Goal: Task Accomplishment & Management: Manage account settings

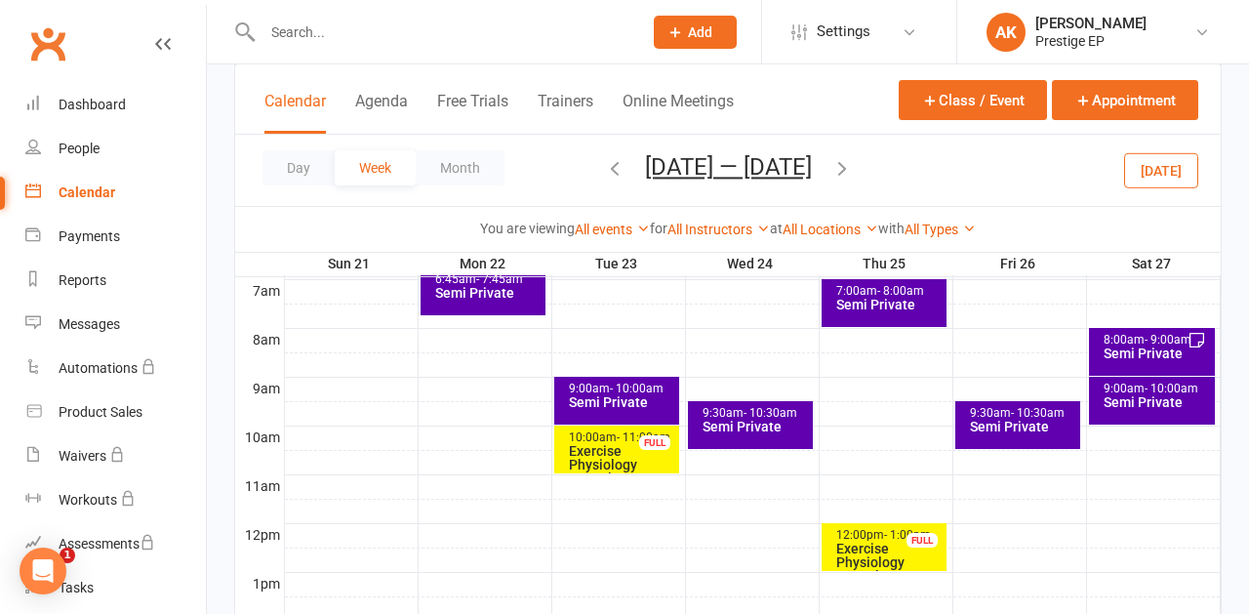
click at [1161, 170] on button "[DATE]" at bounding box center [1161, 169] width 74 height 35
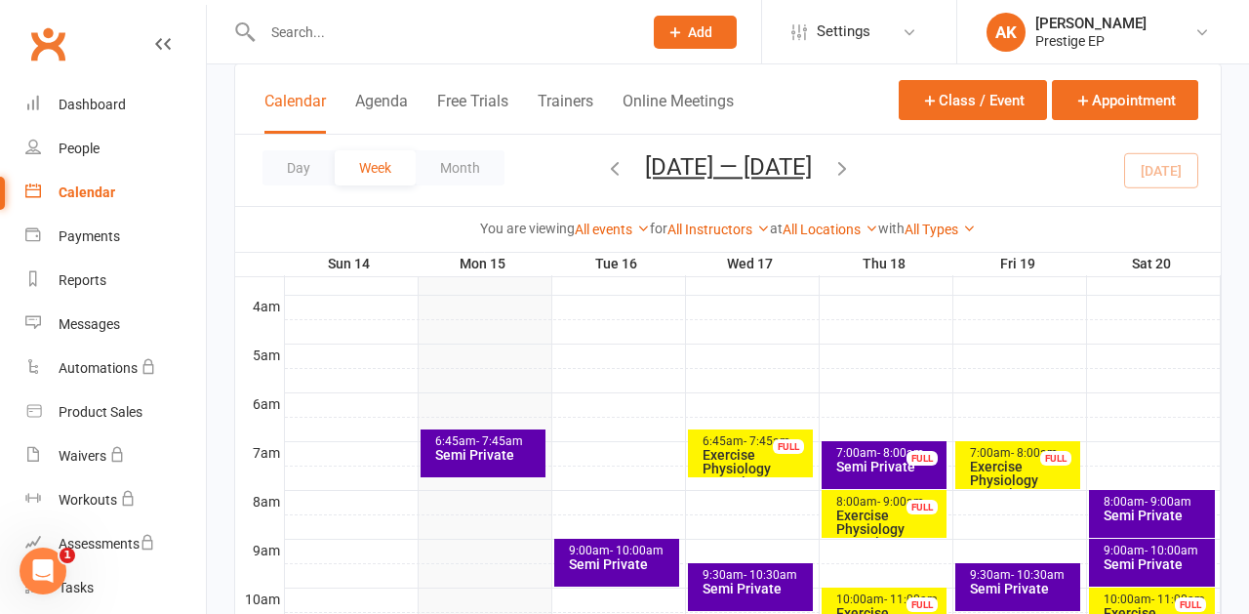
scroll to position [297, 0]
click at [493, 457] on div "Semi Private" at bounding box center [488, 455] width 108 height 14
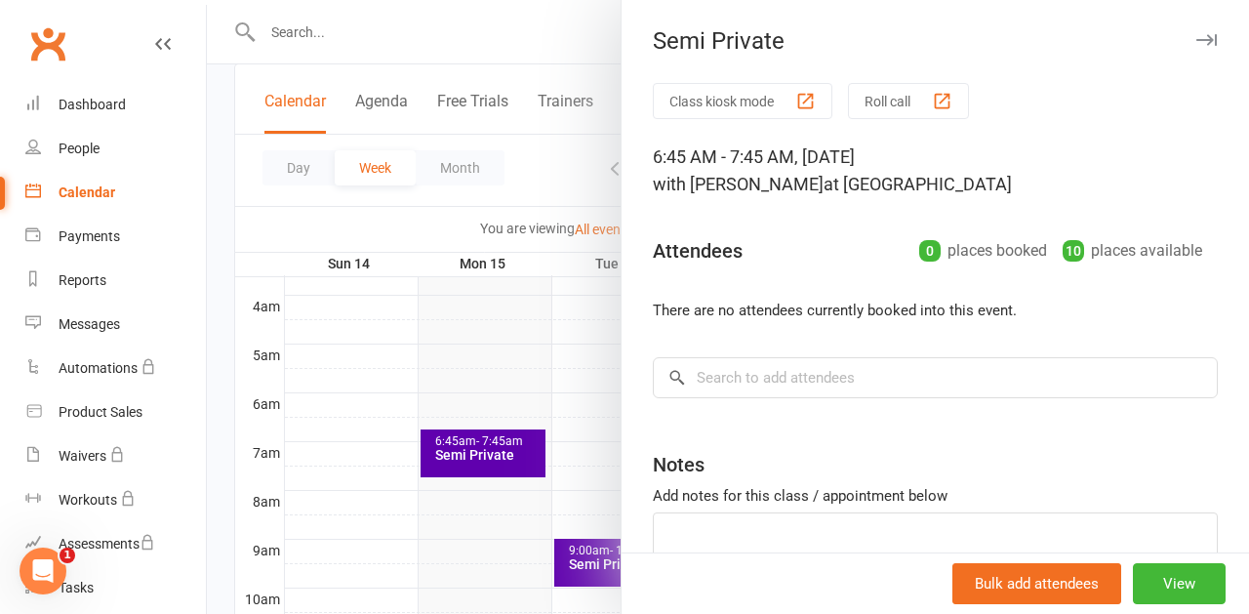
click at [378, 44] on div at bounding box center [728, 307] width 1042 height 614
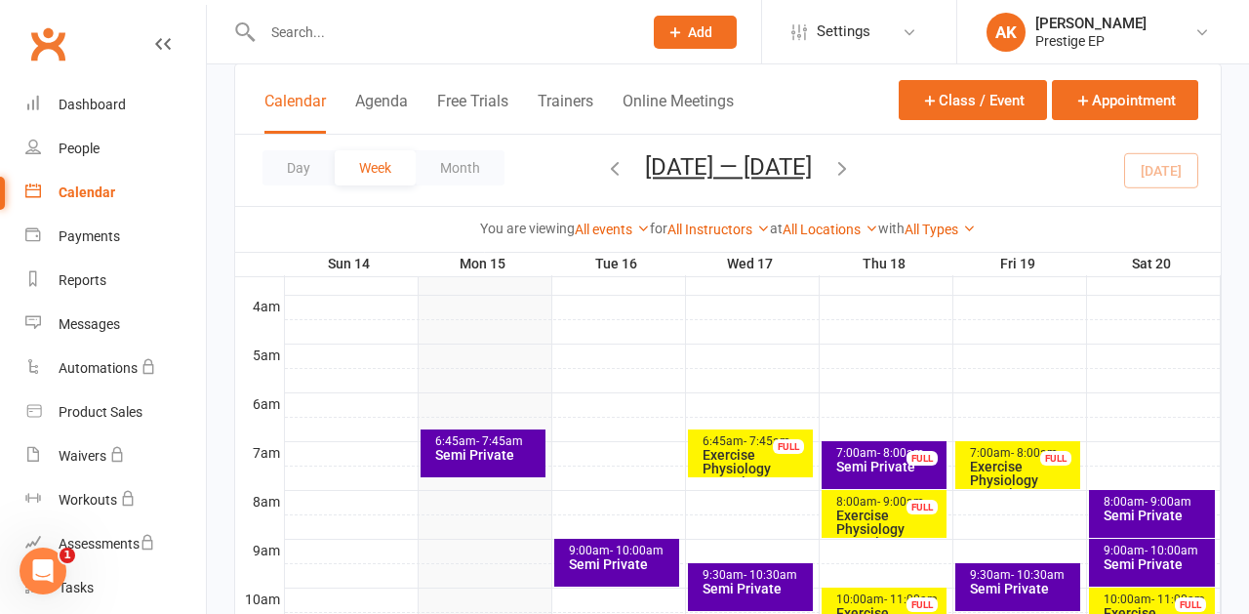
click at [367, 33] on input "text" at bounding box center [443, 32] width 372 height 27
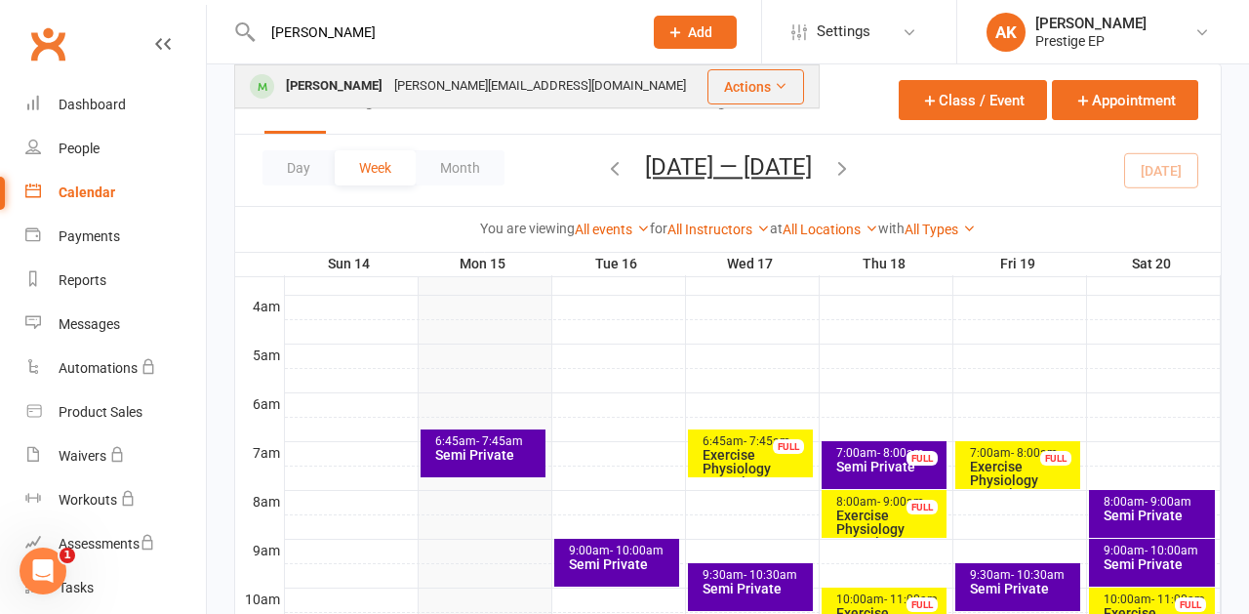
type input "[PERSON_NAME]"
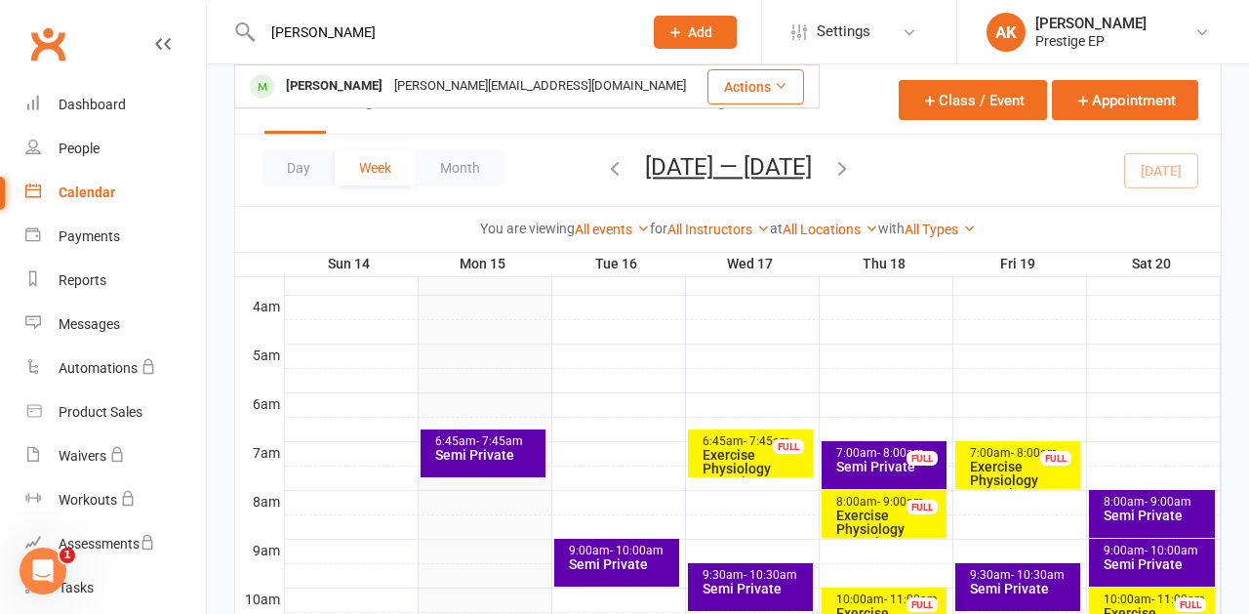
click at [388, 83] on div "[PERSON_NAME][EMAIL_ADDRESS][DOMAIN_NAME]" at bounding box center [539, 86] width 303 height 28
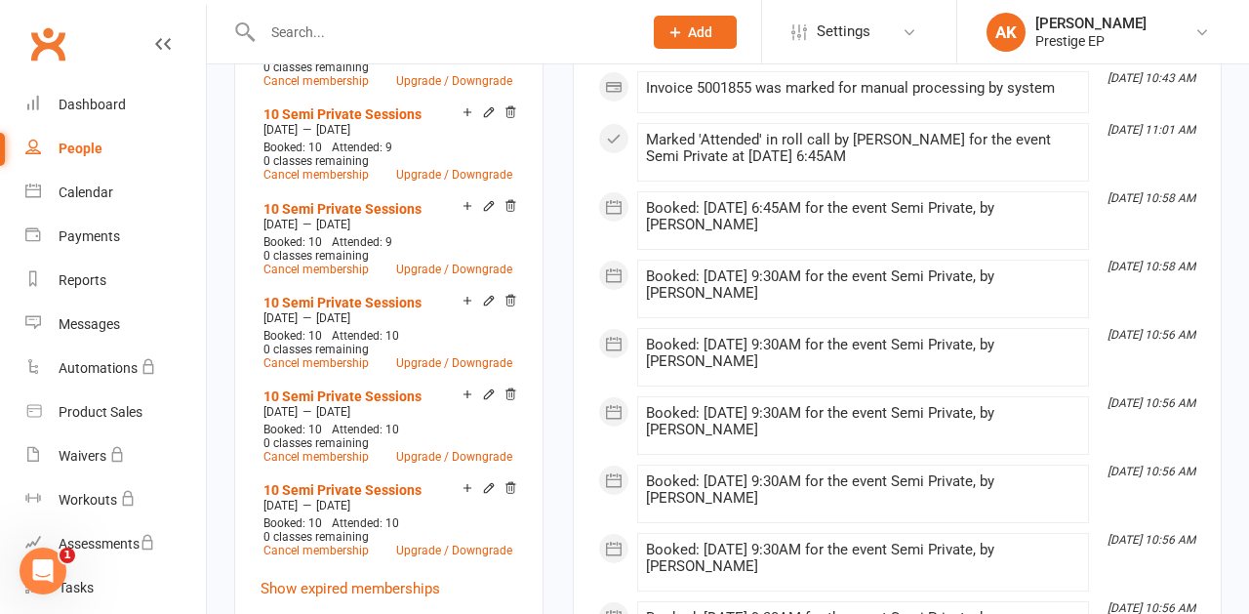
scroll to position [1270, 0]
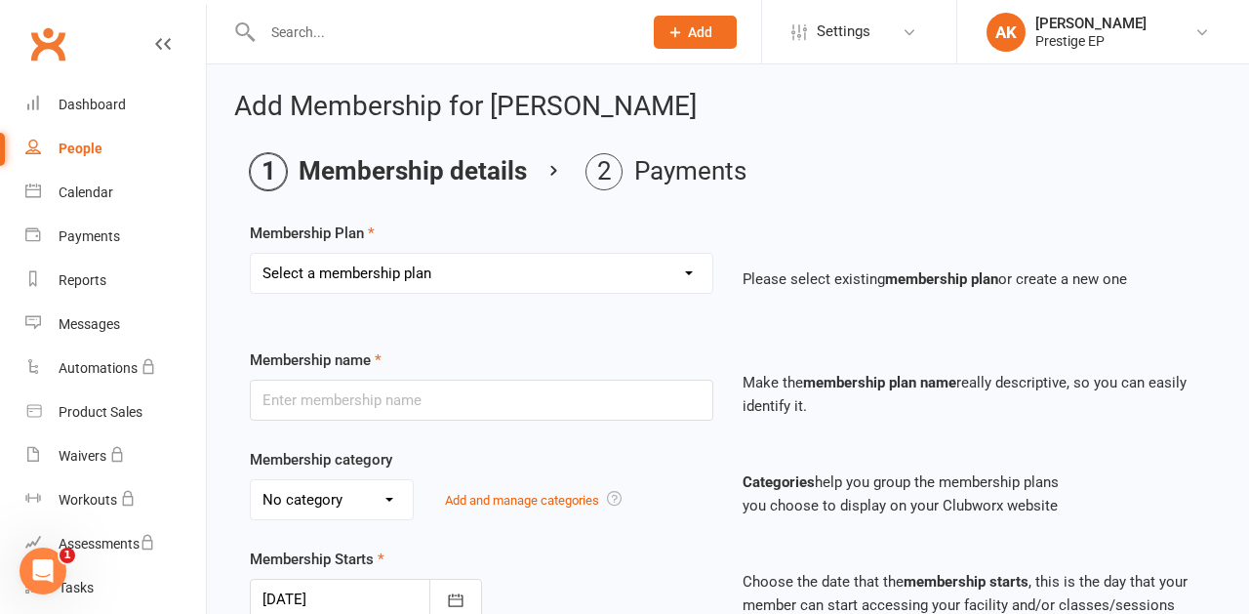
select select "7"
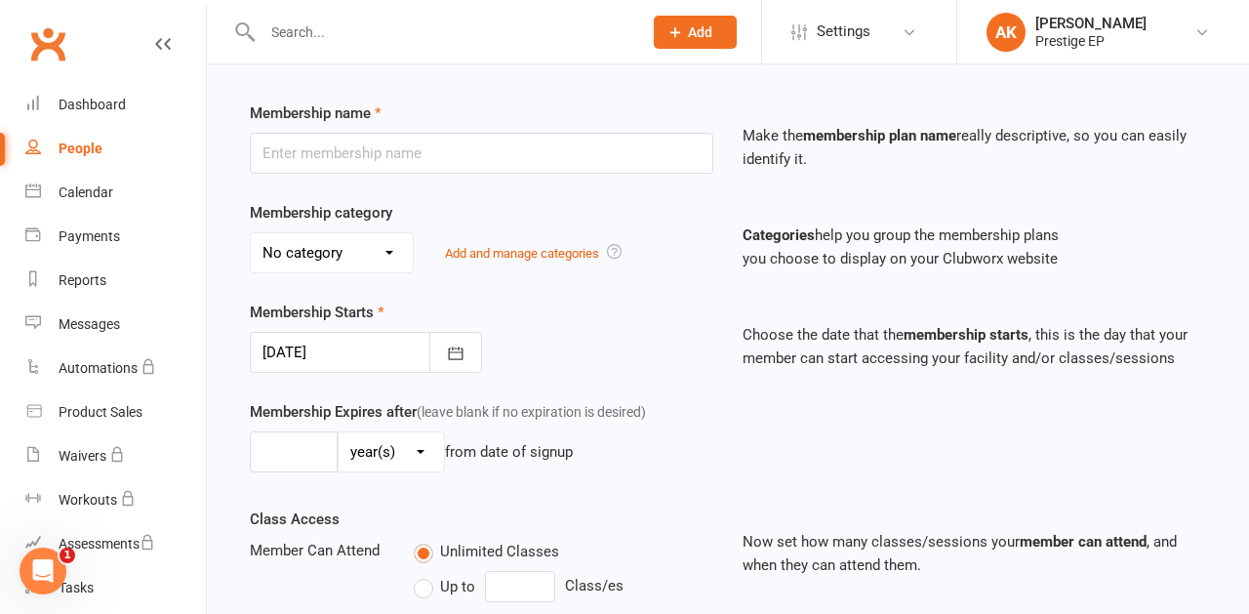
type input "10 Semi Private Sessions"
select select "3"
type input "1"
type input "10"
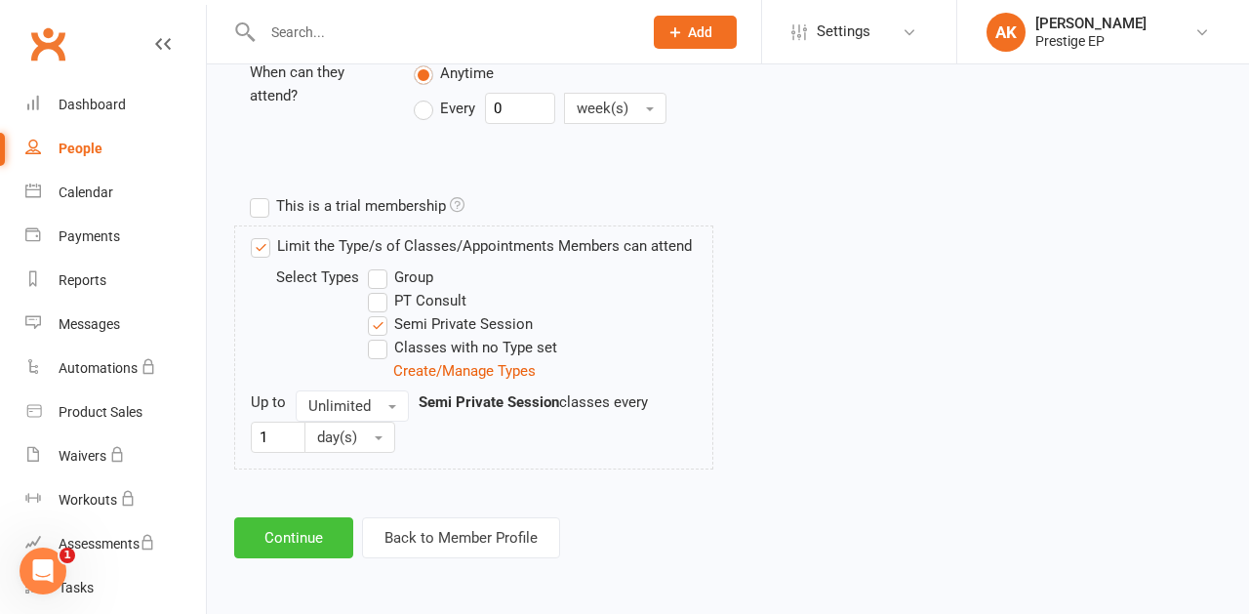
click at [311, 517] on button "Continue" at bounding box center [293, 537] width 119 height 41
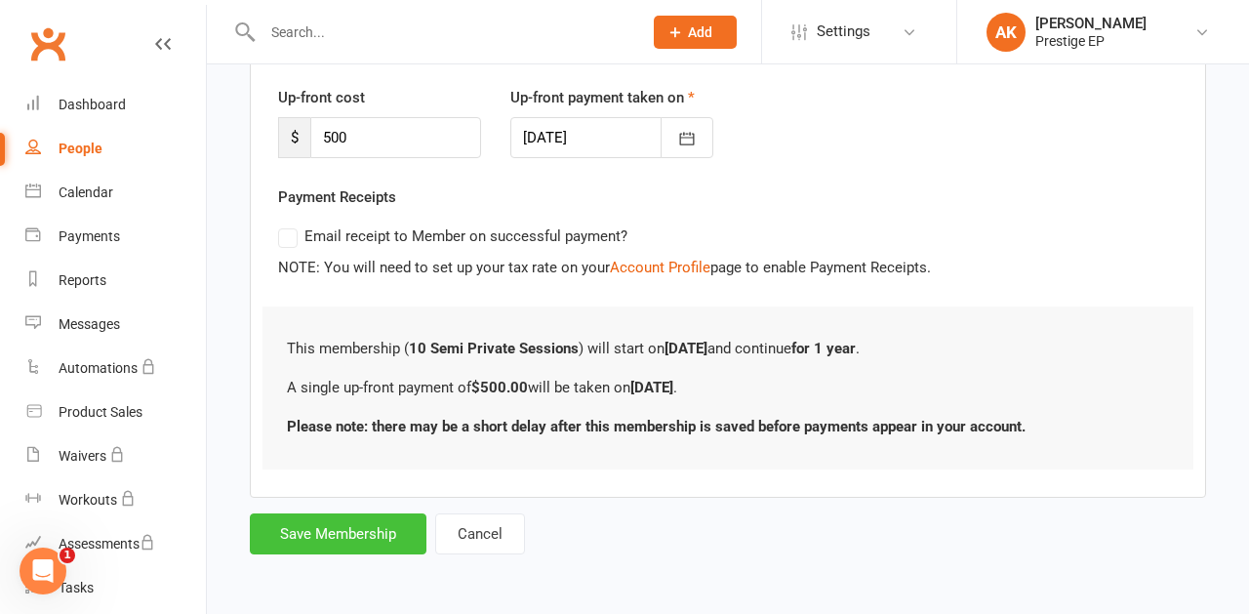
scroll to position [273, 0]
click at [338, 519] on button "Save Membership" at bounding box center [338, 533] width 177 height 41
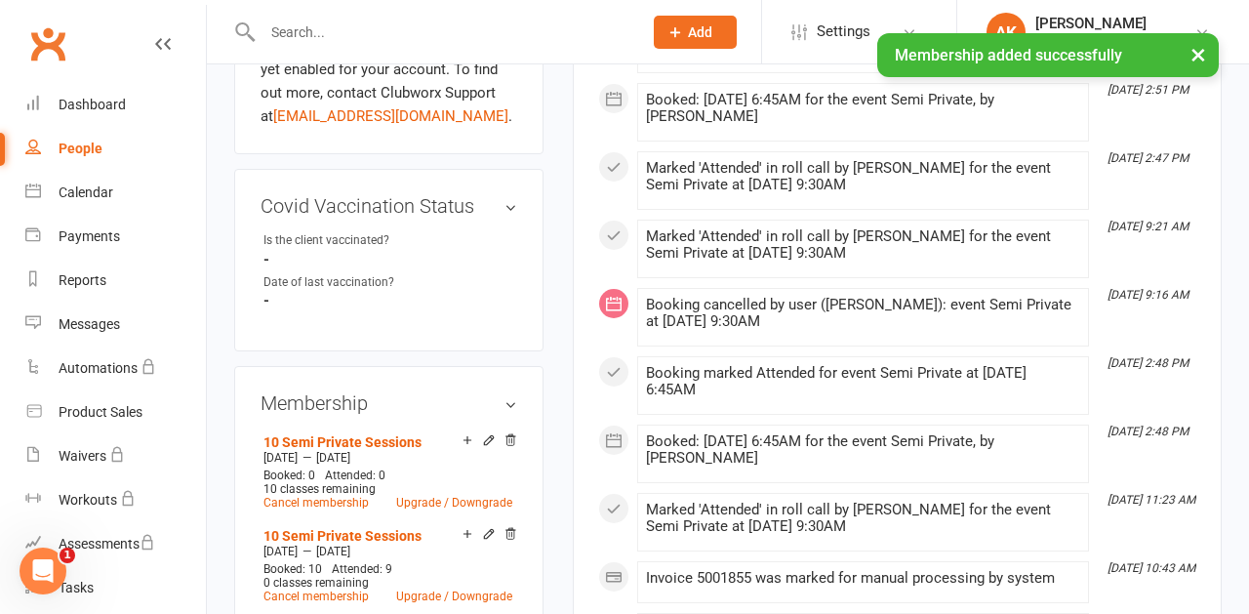
scroll to position [859, 0]
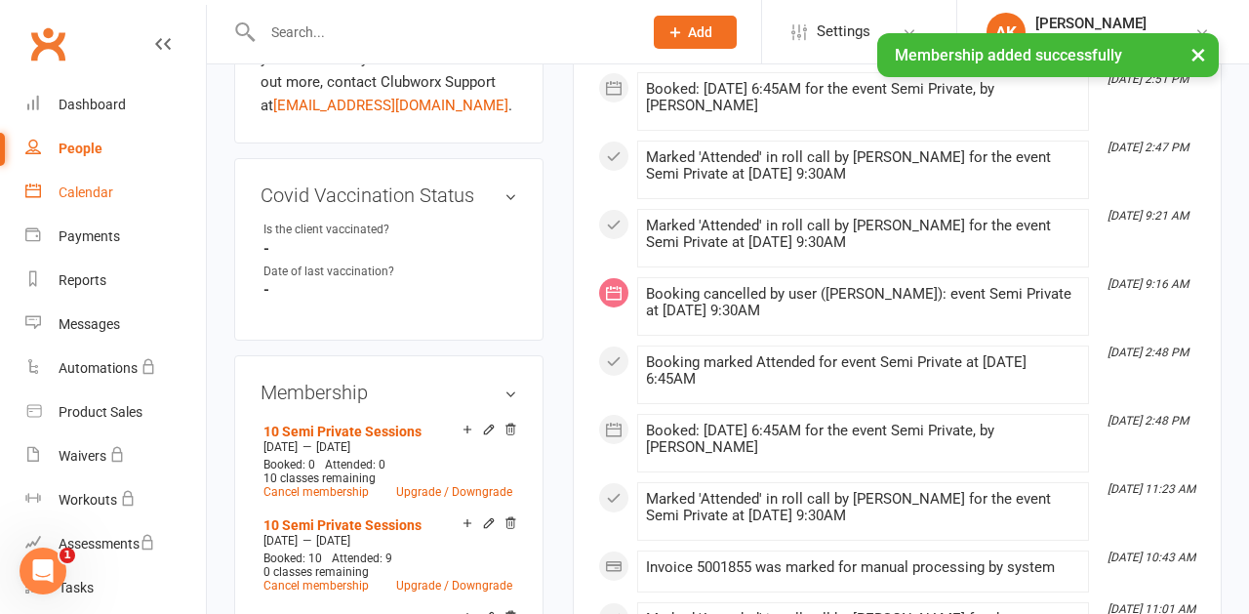
click at [95, 194] on div "Calendar" at bounding box center [86, 192] width 55 height 16
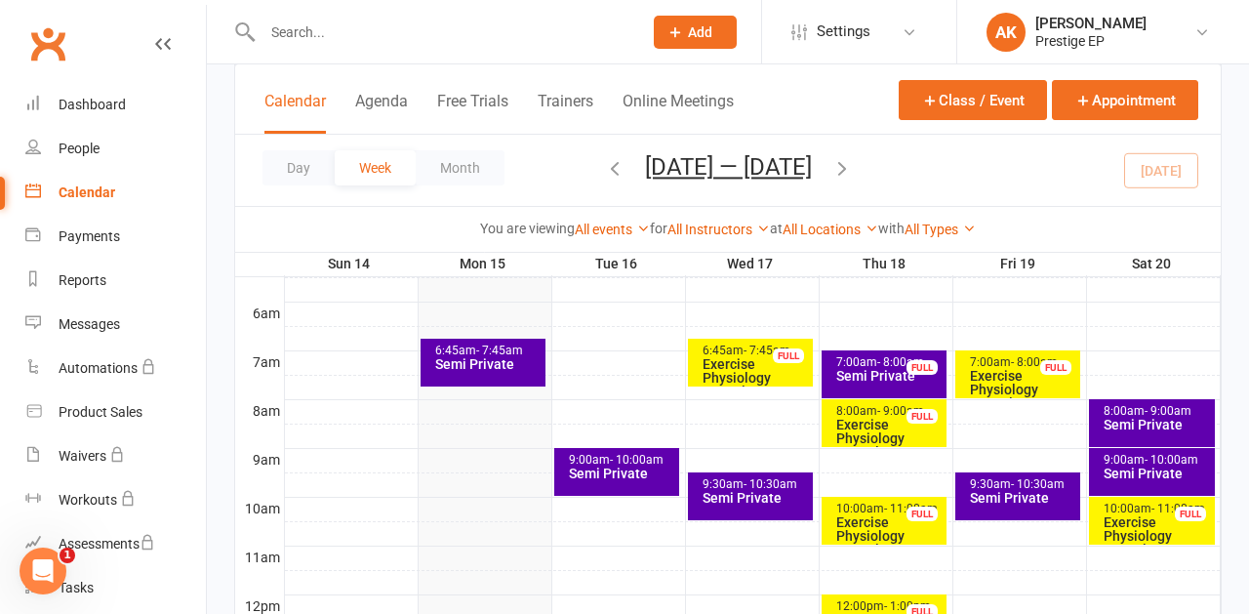
scroll to position [389, 0]
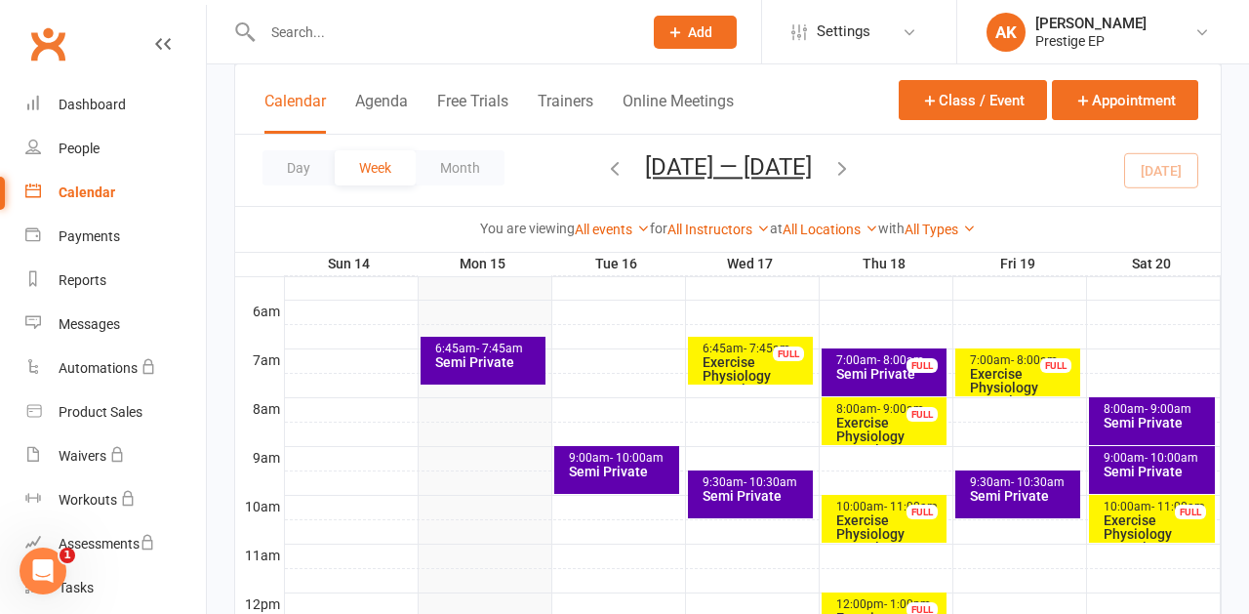
click at [470, 368] on div "Semi Private" at bounding box center [488, 362] width 108 height 14
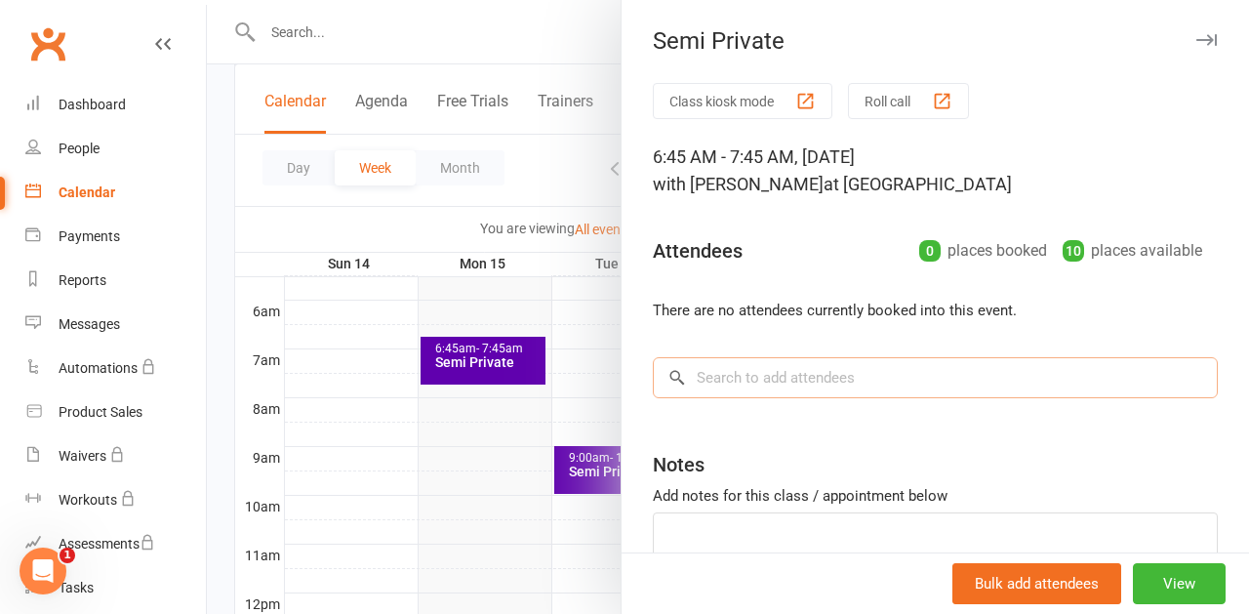
click at [706, 379] on input "search" at bounding box center [935, 377] width 565 height 41
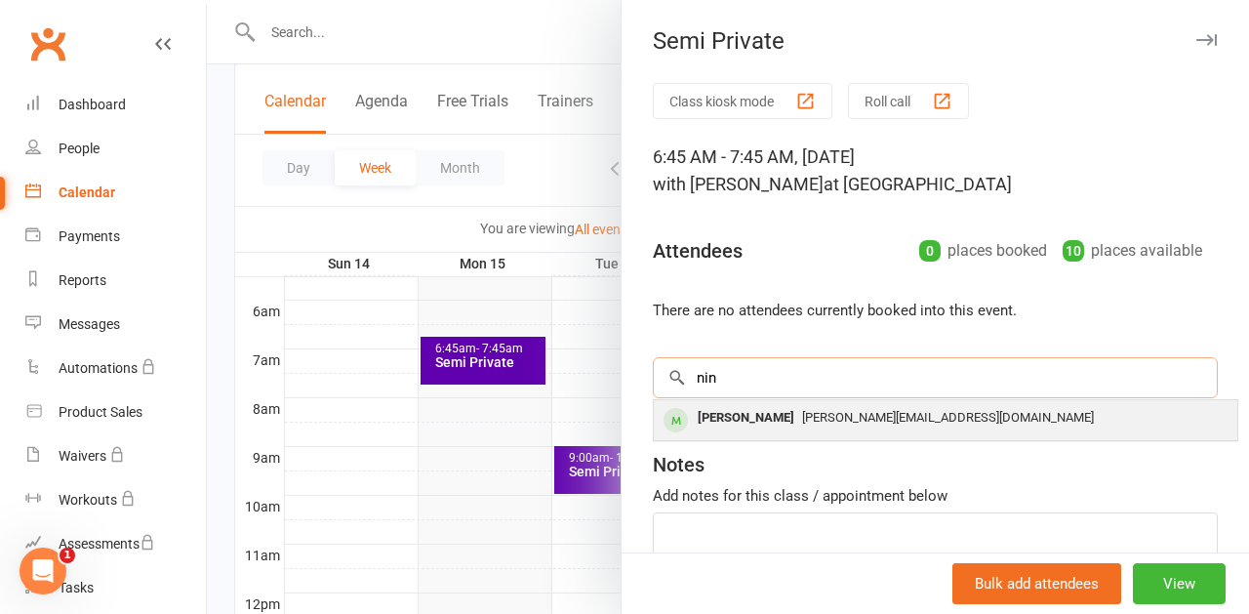
type input "nine"
drag, startPoint x: 717, startPoint y: 411, endPoint x: 741, endPoint y: 419, distance: 25.9
click at [741, 419] on div "[PERSON_NAME]" at bounding box center [746, 418] width 112 height 28
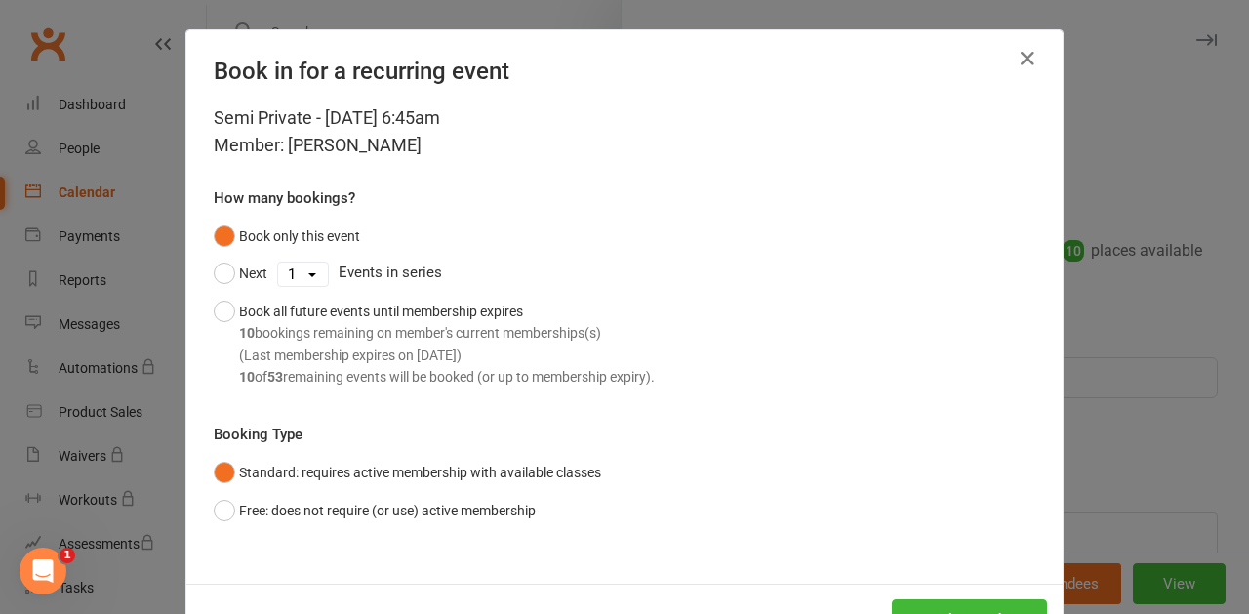
drag, startPoint x: 226, startPoint y: 275, endPoint x: 269, endPoint y: 277, distance: 43.0
click at [226, 275] on button "Next" at bounding box center [241, 273] width 54 height 37
select select "1"
click at [952, 599] on button "Book attendee" at bounding box center [969, 619] width 155 height 41
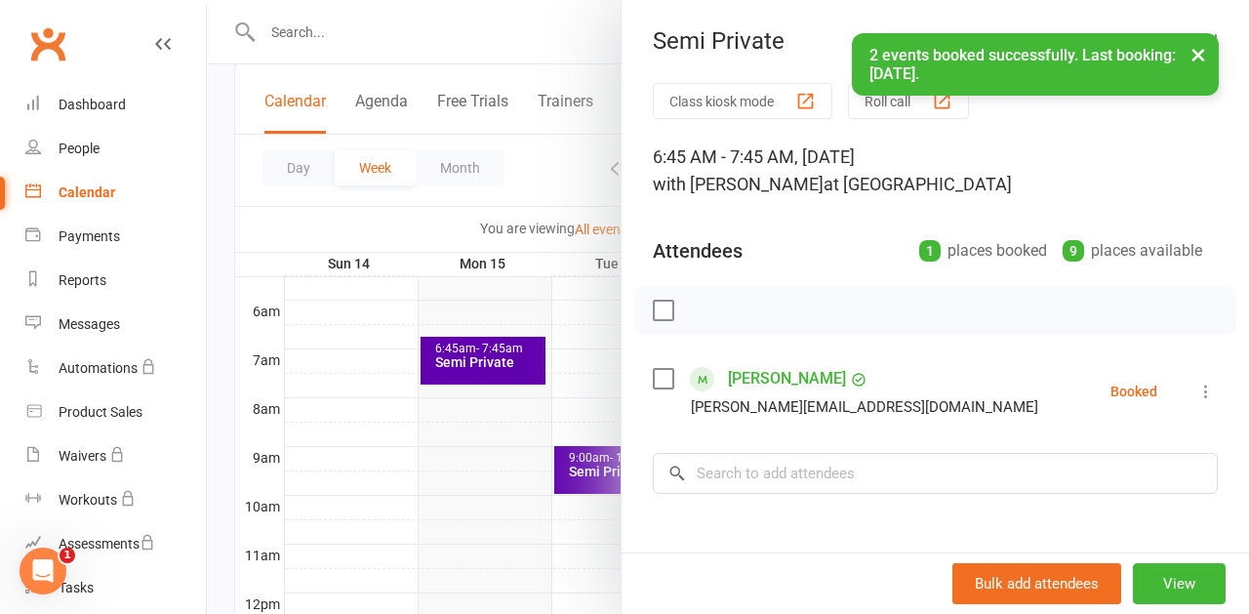
click at [914, 33] on div "× 2 events booked successfully. Last booking: Sep 22, 2025." at bounding box center [611, 33] width 1223 height 0
click at [930, 104] on button "Roll call" at bounding box center [908, 101] width 121 height 36
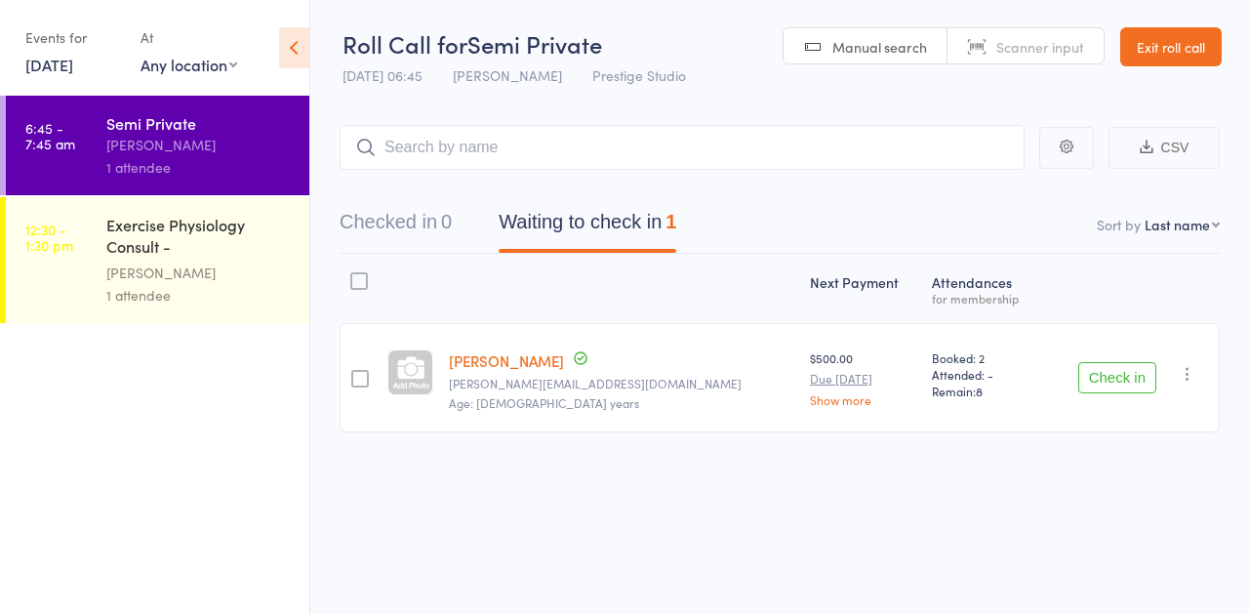
drag, startPoint x: 1120, startPoint y: 375, endPoint x: 1042, endPoint y: 371, distance: 78.1
click at [1119, 375] on button "Check in" at bounding box center [1117, 377] width 78 height 31
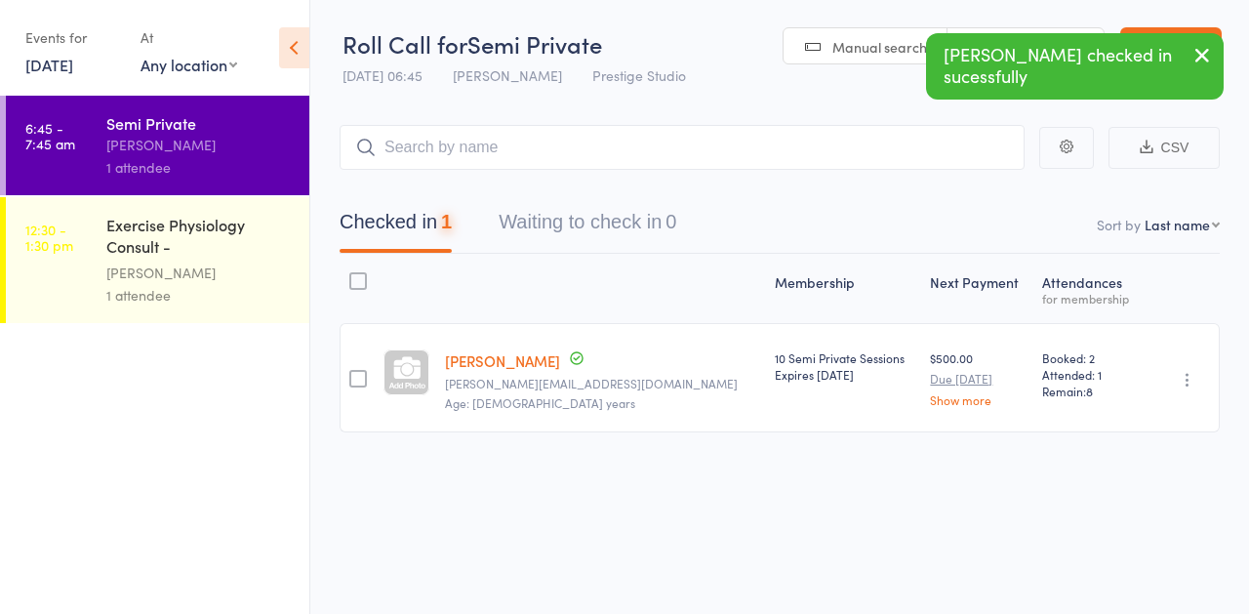
click at [193, 254] on div "Exercise Physiology Consult - [PERSON_NAME] [PERSON_NAME]" at bounding box center [199, 238] width 186 height 48
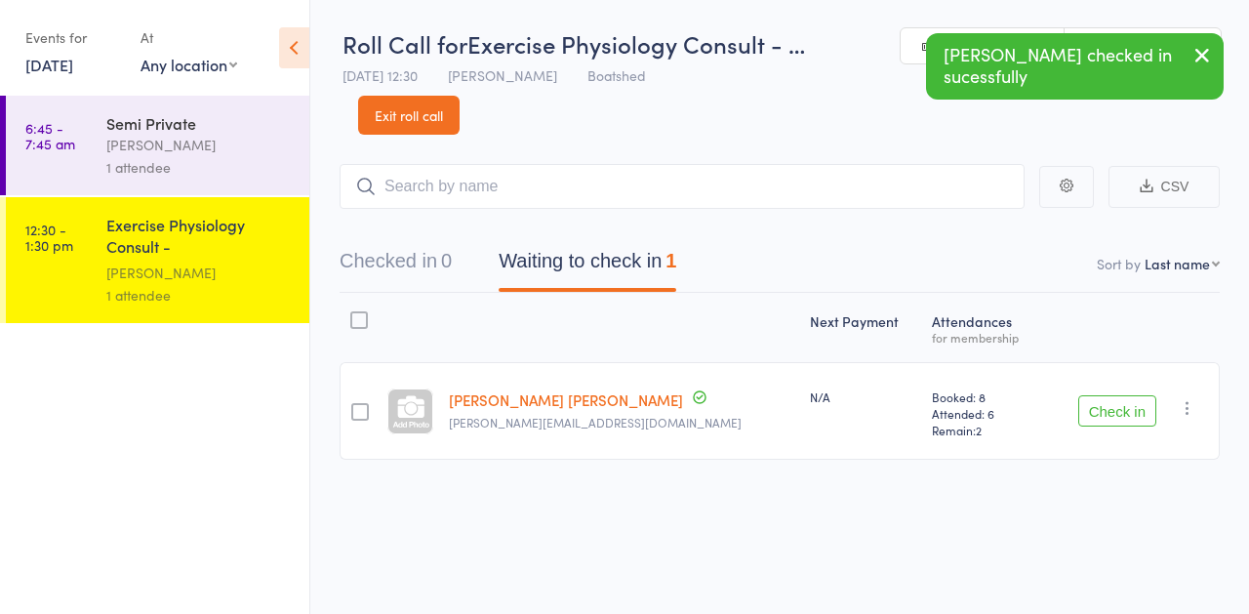
click at [1108, 419] on button "Check in" at bounding box center [1117, 410] width 78 height 31
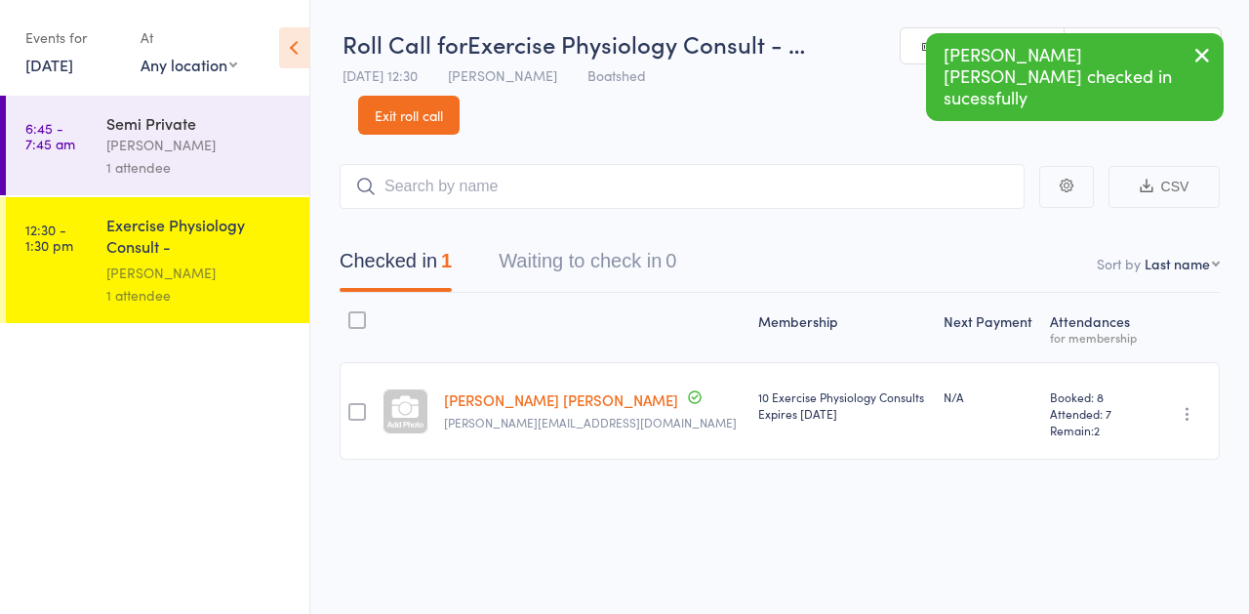
click at [68, 67] on link "[DATE]" at bounding box center [49, 64] width 48 height 21
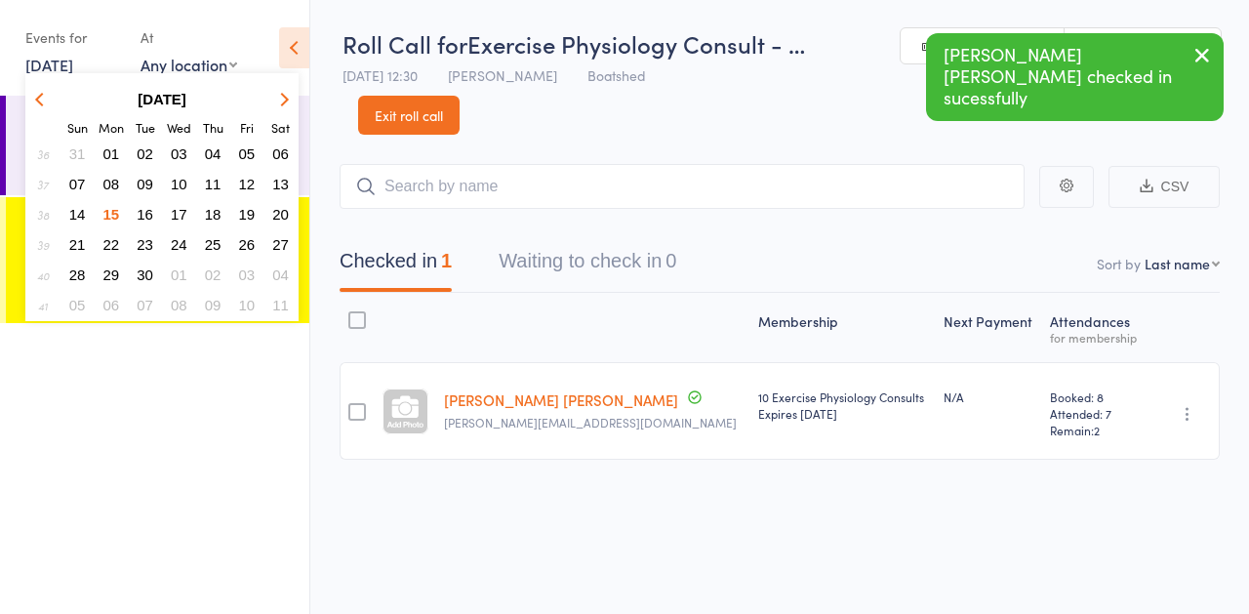
click at [143, 215] on span "16" at bounding box center [145, 214] width 17 height 17
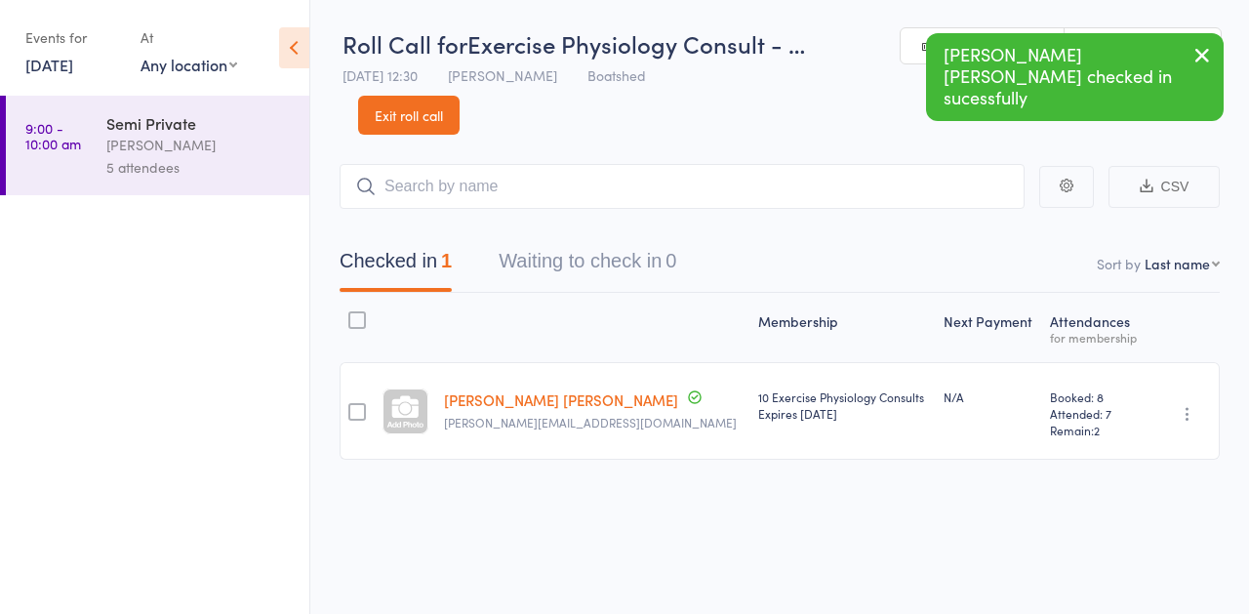
click at [120, 157] on div "5 attendees" at bounding box center [199, 167] width 186 height 22
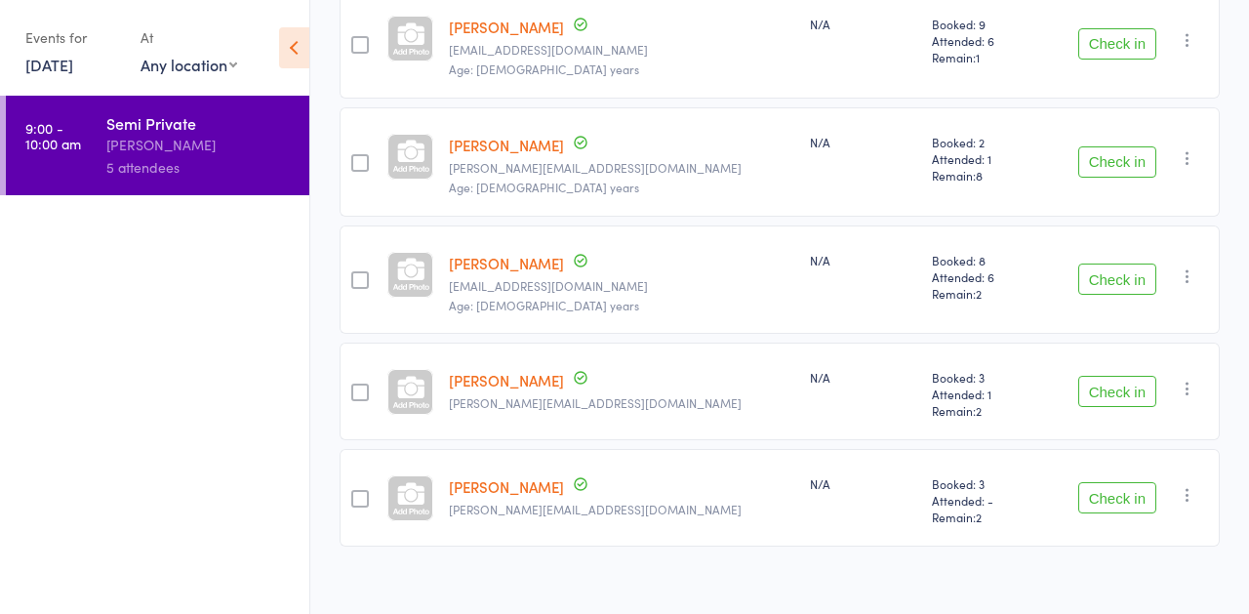
scroll to position [343, 0]
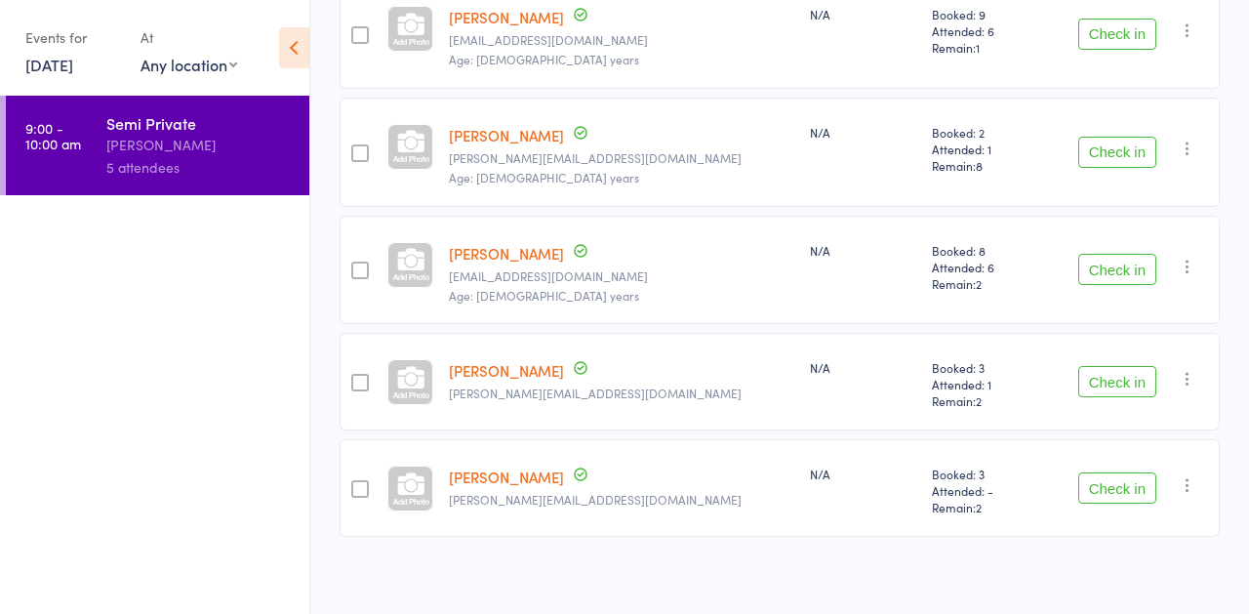
click at [1185, 264] on icon "button" at bounding box center [1187, 267] width 20 height 20
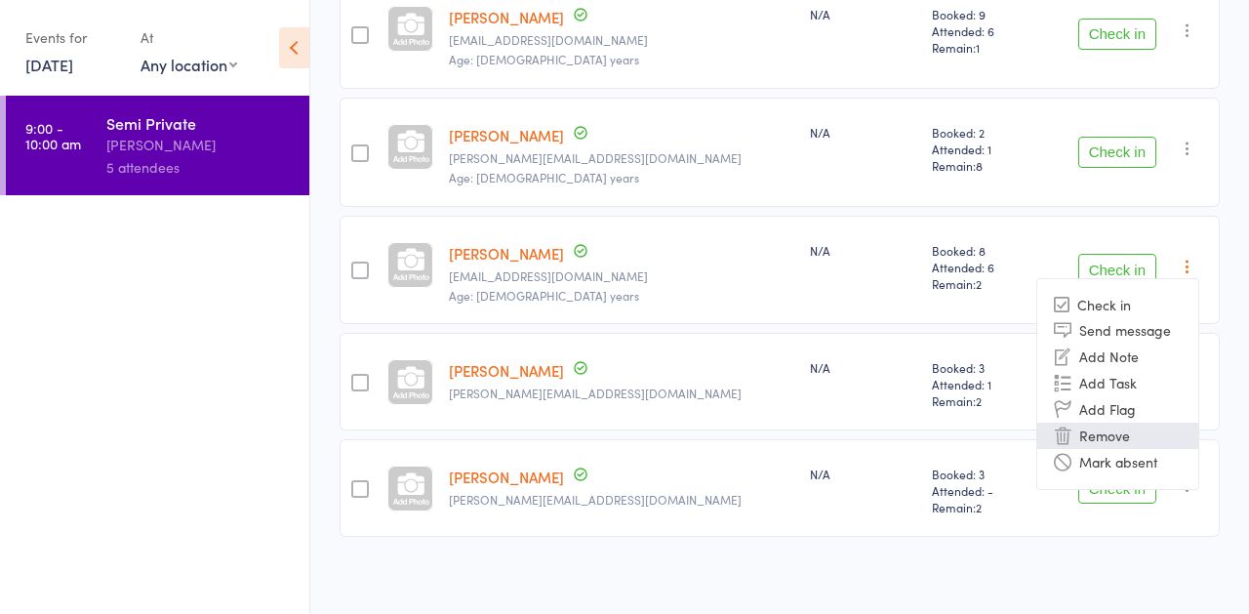
click at [1096, 428] on li "Remove" at bounding box center [1117, 435] width 161 height 26
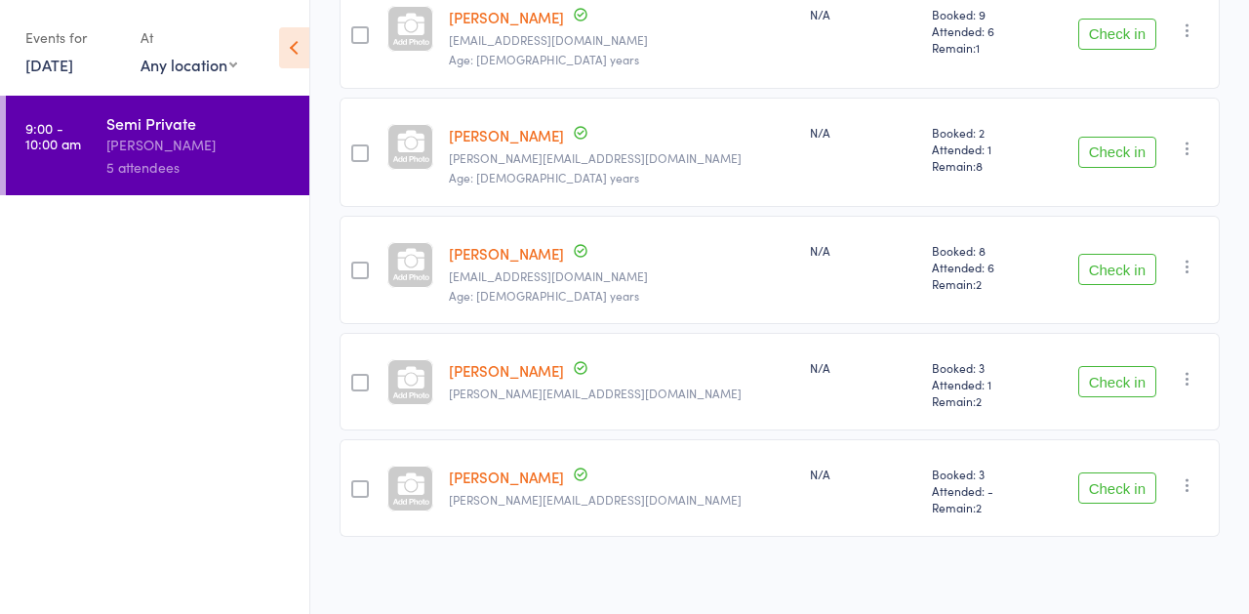
scroll to position [234, 0]
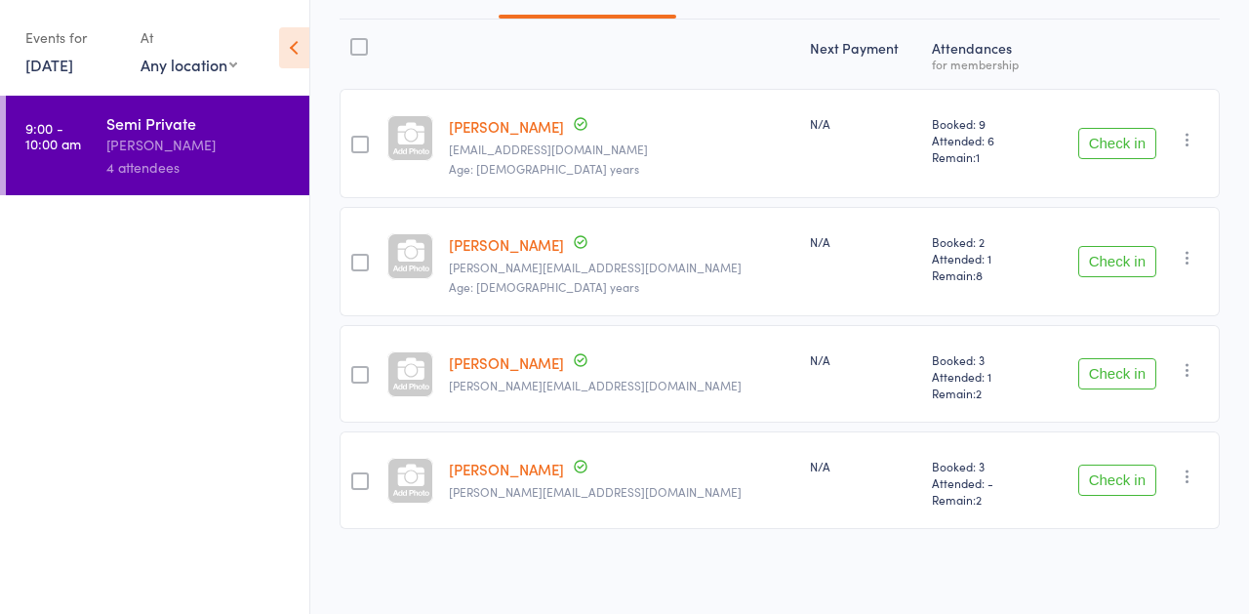
click at [1191, 478] on icon "button" at bounding box center [1187, 476] width 20 height 20
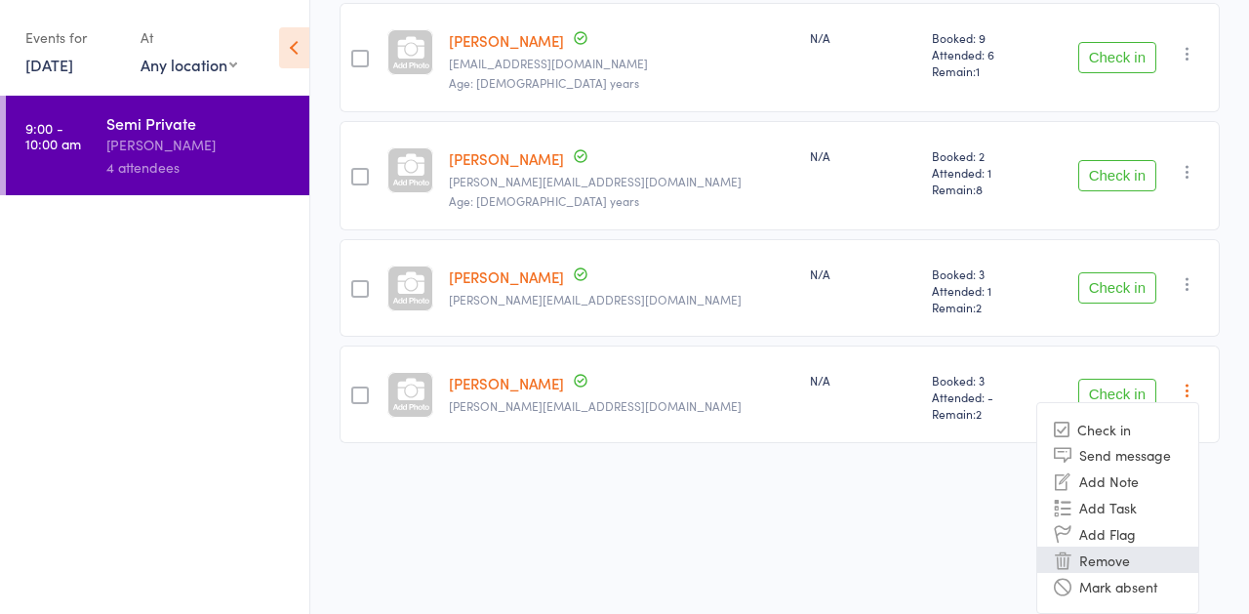
scroll to position [319, 0]
click at [1102, 562] on li "Remove" at bounding box center [1117, 560] width 161 height 26
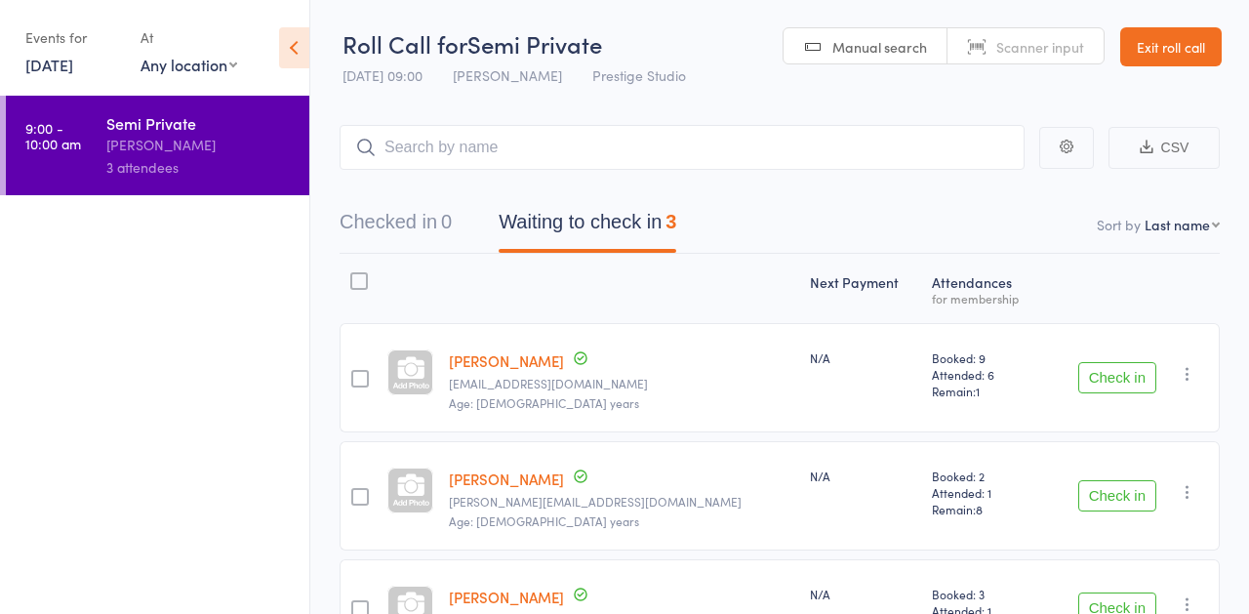
scroll to position [0, 0]
click at [1149, 48] on link "Exit roll call" at bounding box center [1170, 46] width 101 height 39
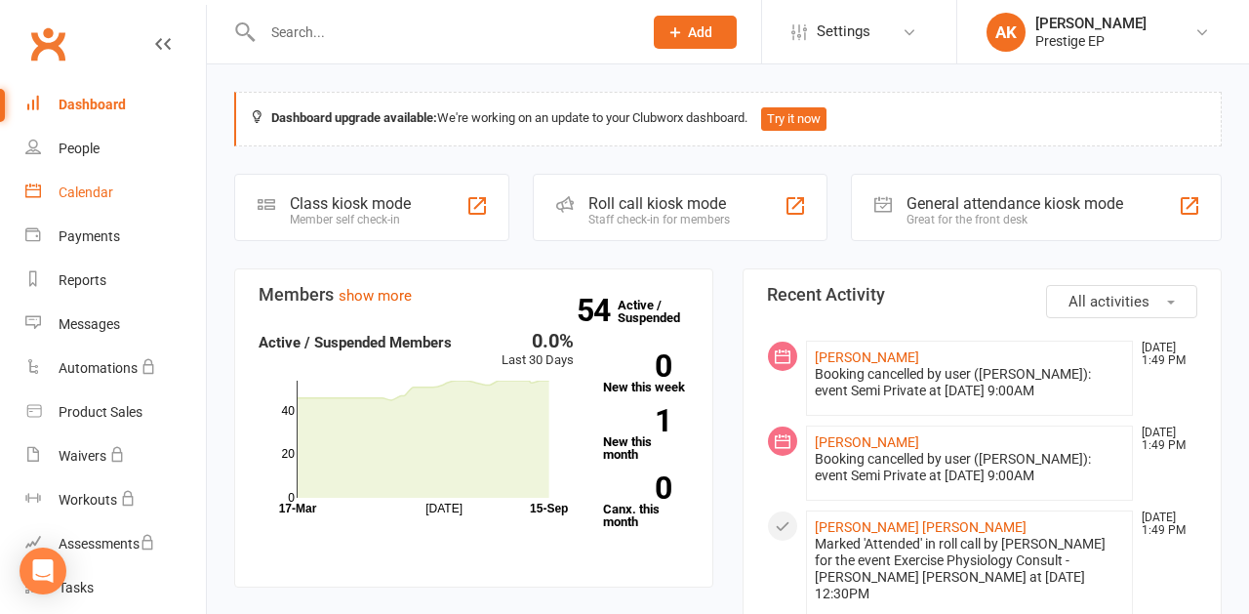
click at [71, 196] on div "Calendar" at bounding box center [86, 192] width 55 height 16
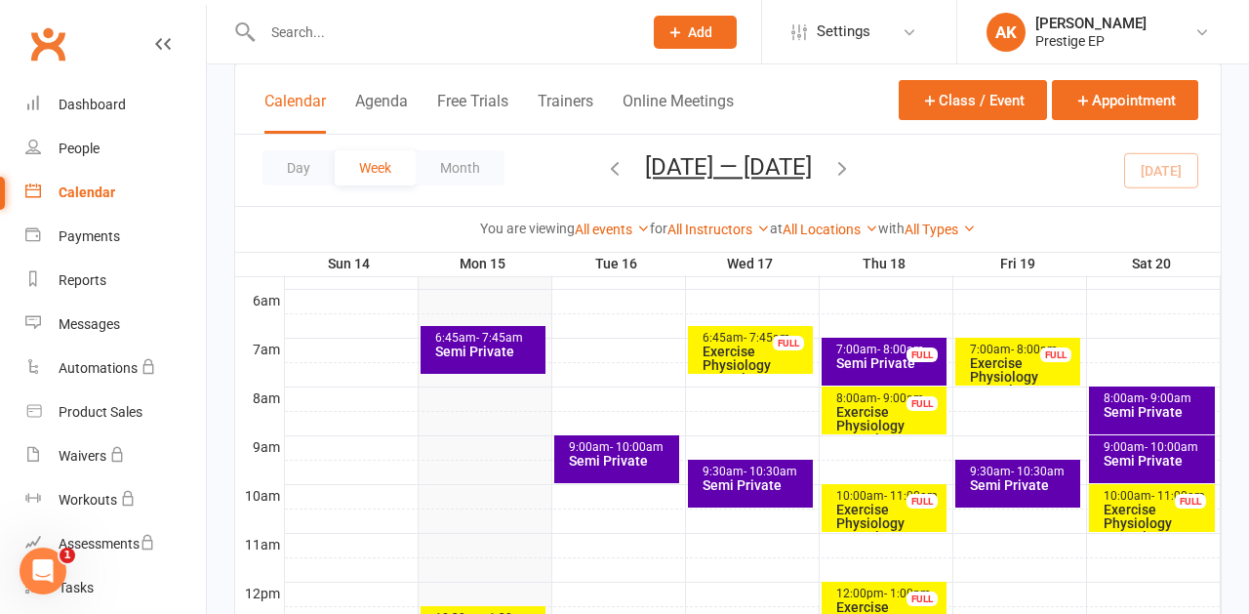
scroll to position [487, 0]
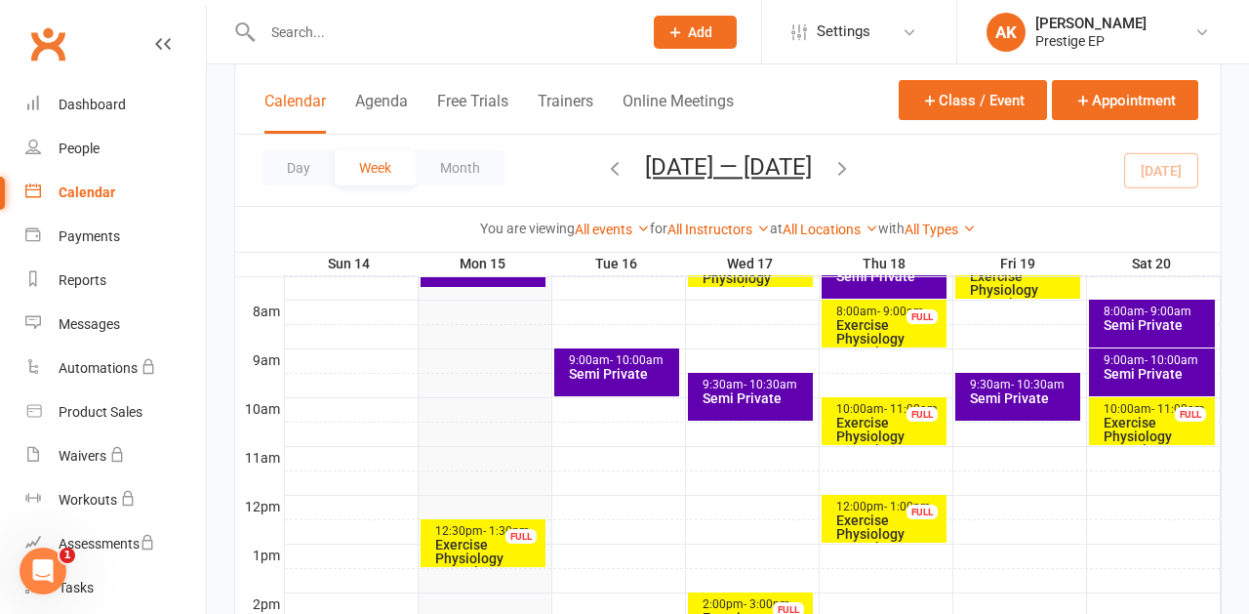
click at [641, 377] on div "Semi Private" at bounding box center [622, 374] width 108 height 14
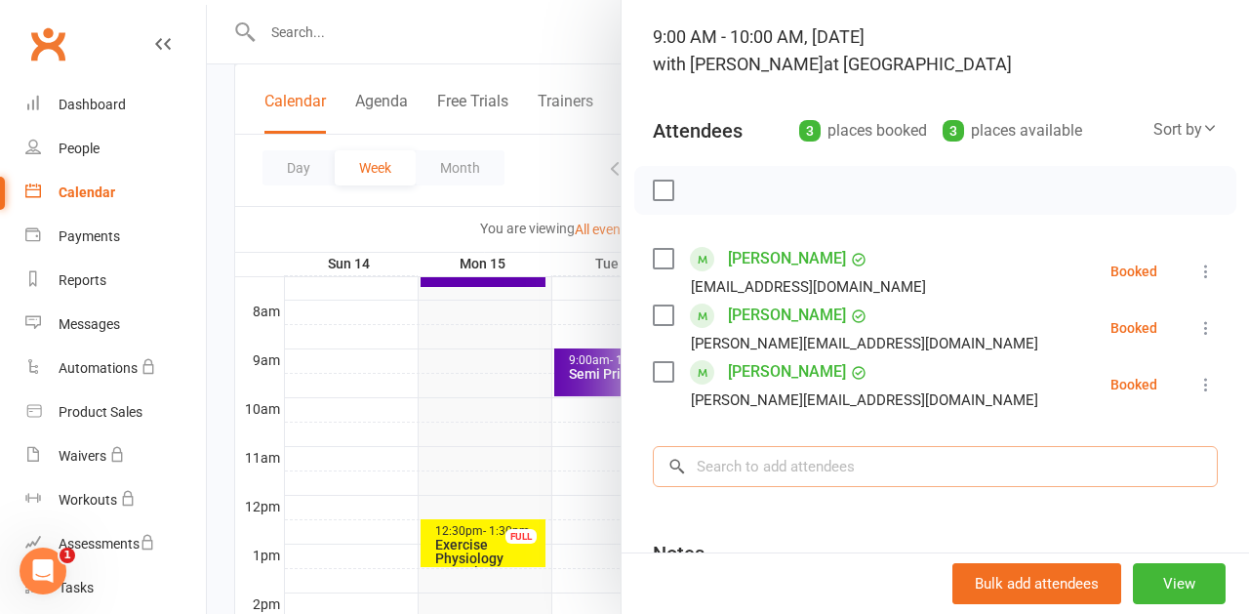
click at [716, 461] on input "search" at bounding box center [935, 466] width 565 height 41
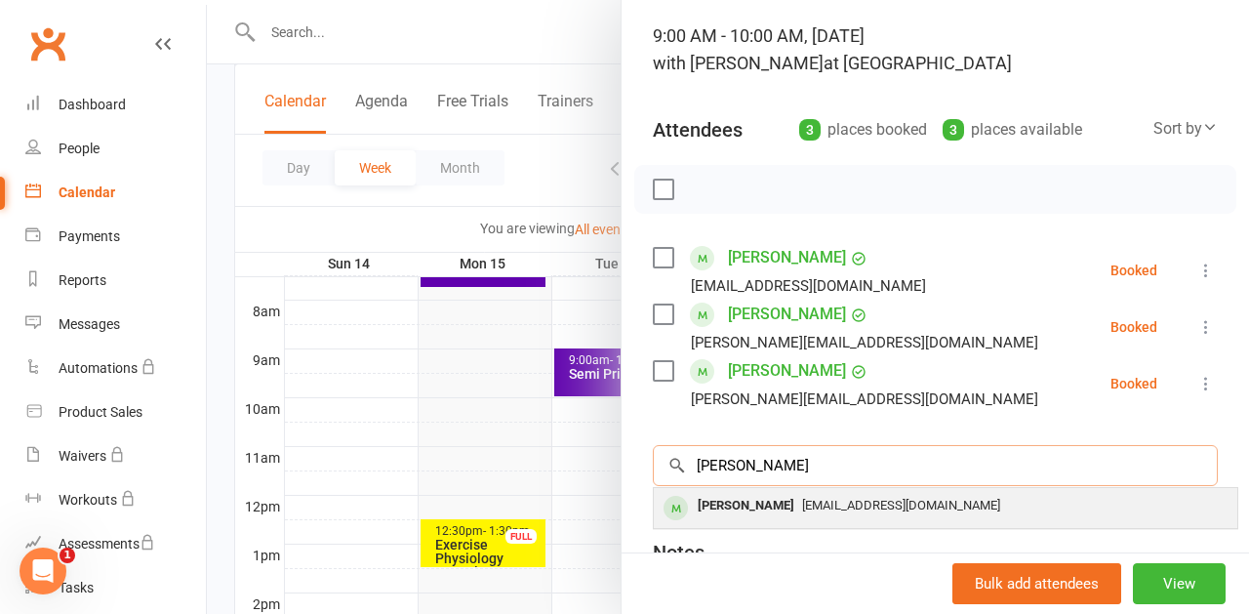
type input "nicol"
click at [735, 498] on div "Nicole Ryan" at bounding box center [746, 506] width 112 height 28
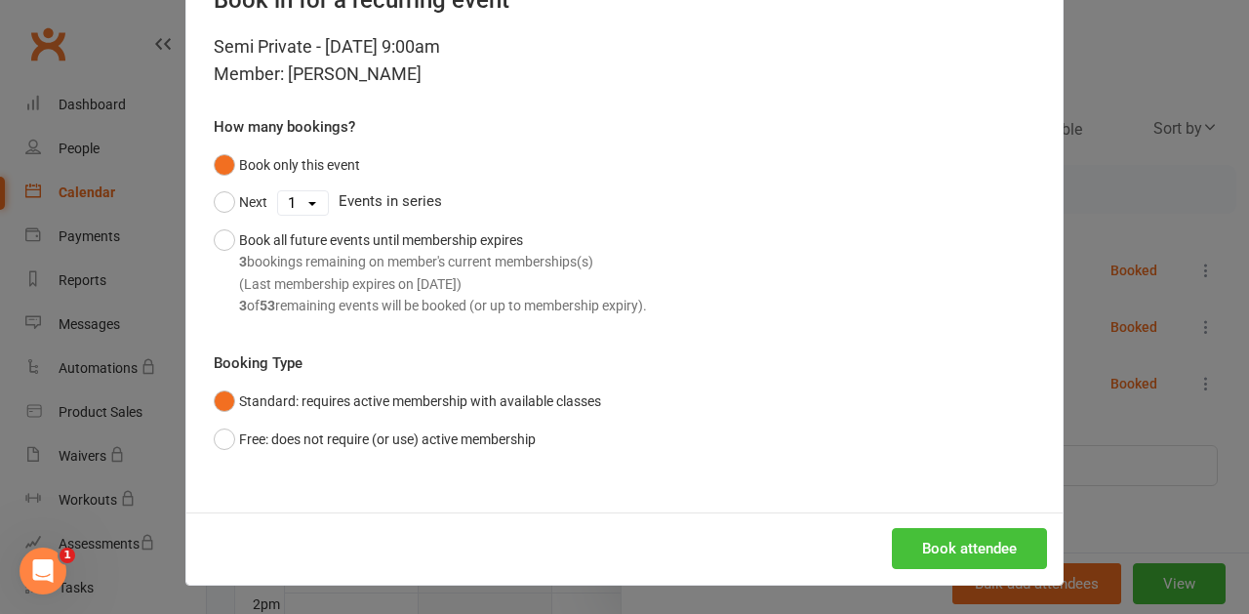
scroll to position [69, 0]
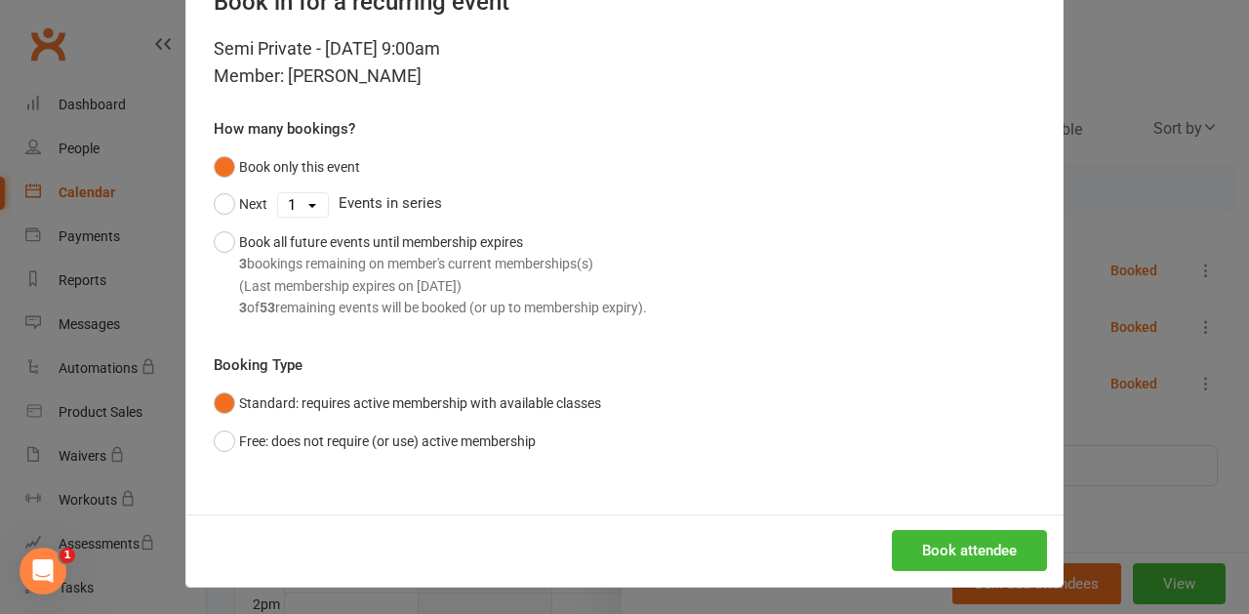
click at [917, 551] on button "Book attendee" at bounding box center [969, 550] width 155 height 41
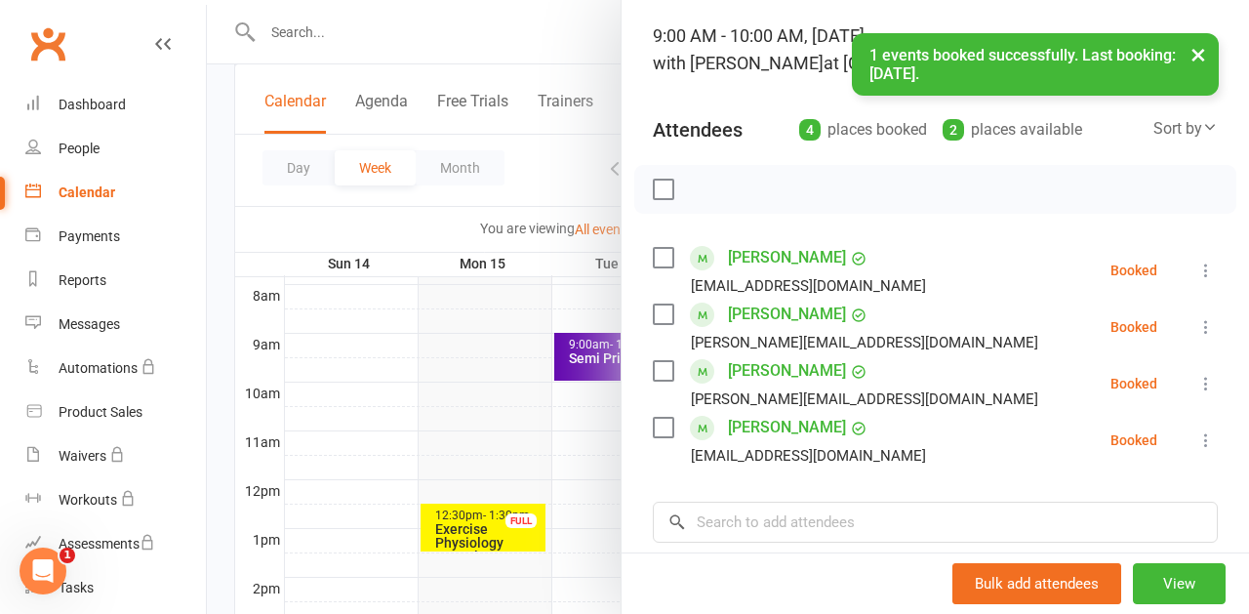
scroll to position [542, 3]
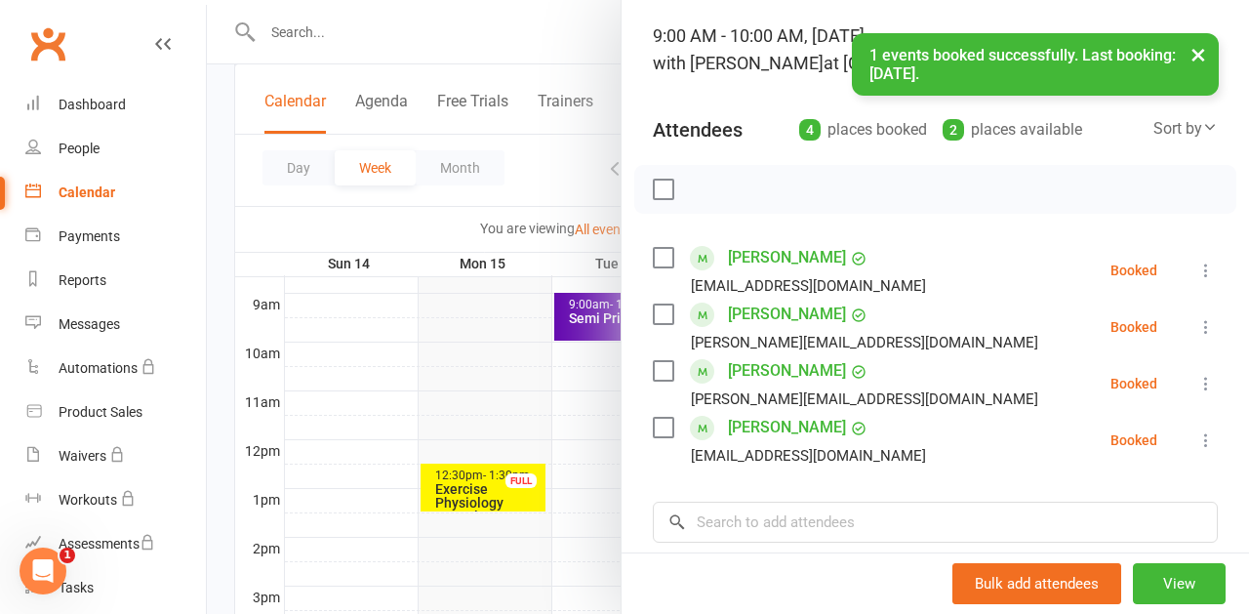
click at [341, 433] on div at bounding box center [728, 307] width 1042 height 614
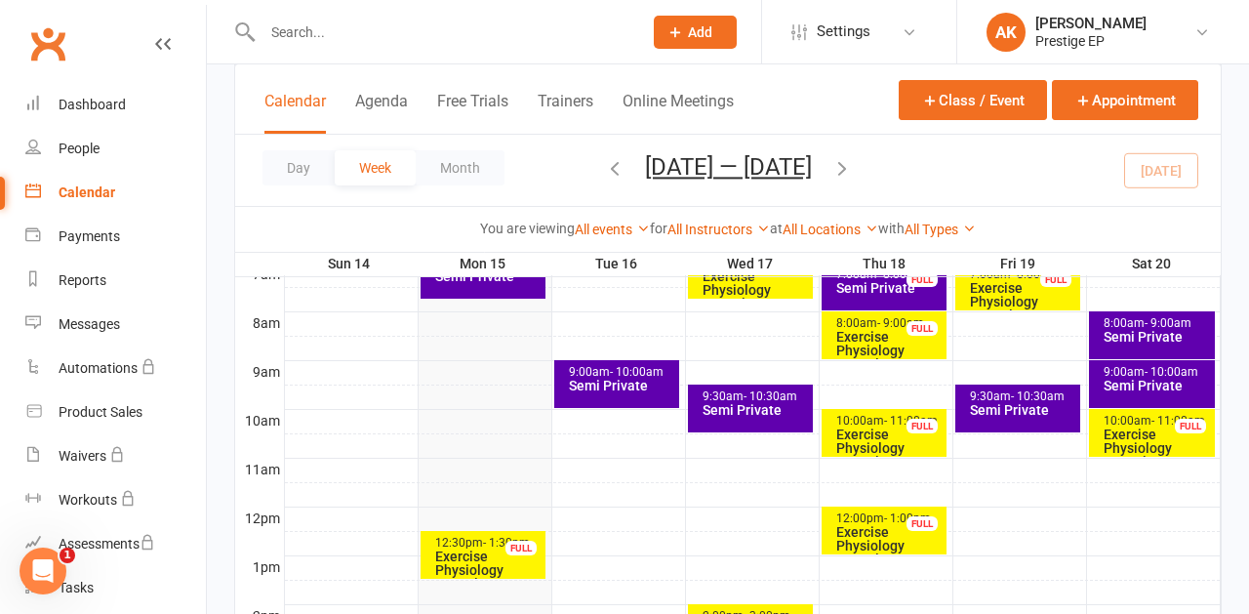
scroll to position [466, 0]
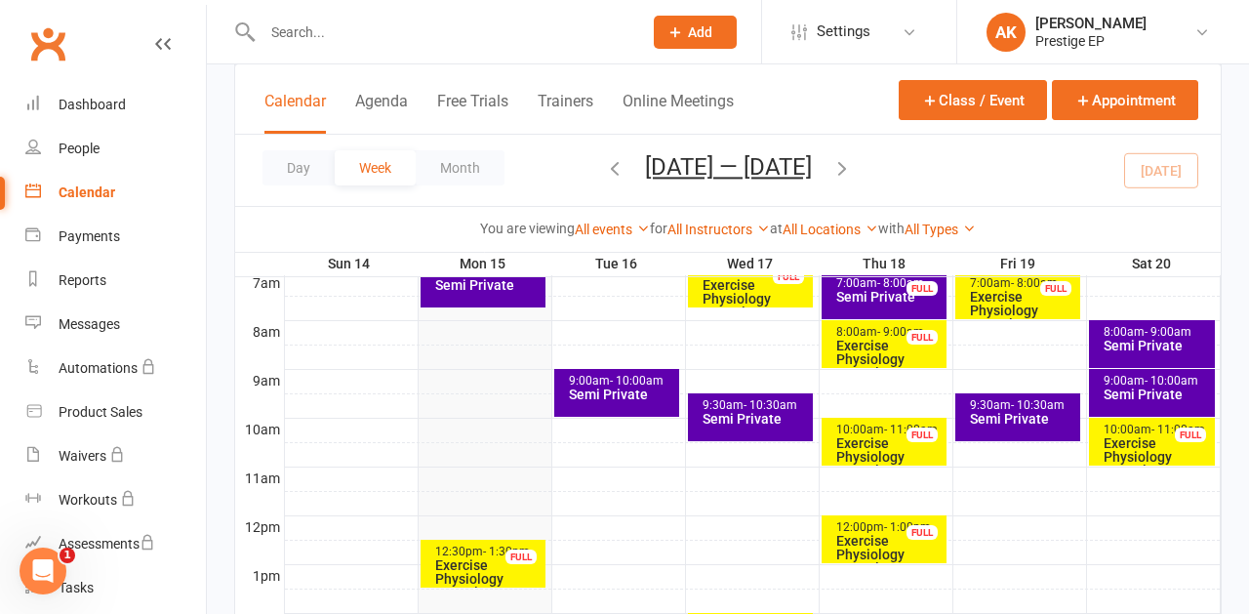
click at [730, 296] on div "Exercise Physiology Consult - [PERSON_NAME] [PERSON_NAME]" at bounding box center [755, 312] width 108 height 68
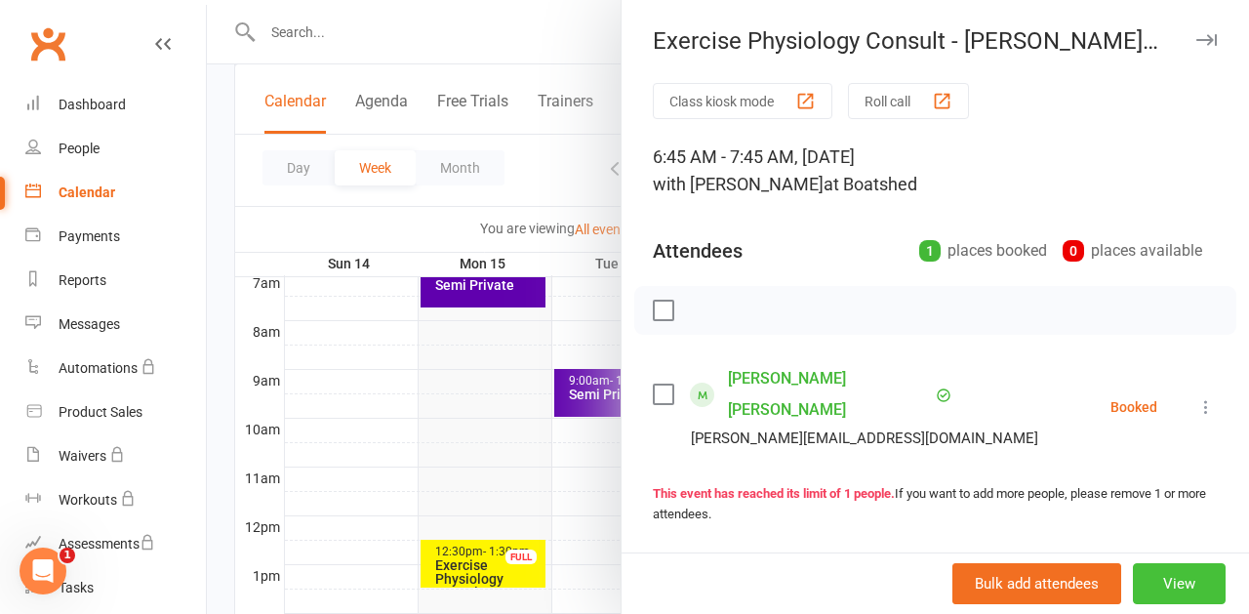
click at [1177, 574] on button "View" at bounding box center [1178, 583] width 93 height 41
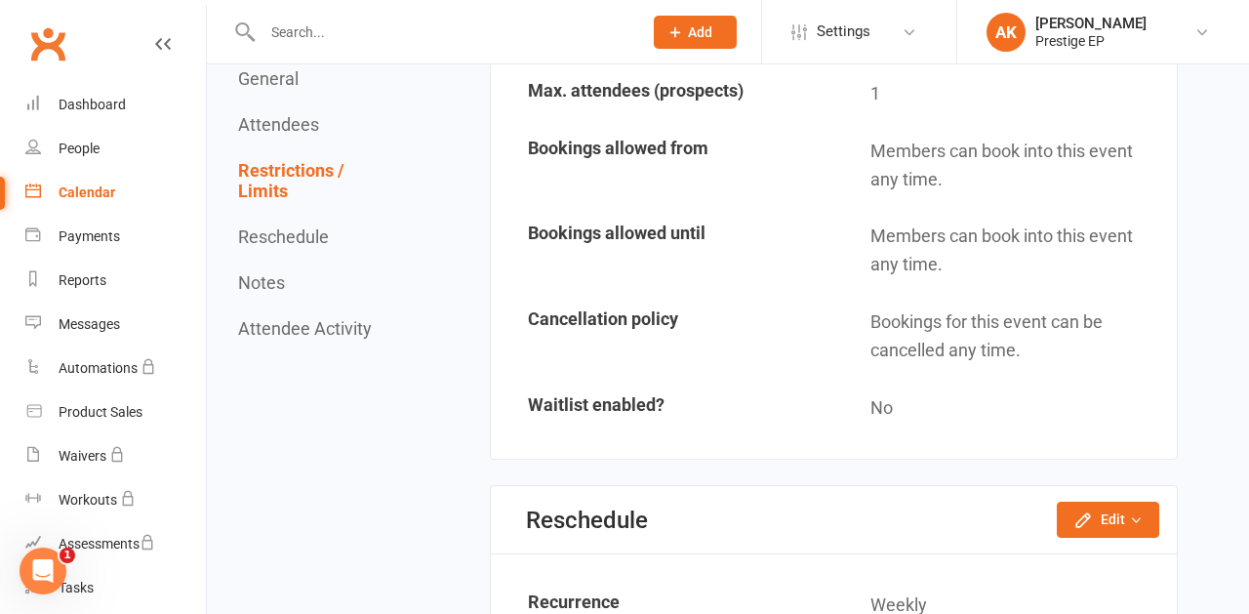
scroll to position [1289, 0]
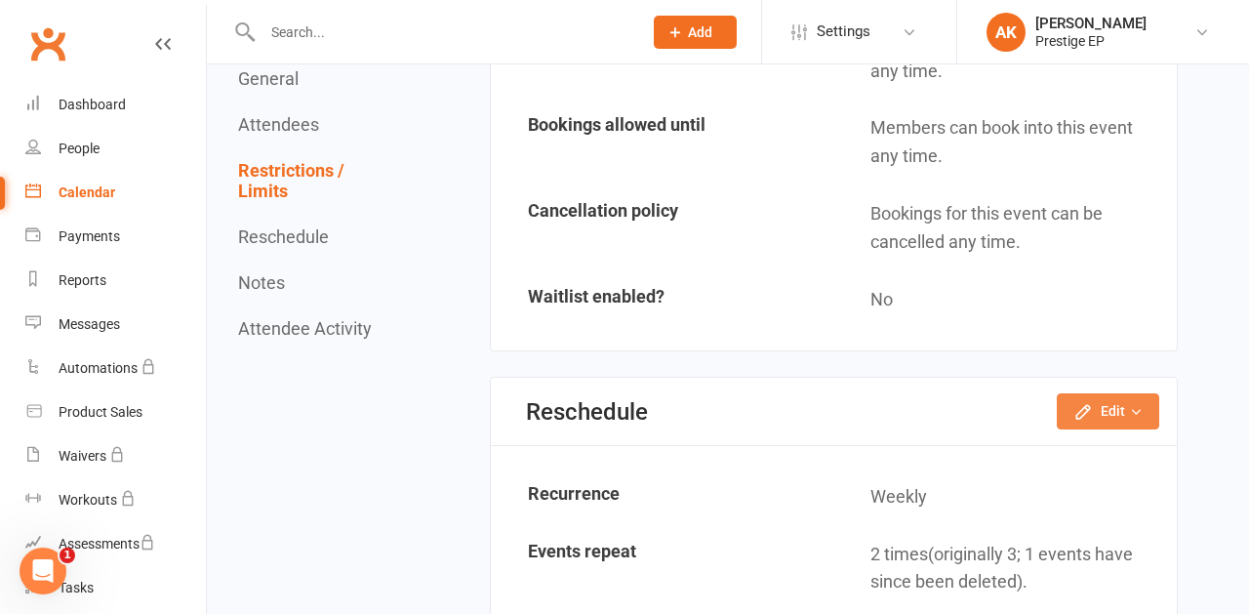
click at [1084, 406] on icon "button" at bounding box center [1083, 412] width 20 height 20
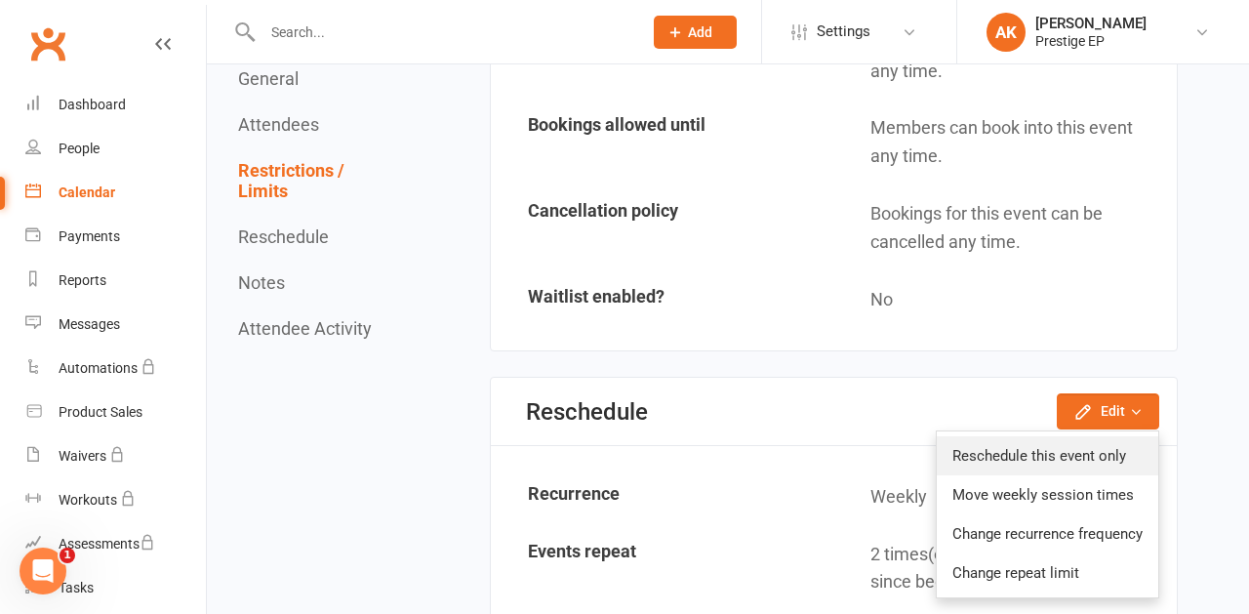
click at [1046, 445] on link "Reschedule this event only" at bounding box center [1046, 455] width 221 height 39
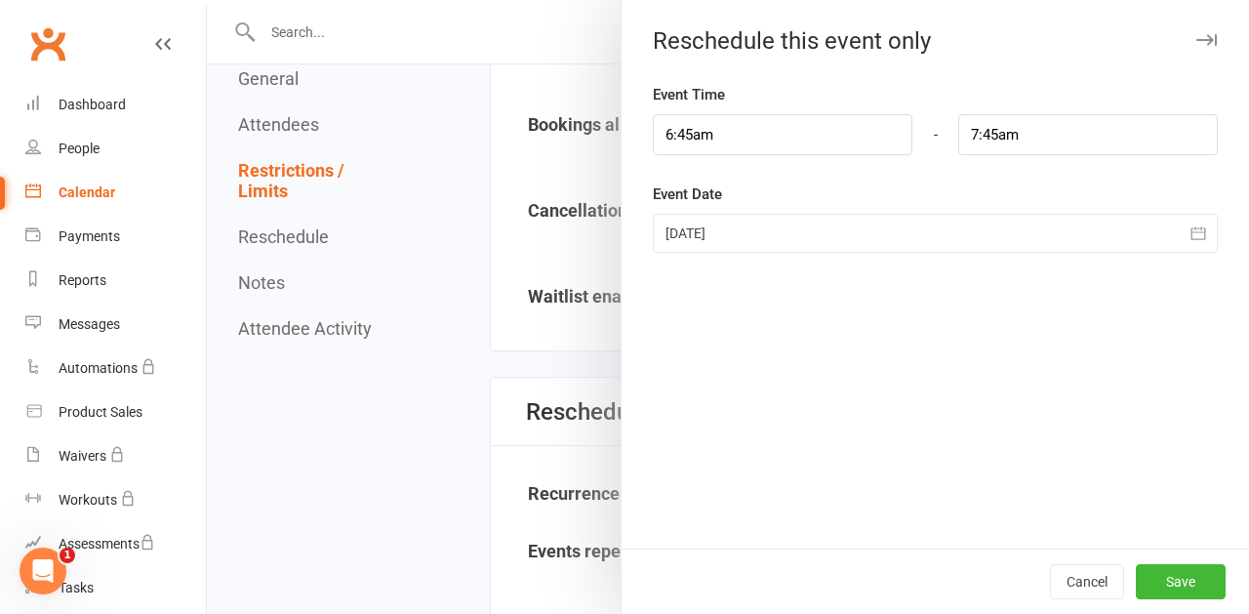
click at [699, 239] on div at bounding box center [935, 233] width 565 height 39
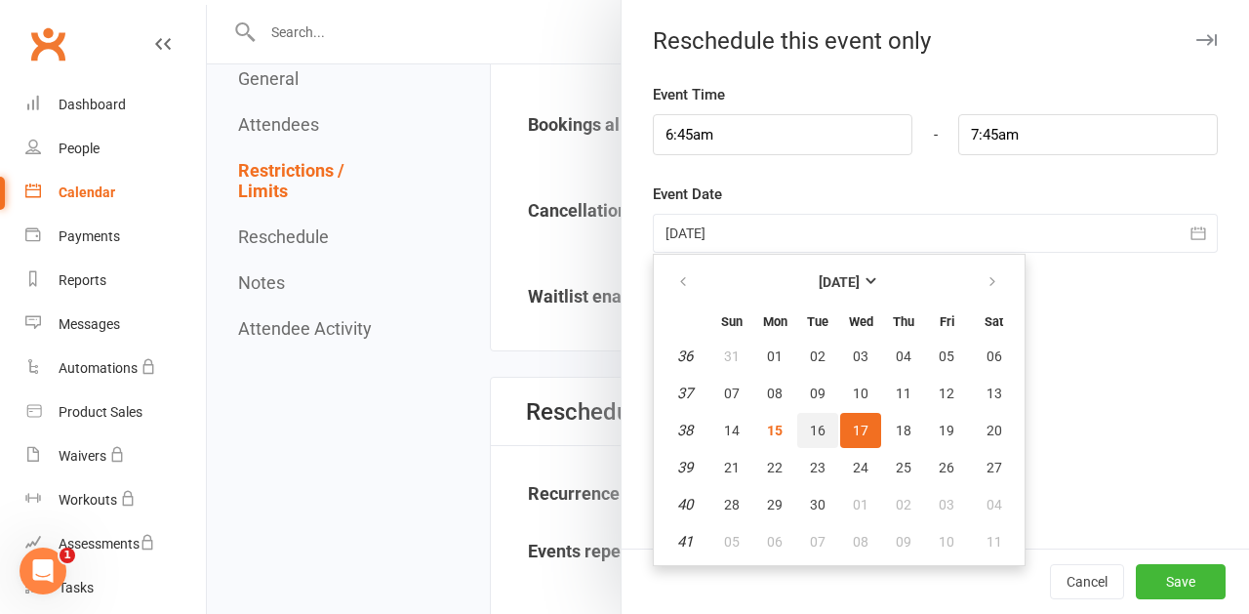
click at [814, 435] on span "16" at bounding box center [818, 430] width 16 height 16
type input "16 Sep 2025"
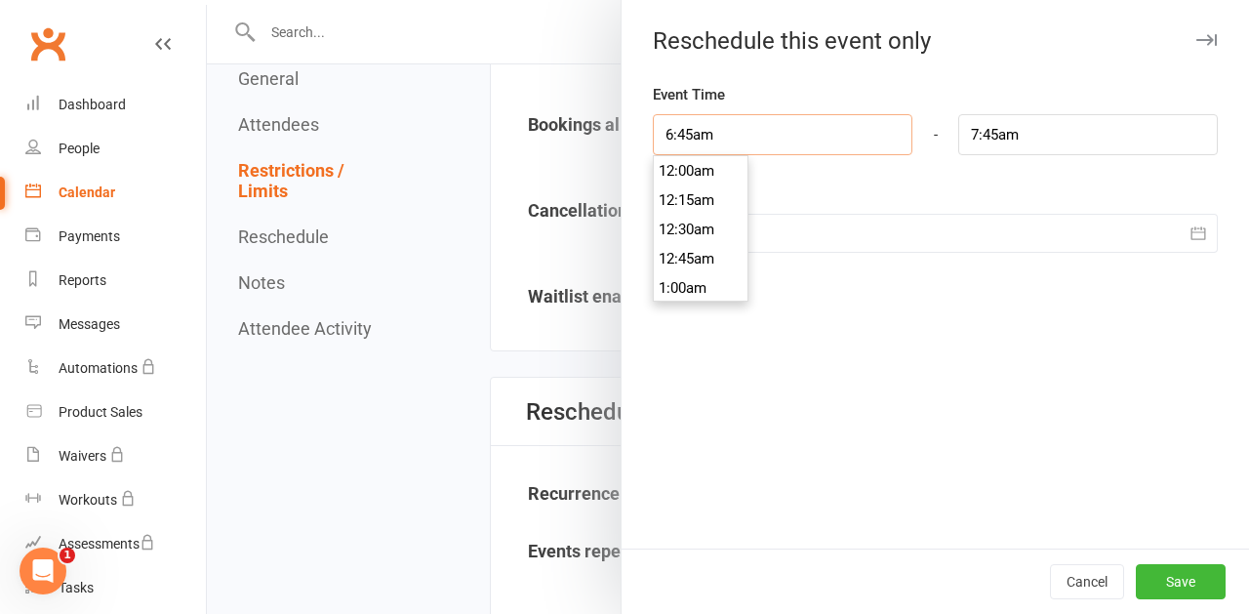
click at [721, 140] on input "6:45am" at bounding box center [782, 134] width 259 height 41
type input "10:00am"
type input "11:00am"
click at [698, 224] on li "10:00am" at bounding box center [701, 234] width 94 height 29
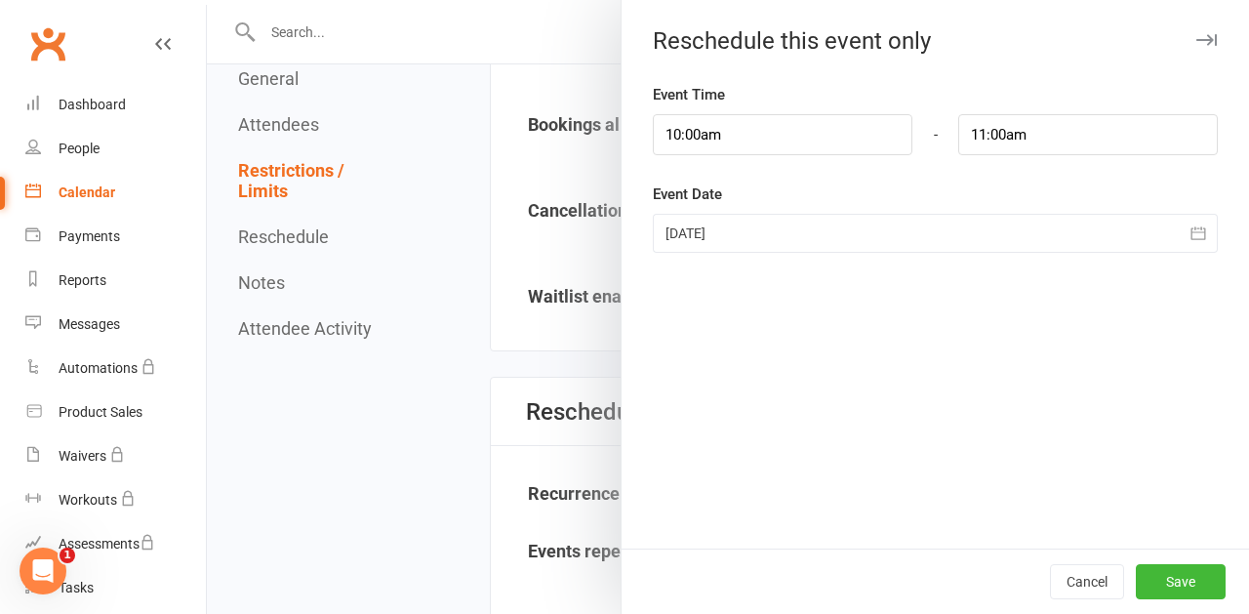
click at [1175, 572] on button "Save" at bounding box center [1180, 581] width 90 height 35
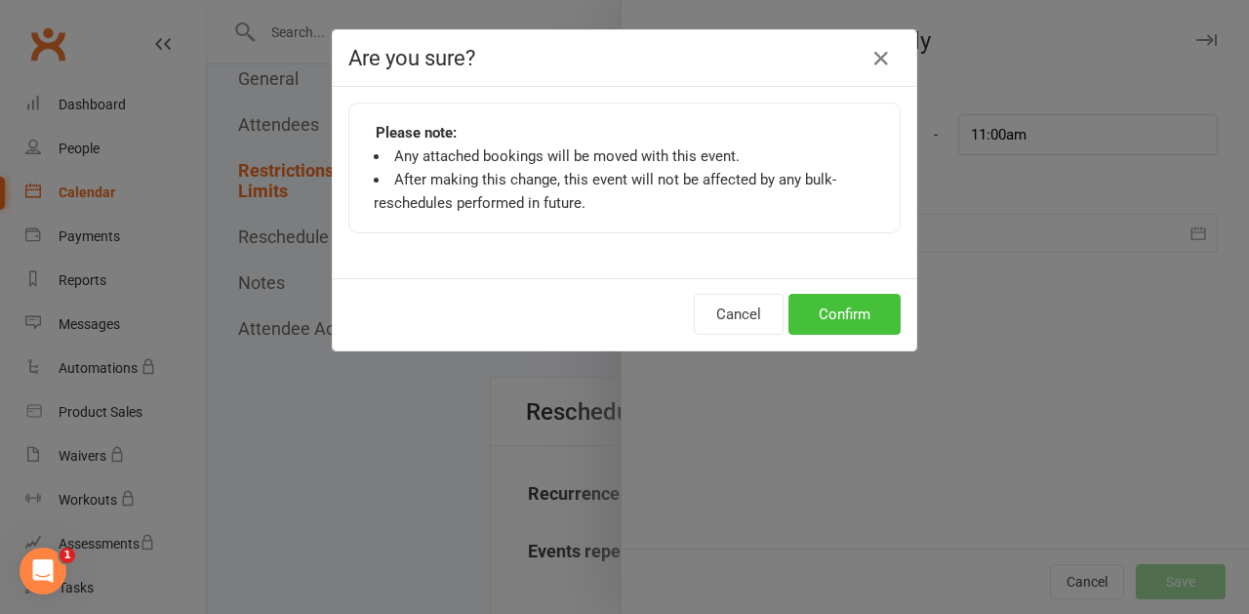
click at [855, 323] on button "Confirm" at bounding box center [844, 314] width 112 height 41
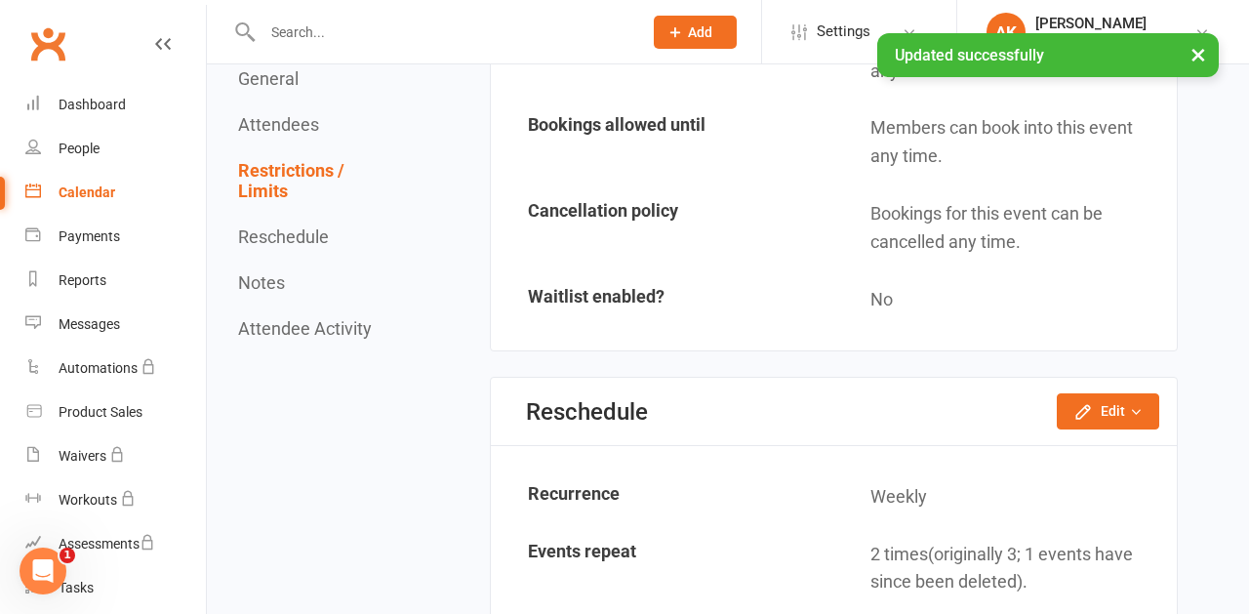
click at [89, 188] on div "Calendar" at bounding box center [87, 192] width 57 height 16
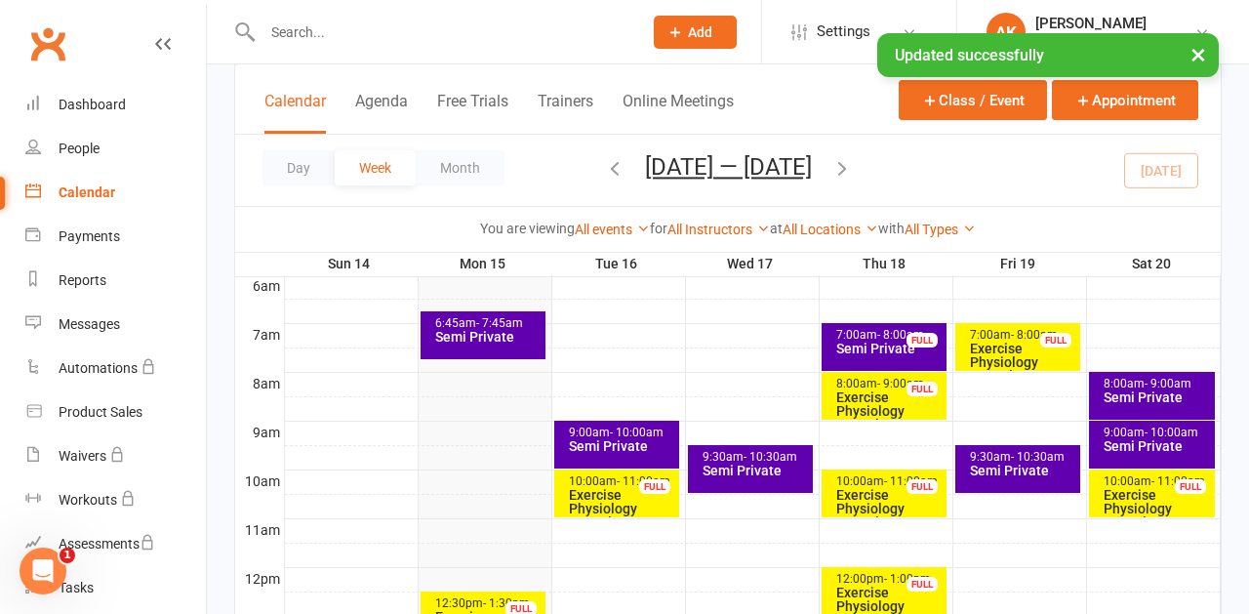
scroll to position [427, 0]
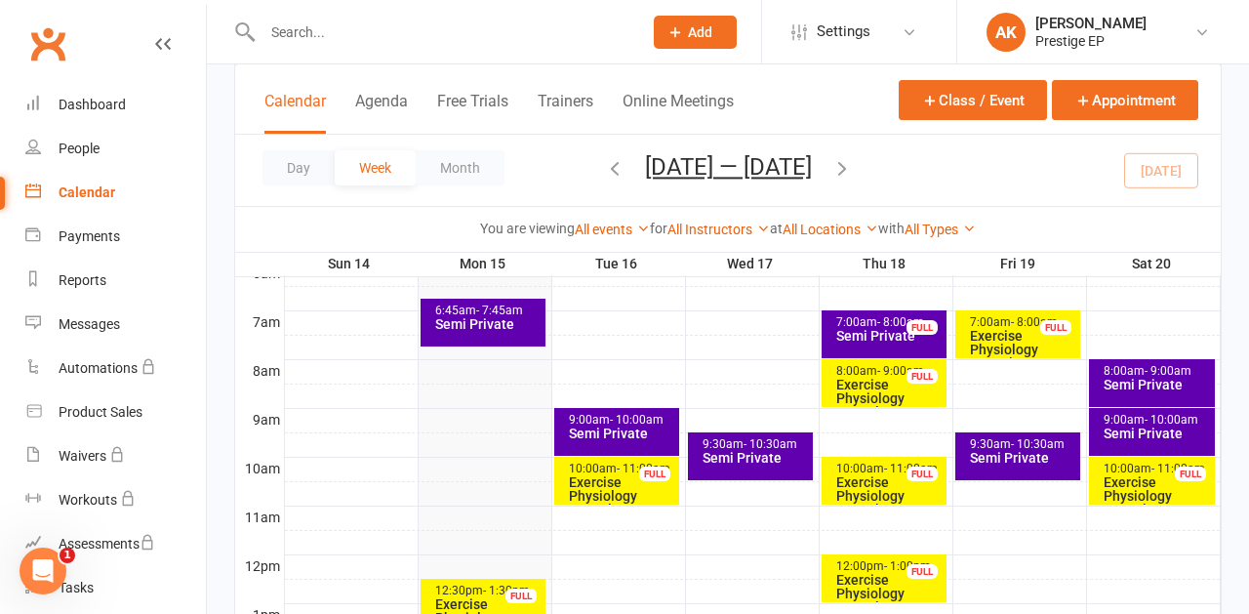
click at [762, 454] on div "Semi Private" at bounding box center [755, 458] width 108 height 14
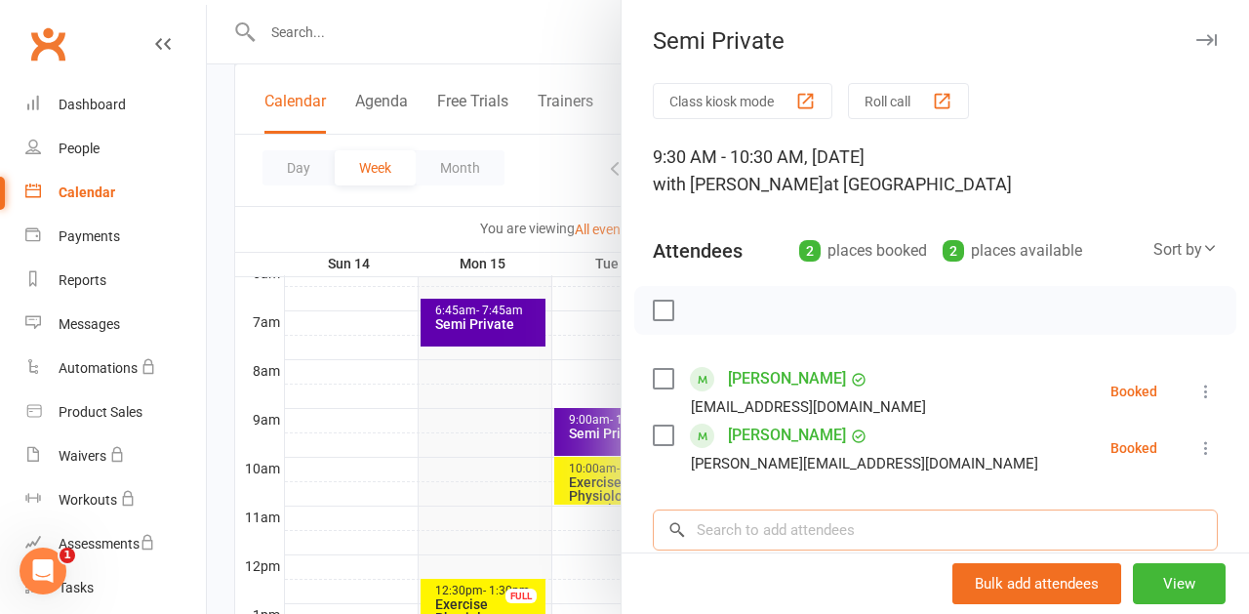
click at [741, 522] on input "search" at bounding box center [935, 529] width 565 height 41
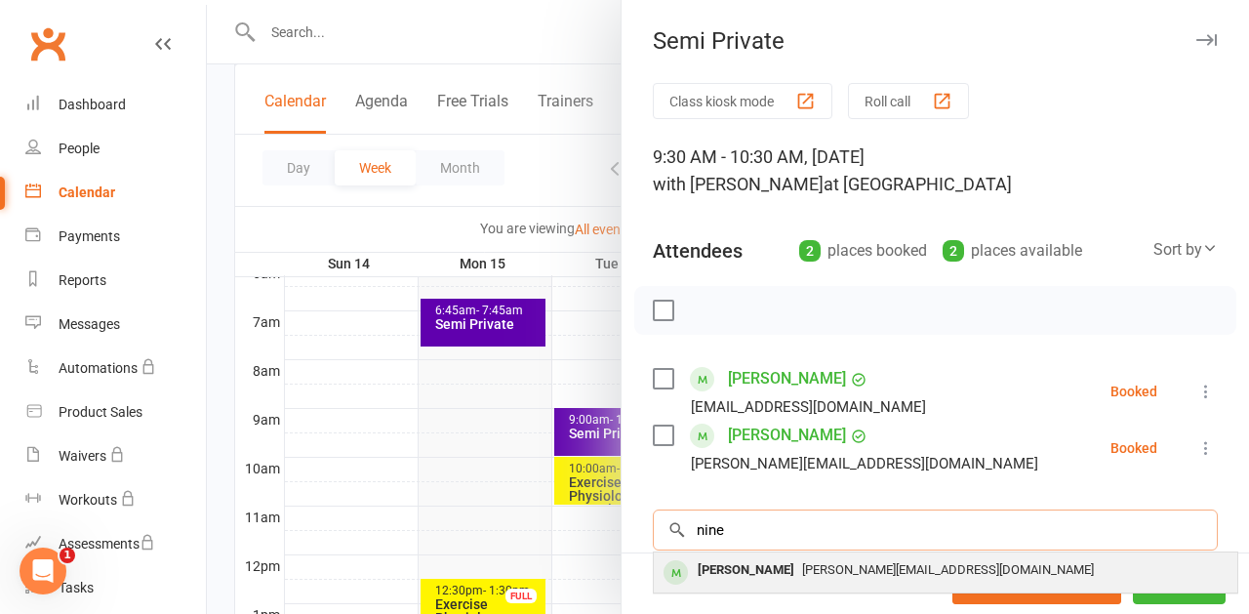
type input "nine"
drag, startPoint x: 748, startPoint y: 552, endPoint x: 755, endPoint y: 566, distance: 15.3
click at [755, 566] on div "[PERSON_NAME]" at bounding box center [746, 570] width 112 height 28
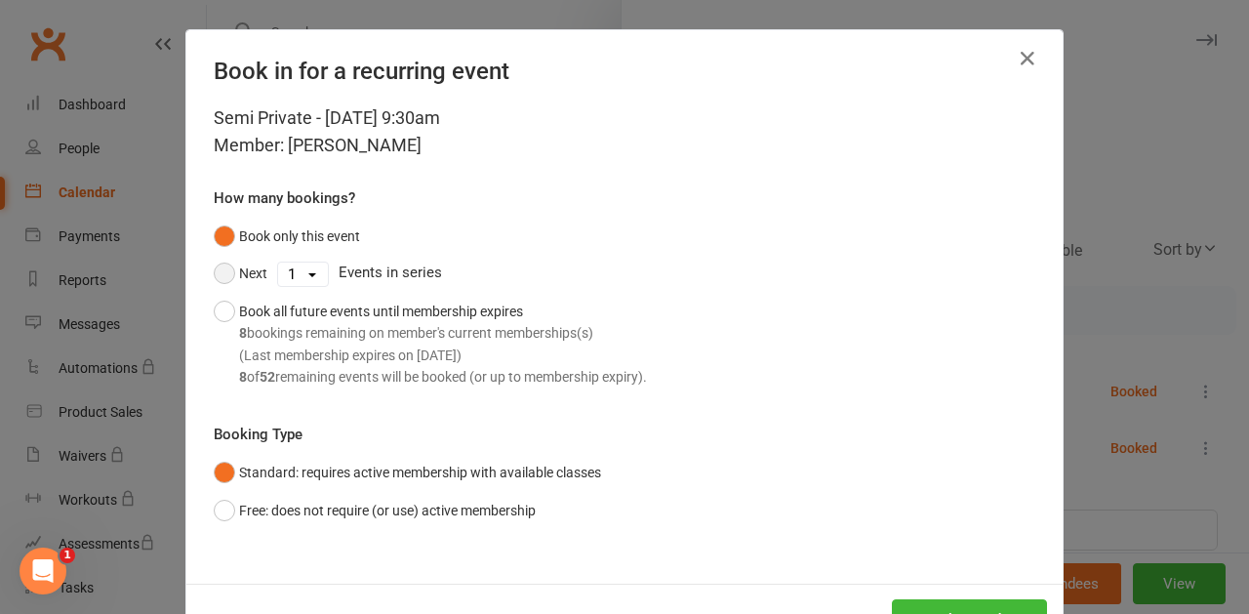
click at [223, 268] on button "Next" at bounding box center [241, 273] width 54 height 37
select select "1"
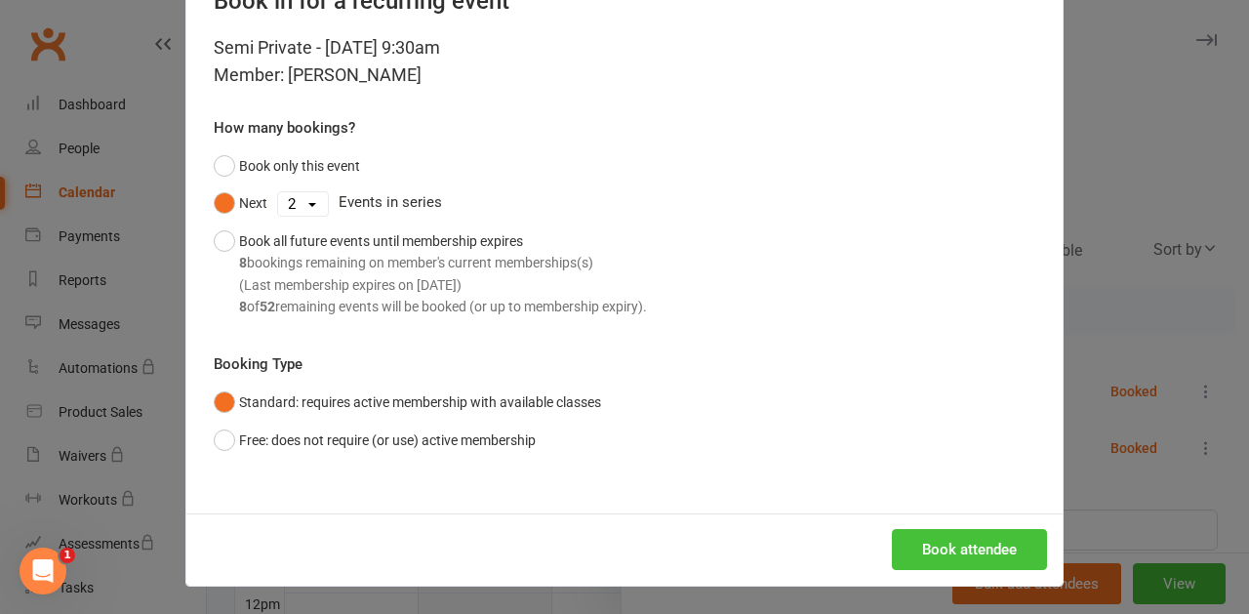
scroll to position [69, 0]
click at [969, 551] on button "Book attendee" at bounding box center [969, 550] width 155 height 41
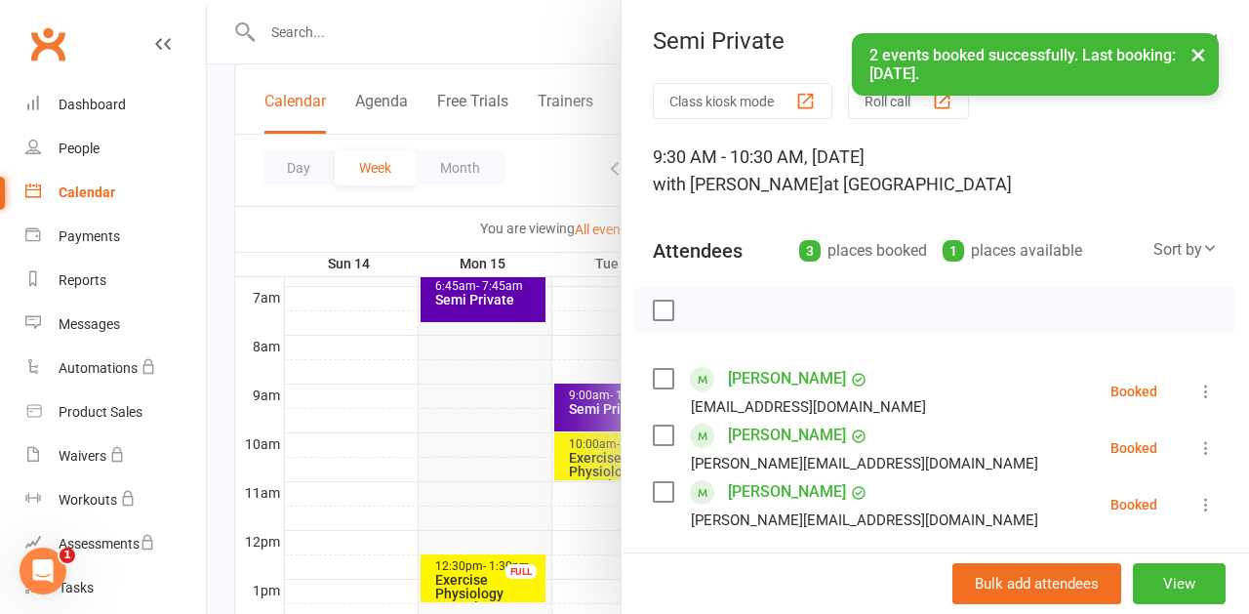
scroll to position [453, 1]
click at [396, 469] on div at bounding box center [728, 307] width 1042 height 614
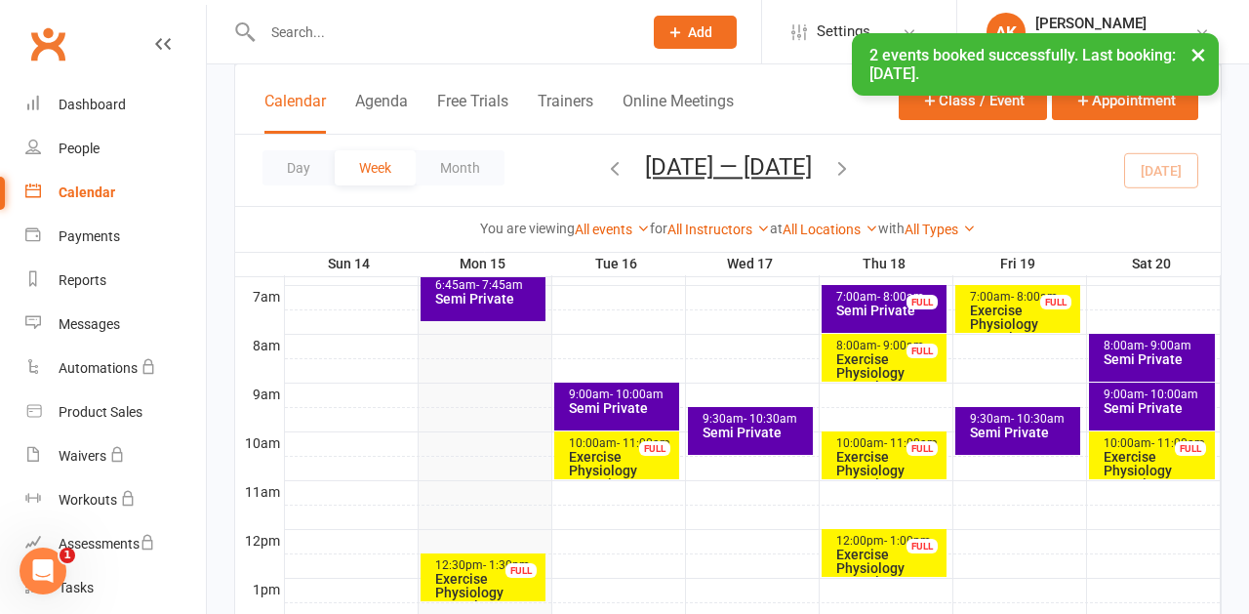
click at [859, 366] on div "Exercise Physiology Consult - Caroline Speakman" at bounding box center [889, 379] width 108 height 55
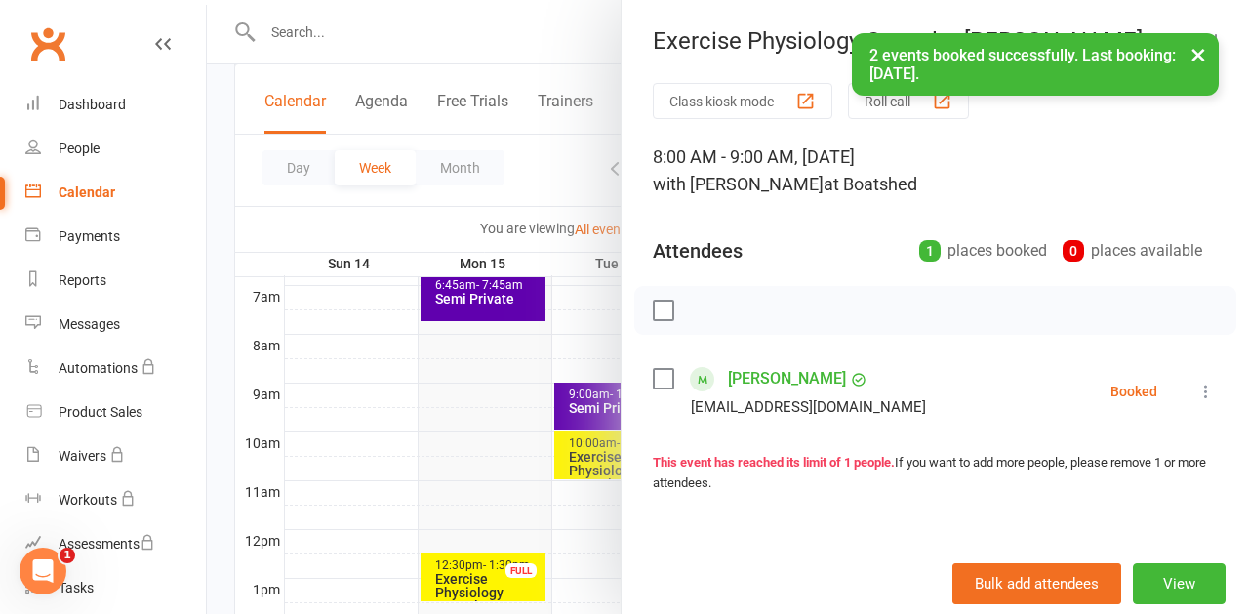
scroll to position [453, 0]
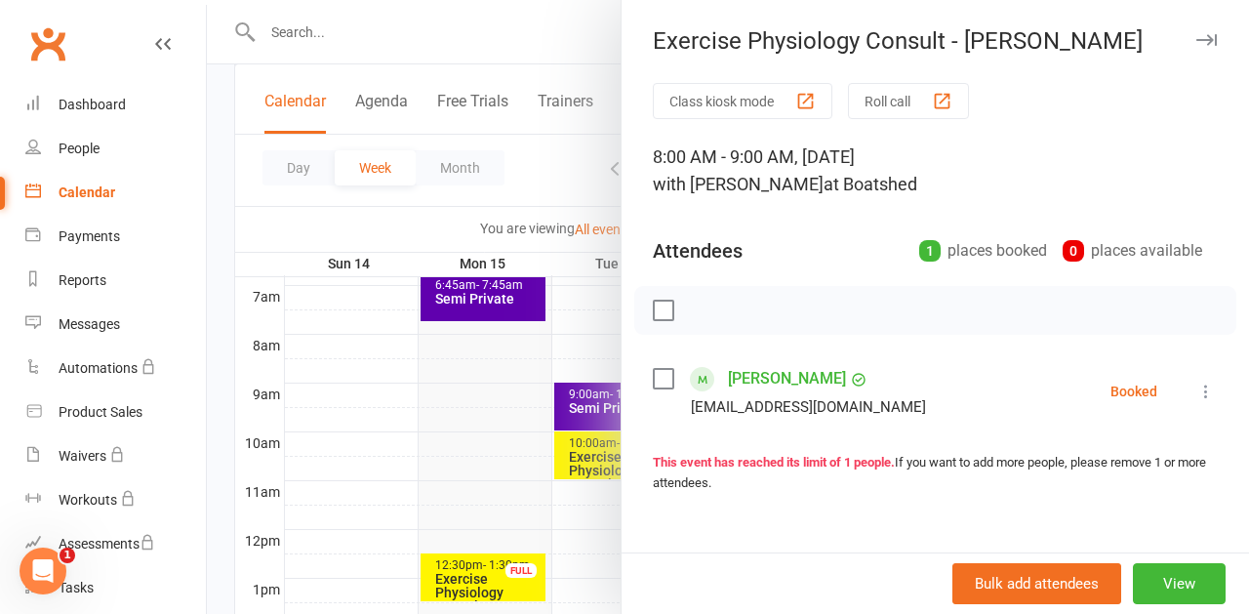
click at [457, 405] on div at bounding box center [728, 307] width 1042 height 614
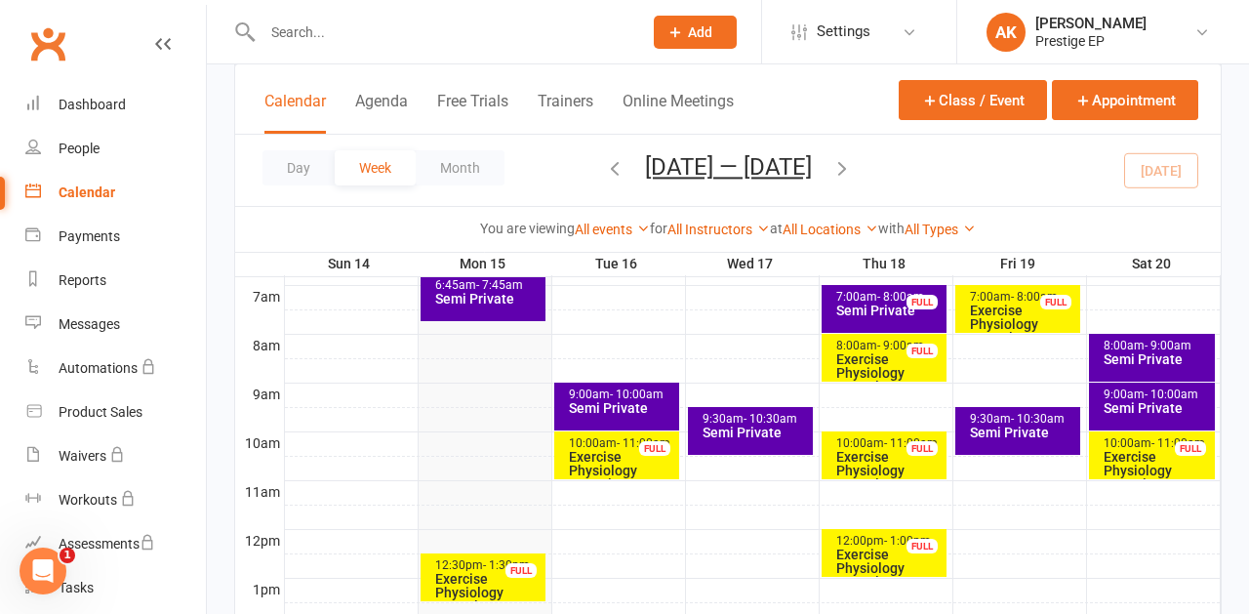
click at [861, 462] on div "Exercise Physiology Consult - Veronica Levy" at bounding box center [889, 477] width 108 height 55
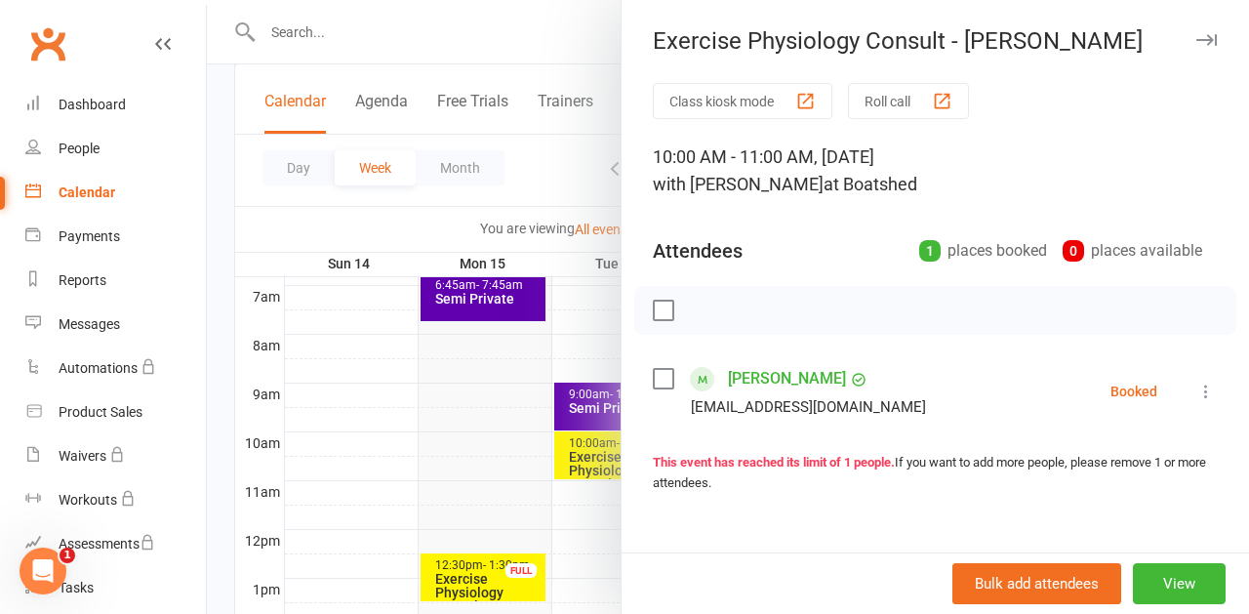
click at [504, 436] on div at bounding box center [728, 307] width 1042 height 614
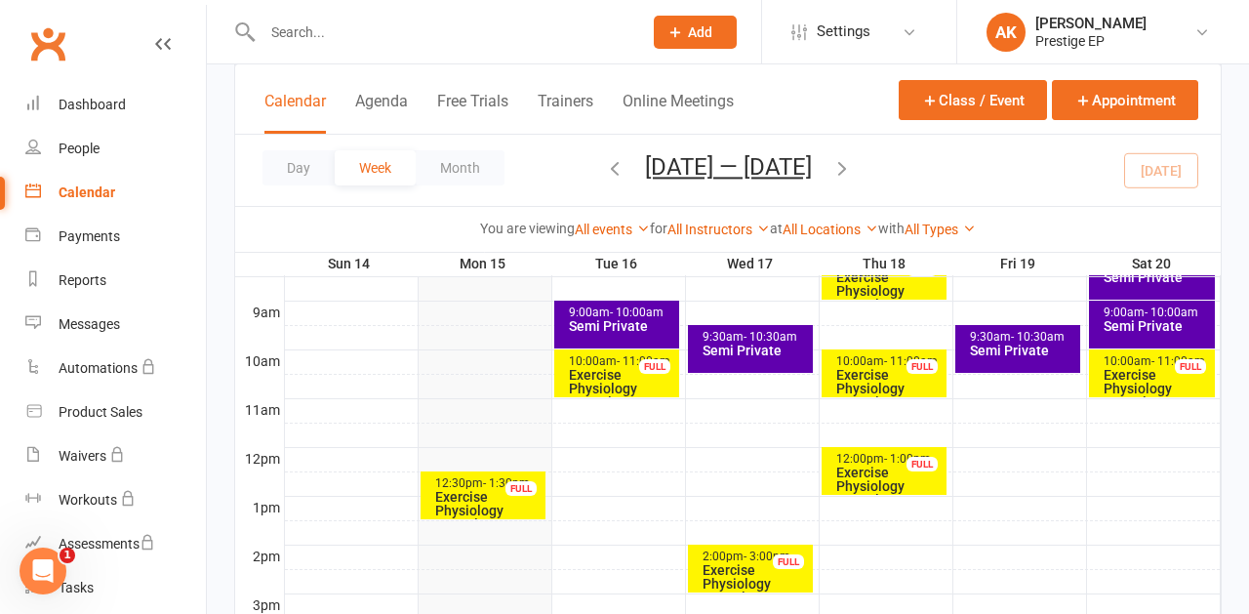
scroll to position [538, 0]
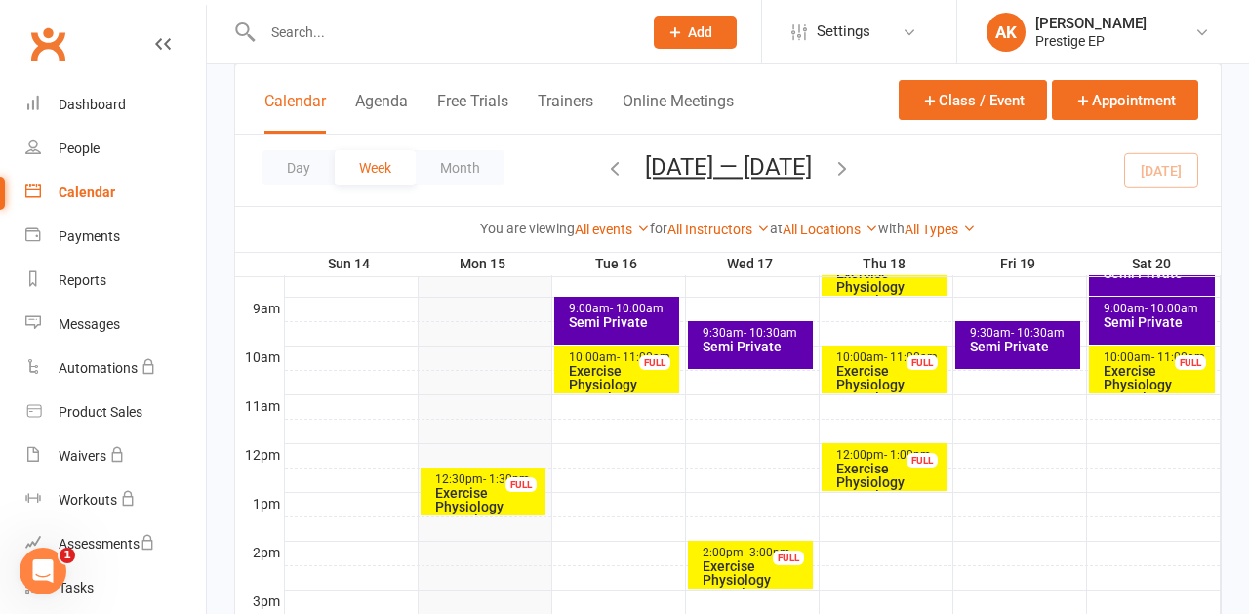
click at [761, 559] on div "Exercise Physiology Consult - Julie Ryan" at bounding box center [755, 586] width 108 height 55
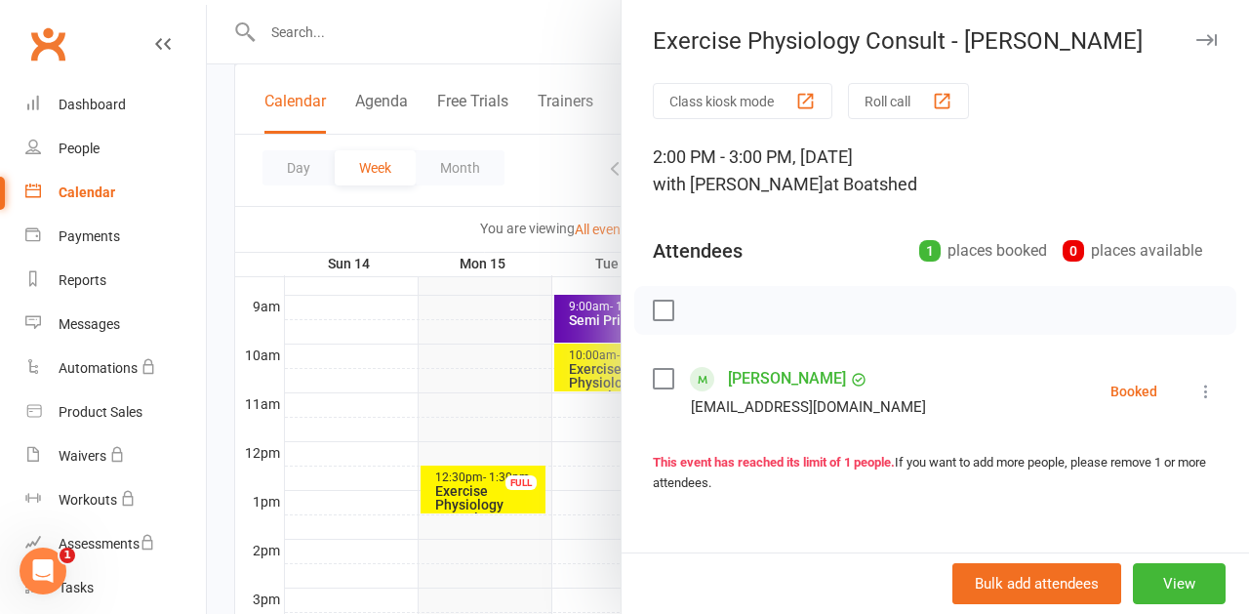
click at [424, 379] on div at bounding box center [728, 307] width 1042 height 614
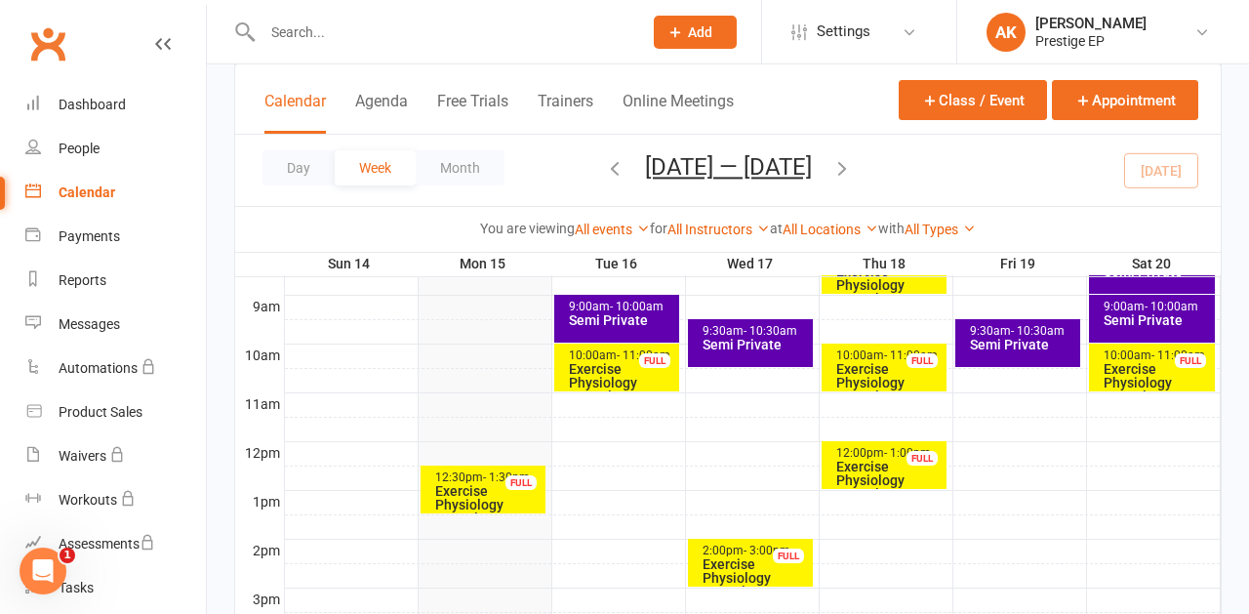
click at [726, 370] on div at bounding box center [752, 380] width 935 height 23
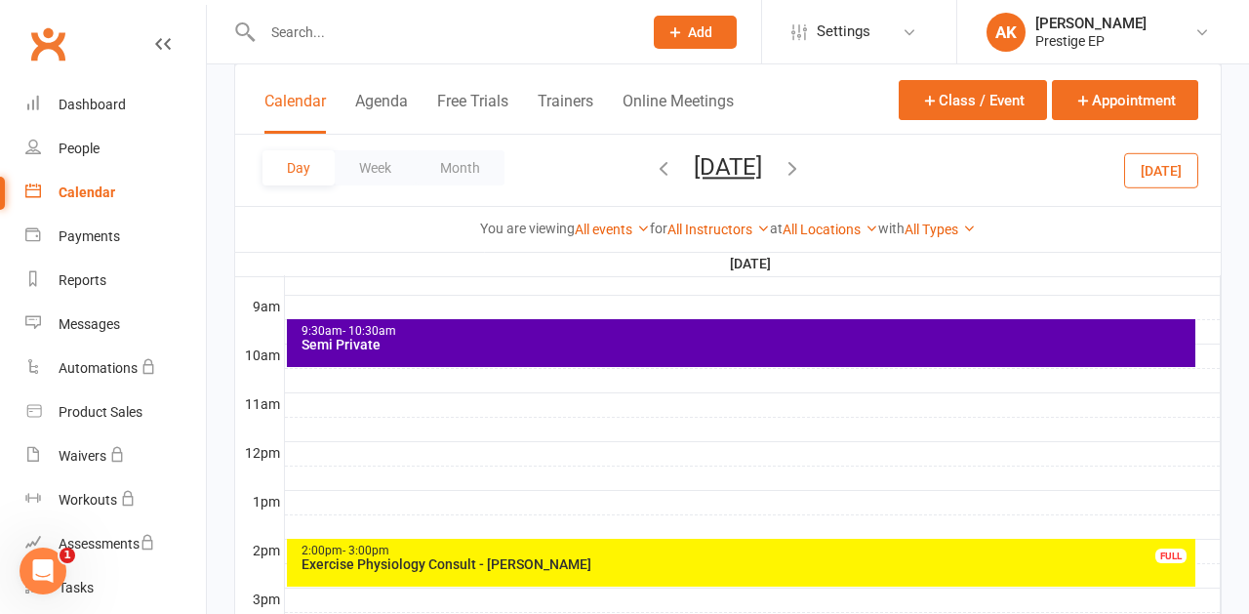
click at [728, 371] on div at bounding box center [752, 380] width 935 height 23
click at [732, 327] on button "Add Appointment" at bounding box center [739, 326] width 113 height 23
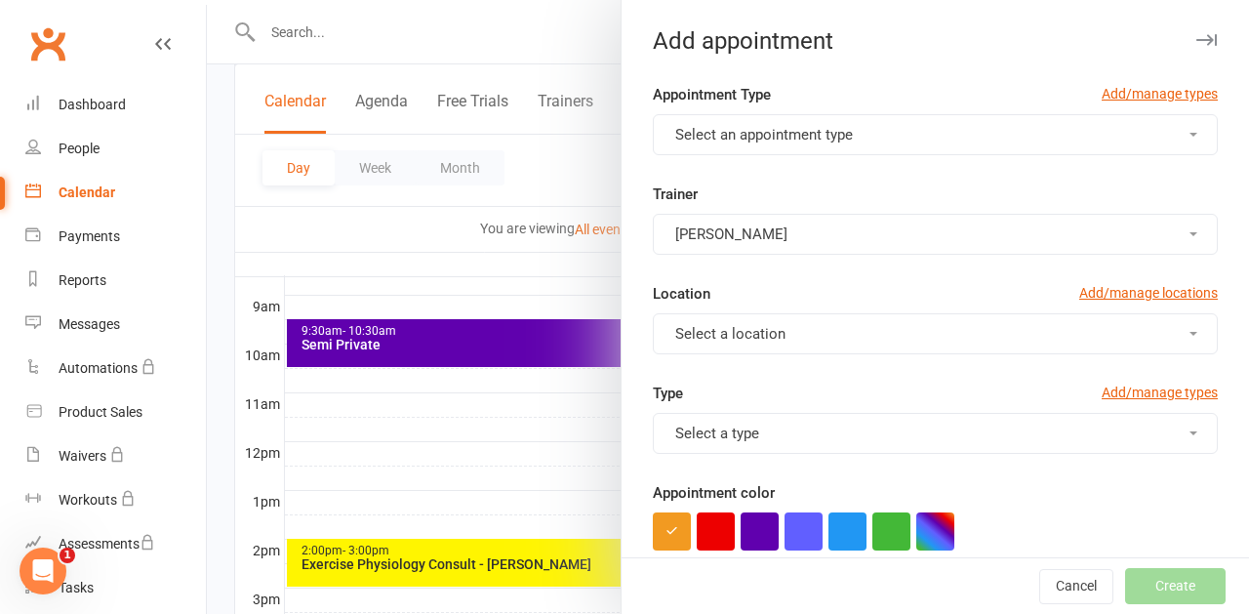
click at [731, 133] on span "Select an appointment type" at bounding box center [764, 135] width 178 height 18
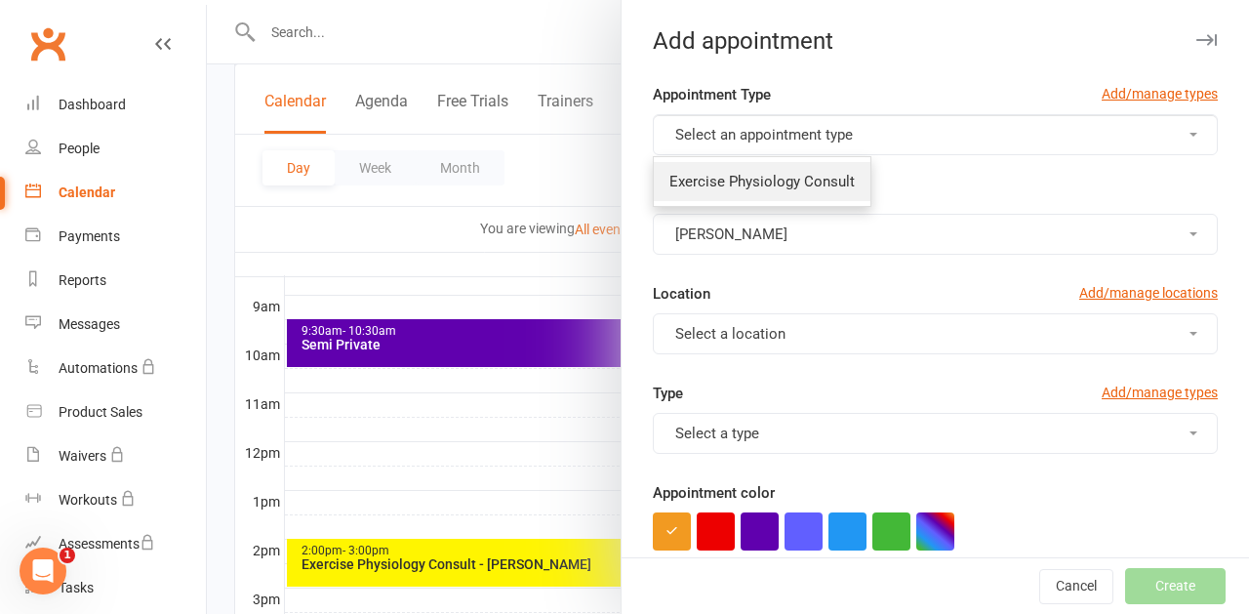
click at [730, 173] on span "Exercise Physiology Consult" at bounding box center [761, 182] width 185 height 18
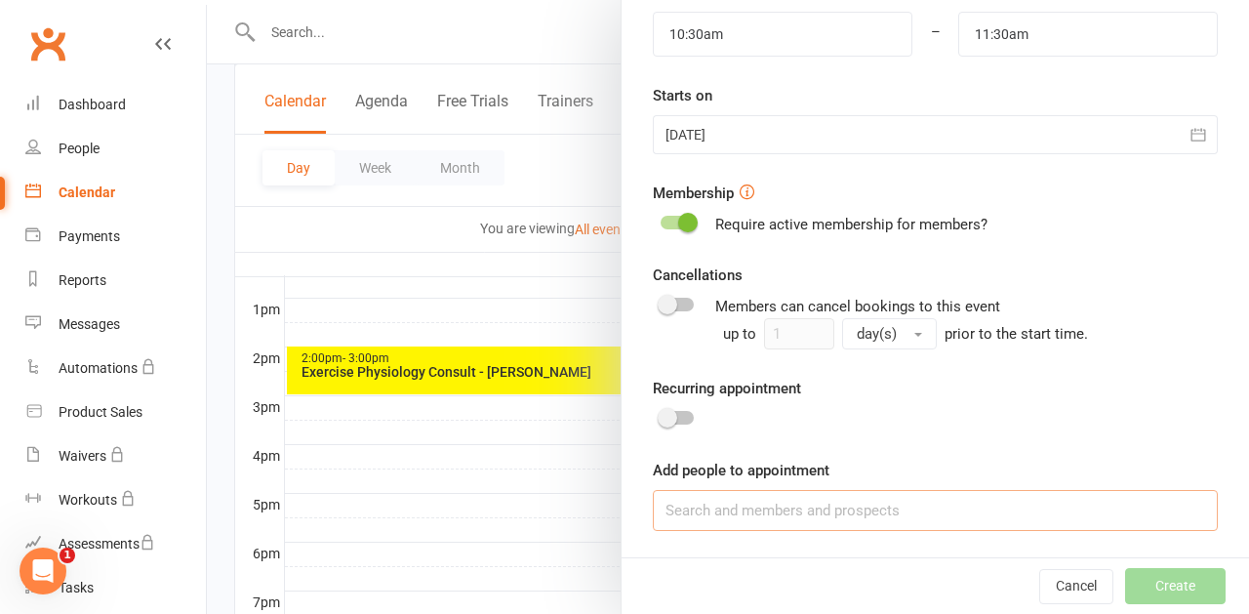
scroll to position [736, 0]
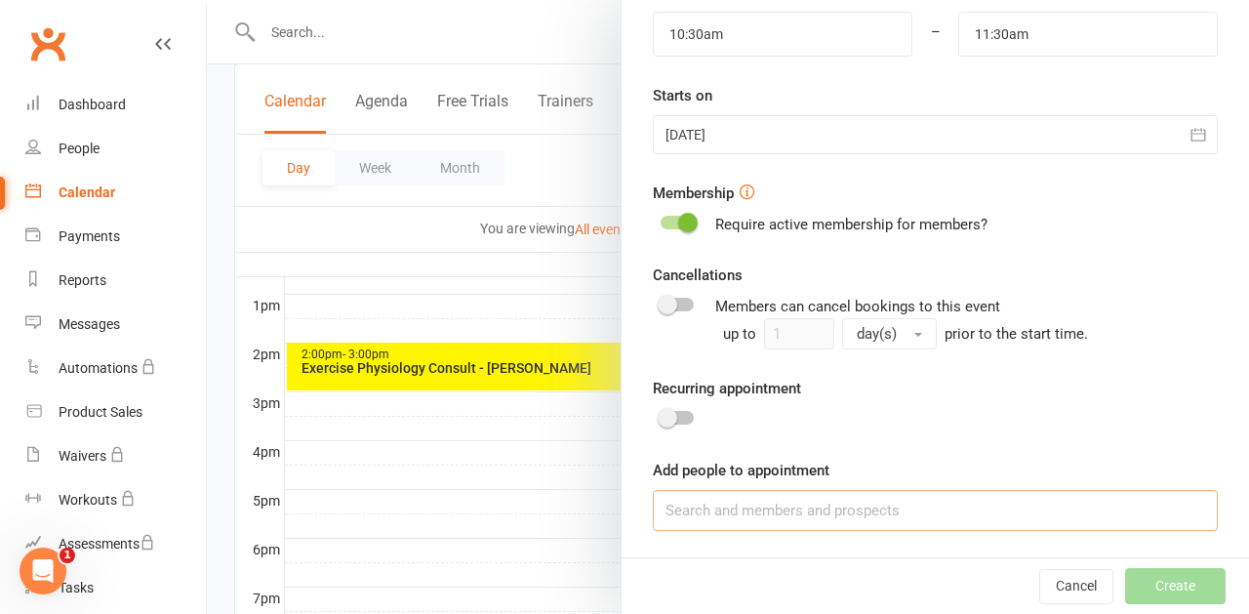
click at [693, 508] on input at bounding box center [935, 510] width 565 height 41
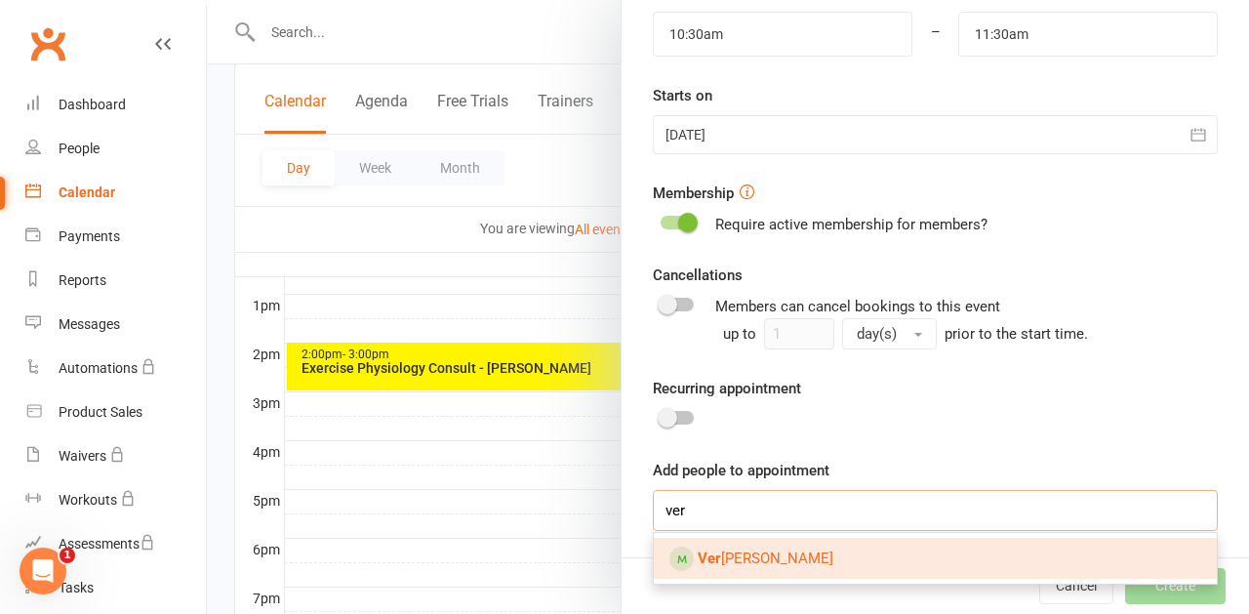
type input "ver"
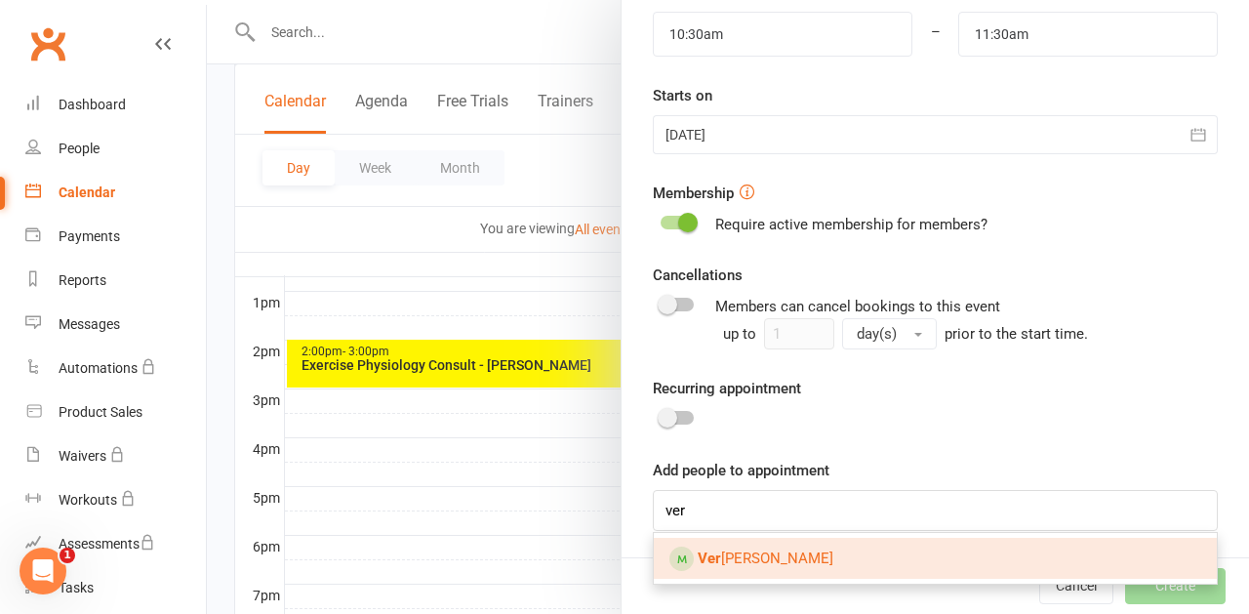
click at [717, 545] on link "Ver onica Levy" at bounding box center [935, 557] width 563 height 41
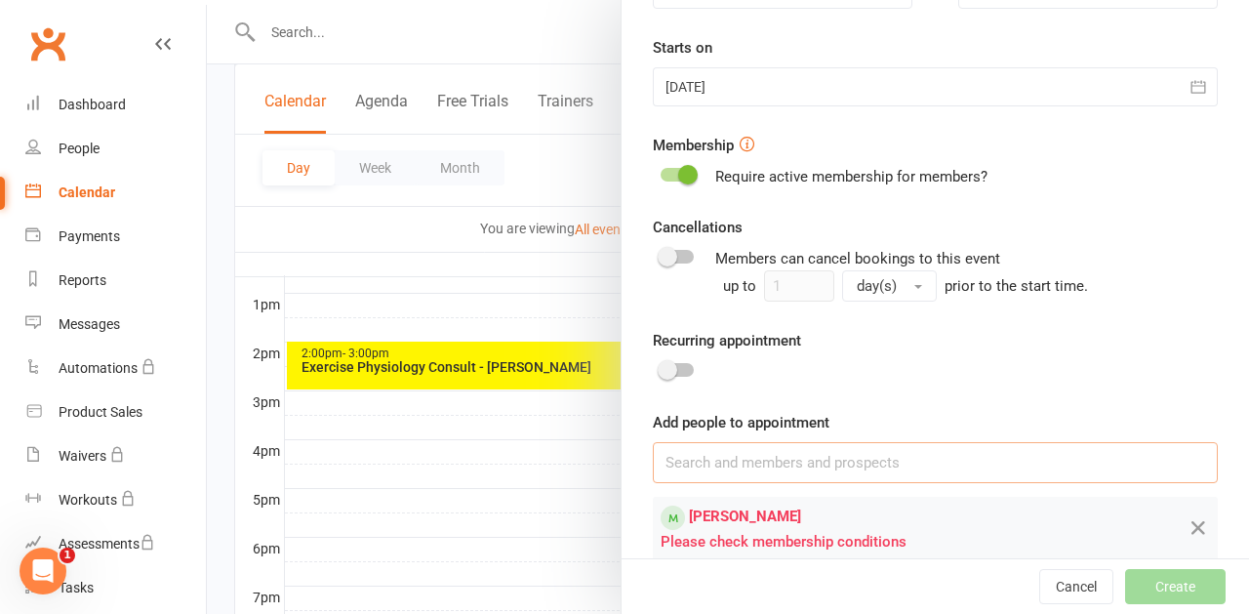
scroll to position [668, 0]
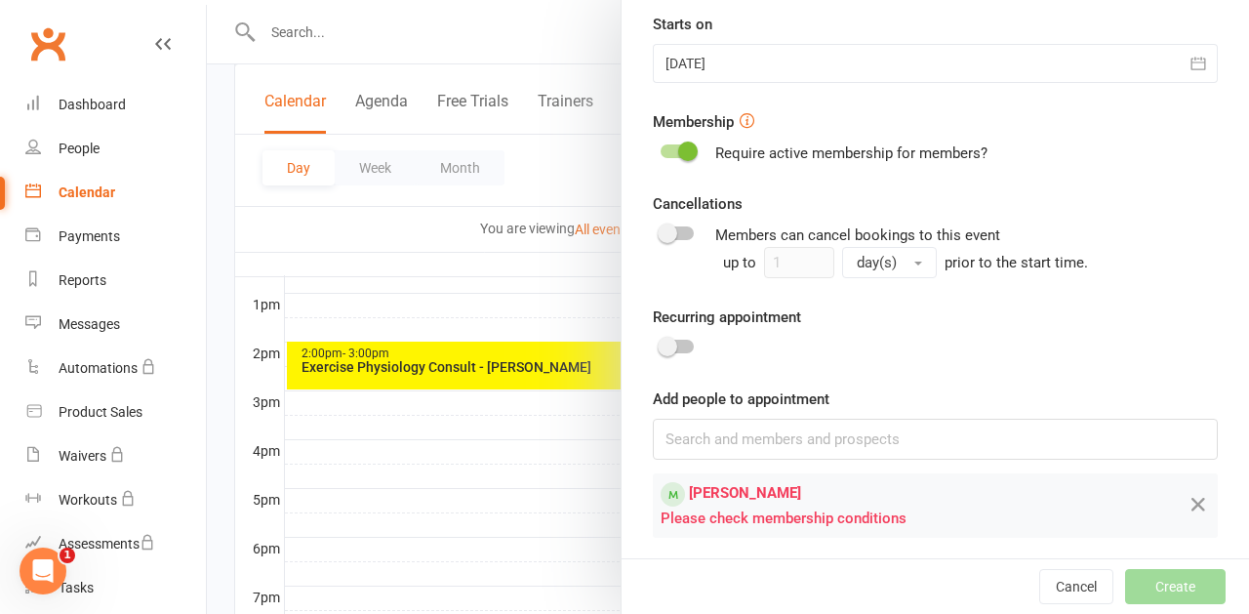
drag, startPoint x: 1202, startPoint y: 500, endPoint x: 1079, endPoint y: 492, distance: 123.2
click at [1202, 500] on icon at bounding box center [1197, 504] width 23 height 24
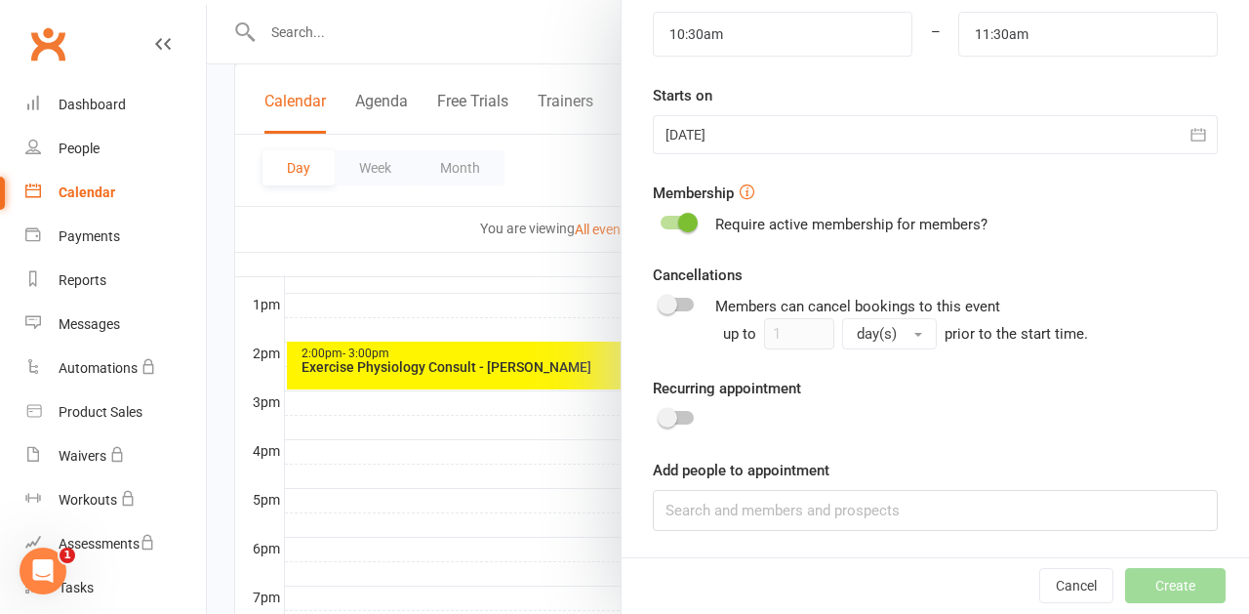
click at [552, 480] on div at bounding box center [728, 307] width 1042 height 614
click at [1104, 577] on button "Cancel" at bounding box center [1076, 586] width 74 height 35
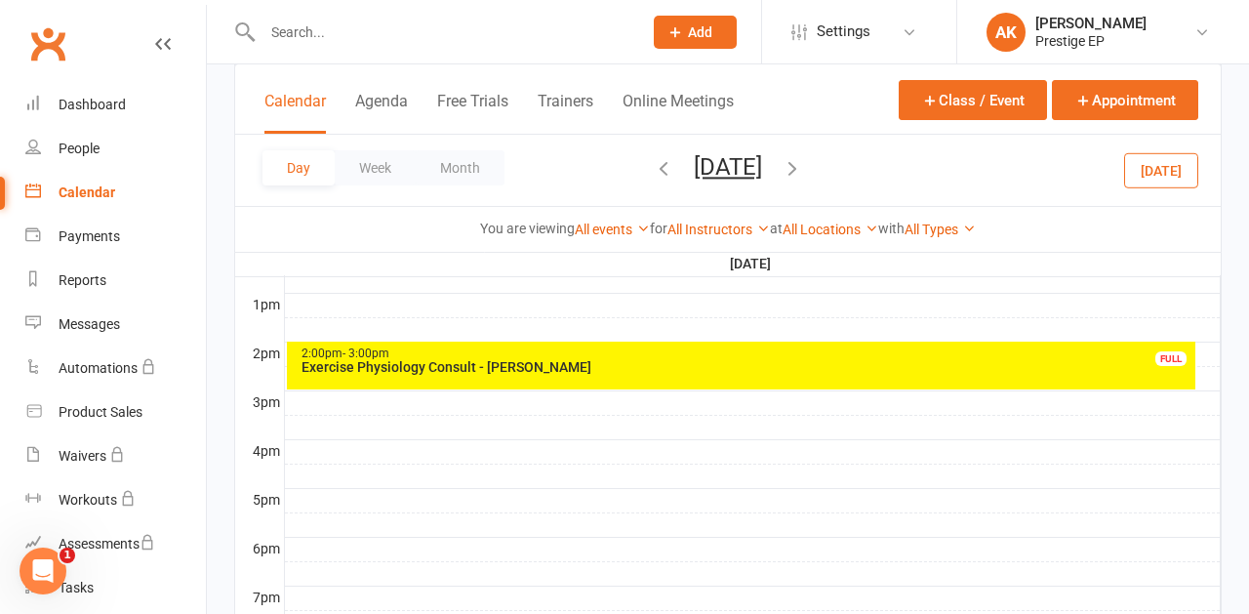
drag, startPoint x: 466, startPoint y: 253, endPoint x: 485, endPoint y: 258, distance: 19.4
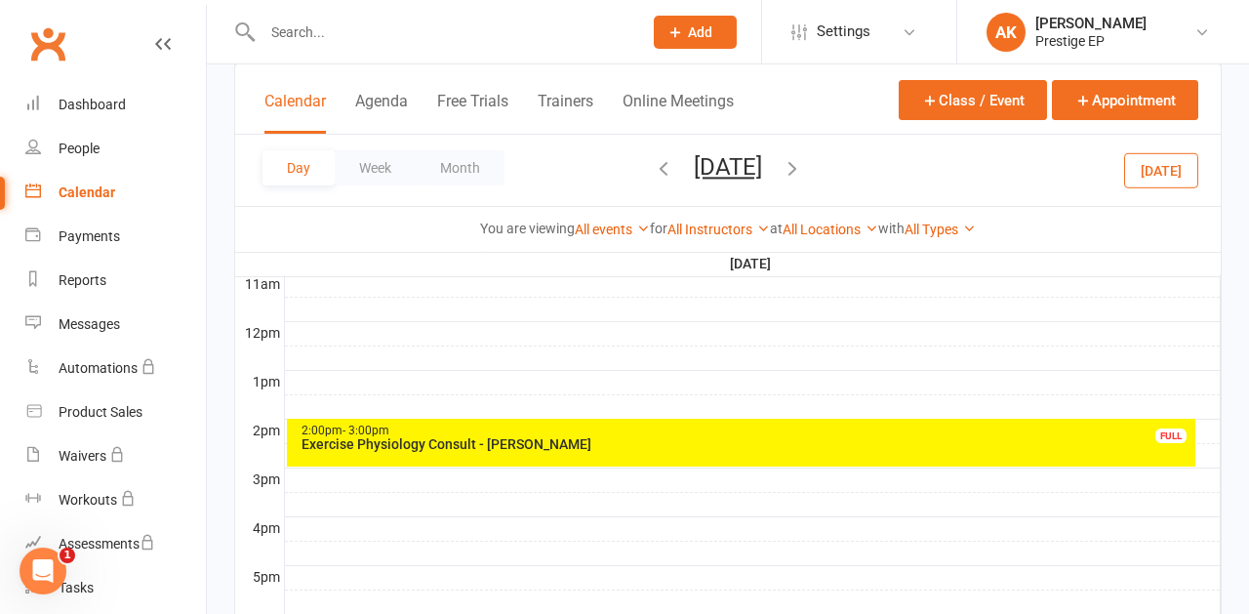
scroll to position [639, 0]
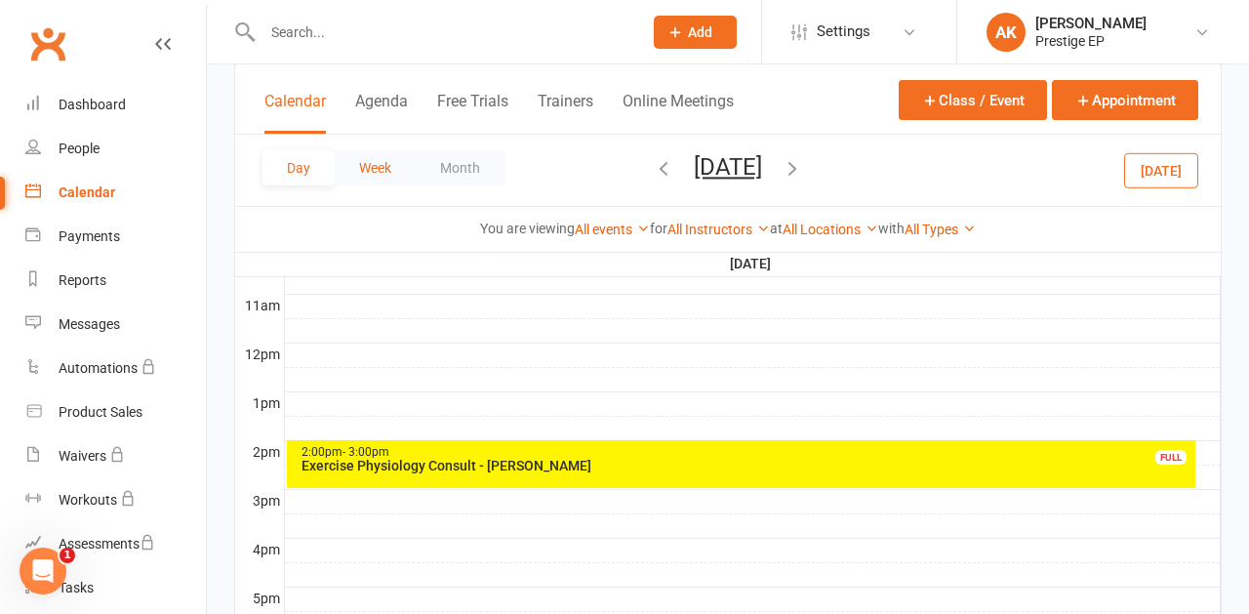
click at [359, 160] on button "Week" at bounding box center [375, 167] width 81 height 35
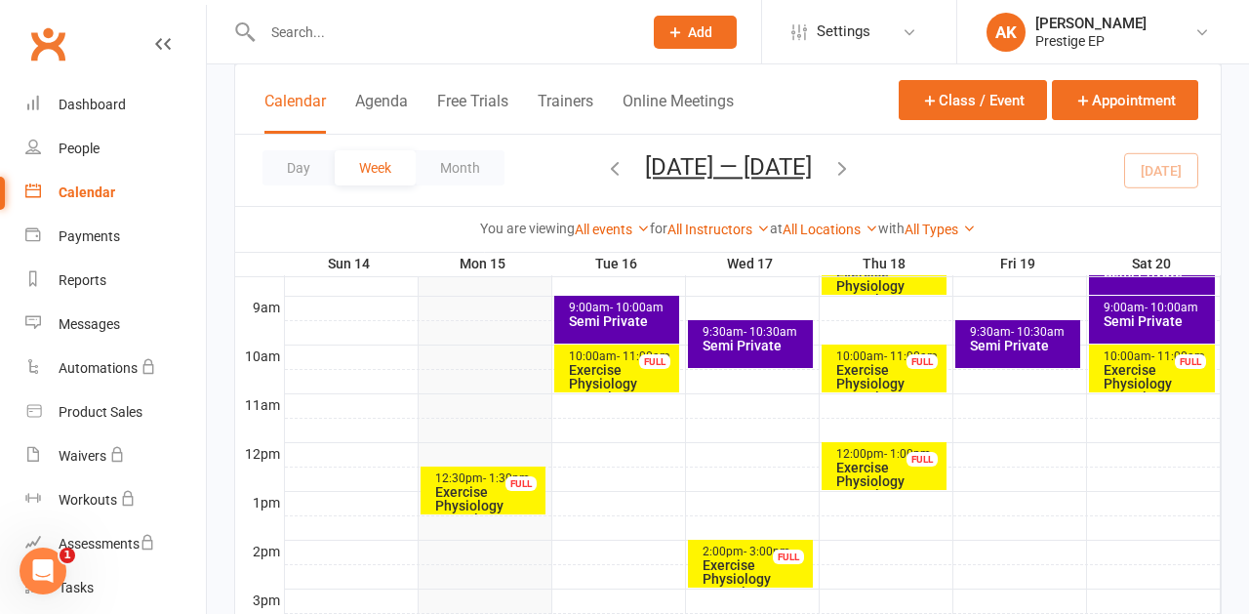
scroll to position [530, 0]
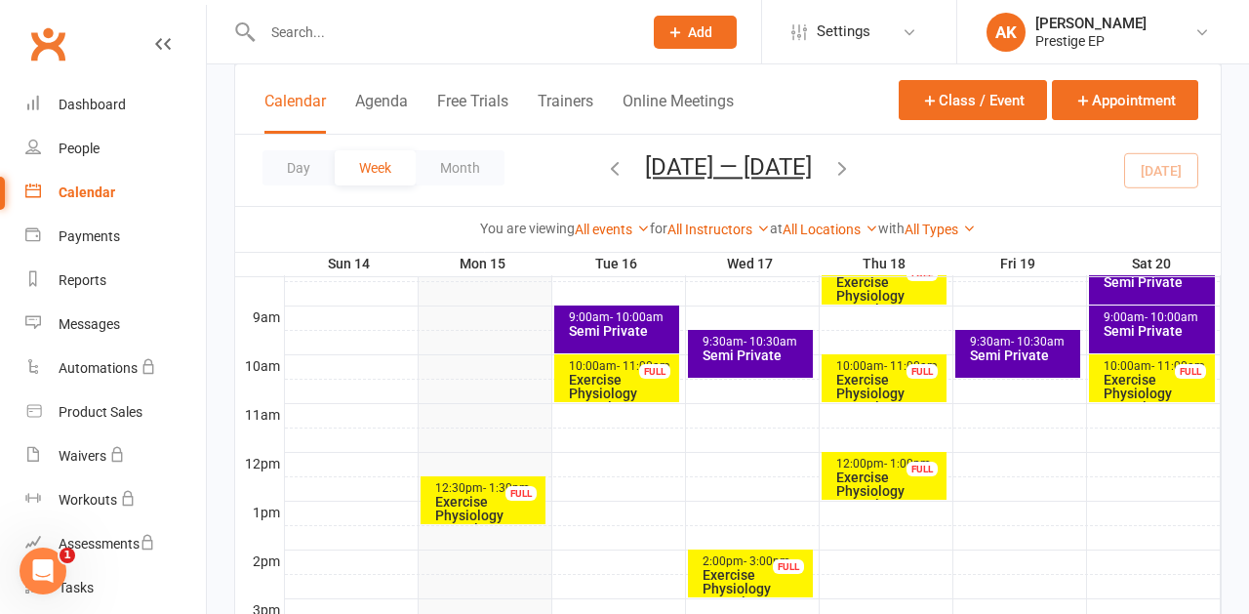
click at [857, 477] on div "Exercise Physiology Consult - Noeleen Bradley" at bounding box center [889, 497] width 108 height 55
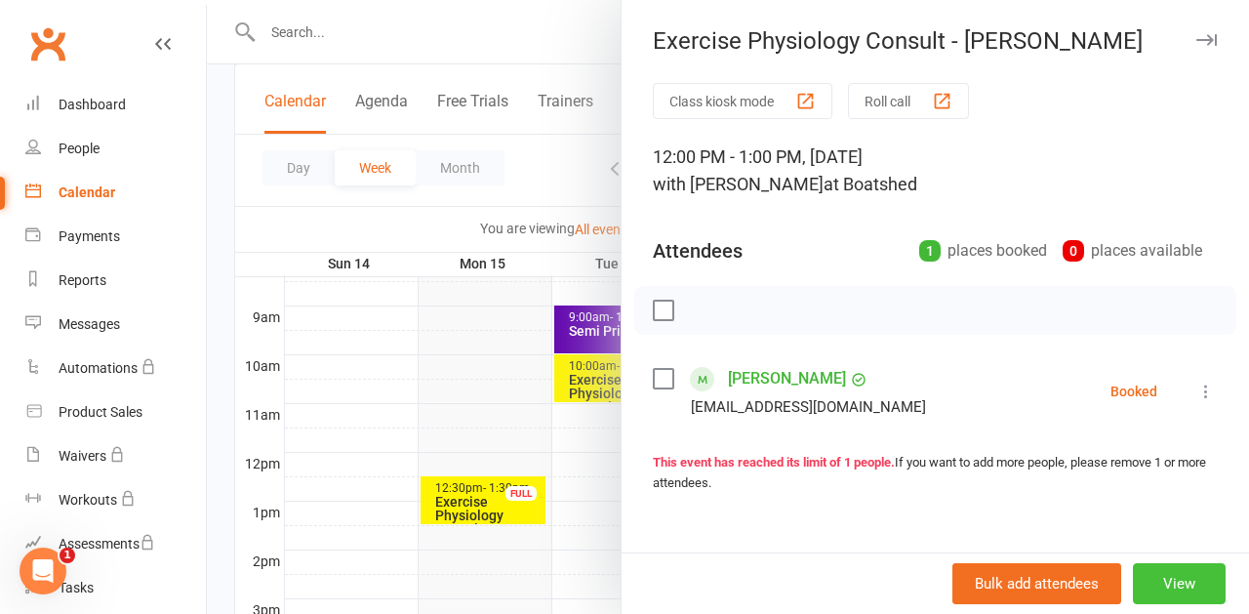
click at [1168, 578] on button "View" at bounding box center [1178, 583] width 93 height 41
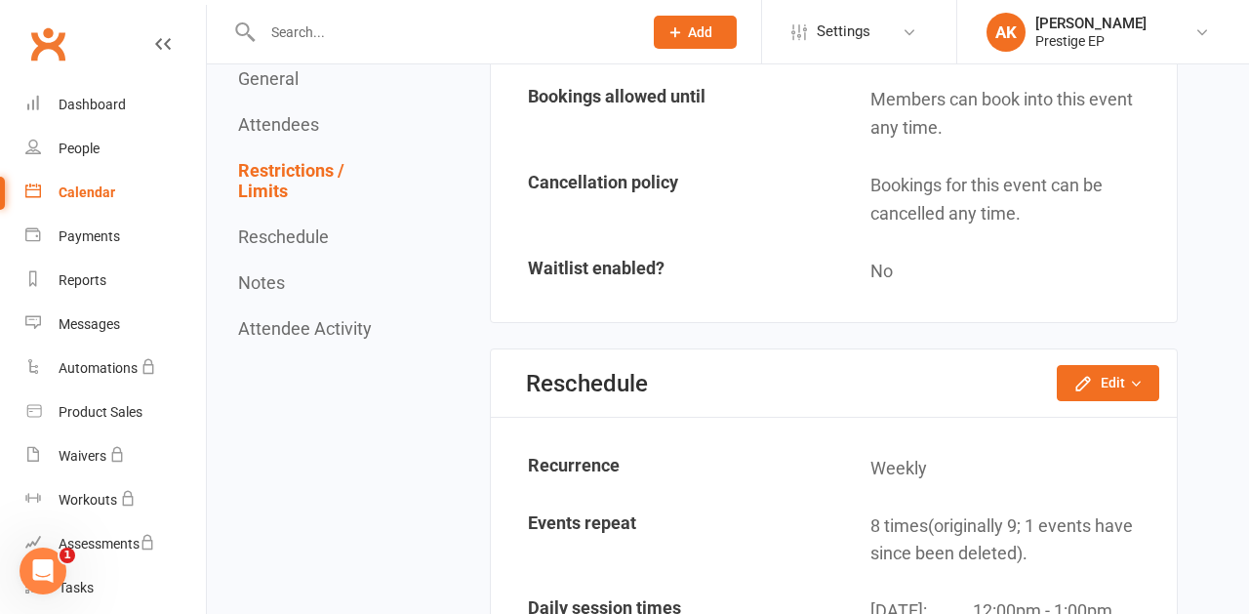
scroll to position [1325, 0]
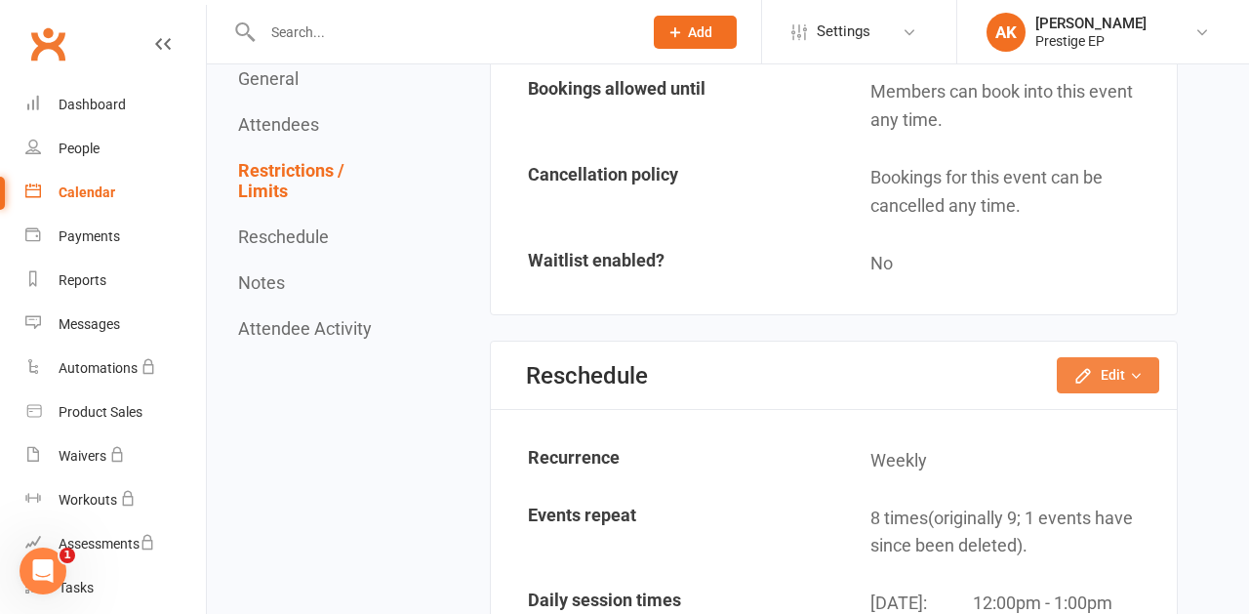
click at [1092, 369] on icon "button" at bounding box center [1083, 376] width 20 height 20
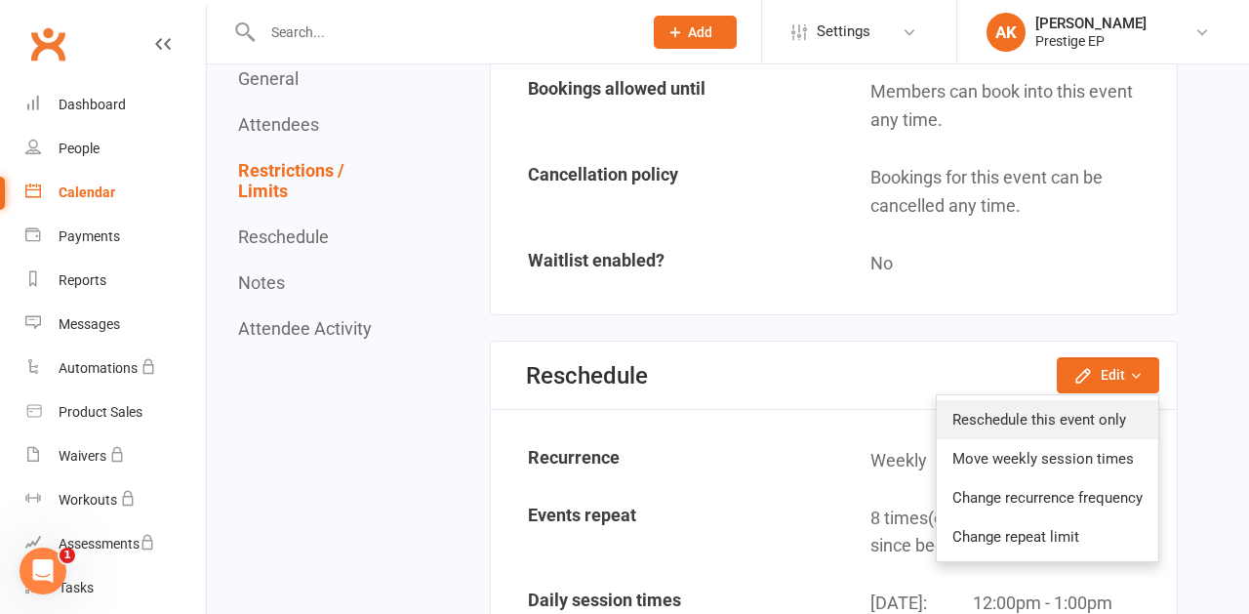
click at [1047, 408] on link "Reschedule this event only" at bounding box center [1046, 419] width 221 height 39
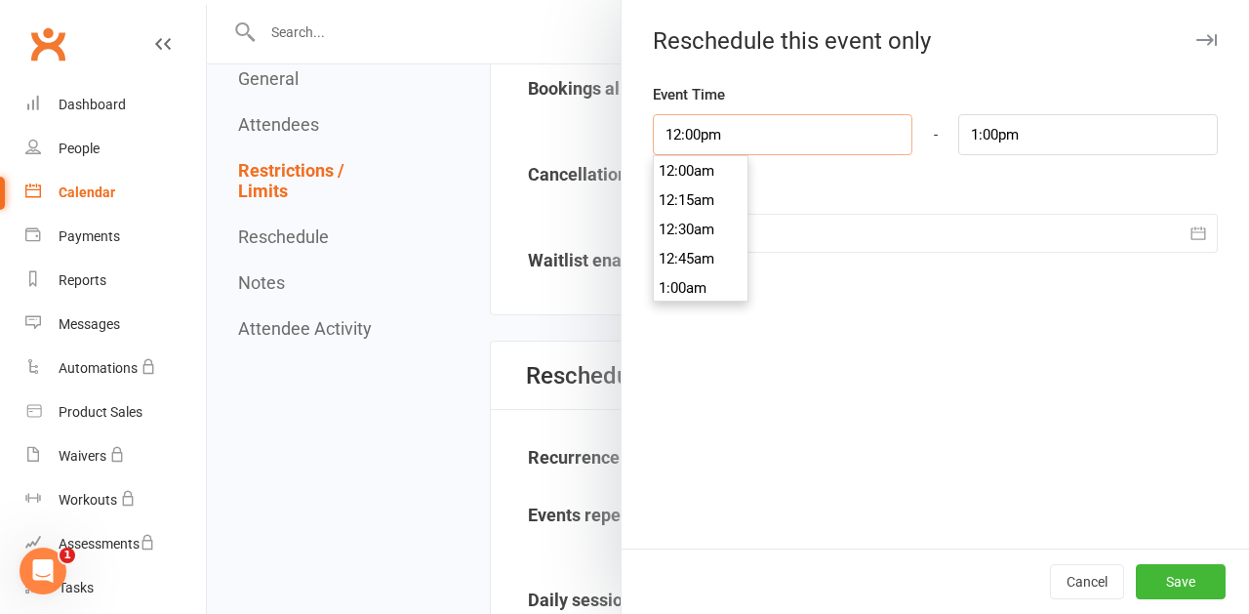
click at [686, 137] on input "12:00pm" at bounding box center [782, 134] width 259 height 41
type input "1:00pm"
type input "2:00pm"
click at [682, 170] on li "1:00pm" at bounding box center [701, 177] width 94 height 29
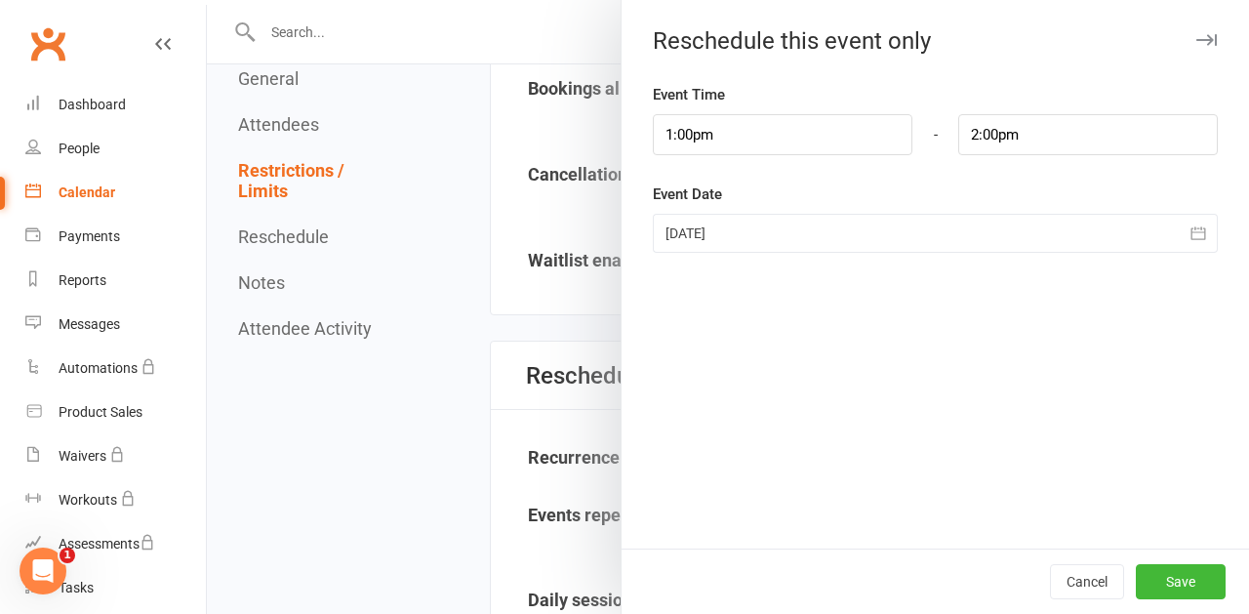
click at [692, 230] on div at bounding box center [935, 233] width 565 height 39
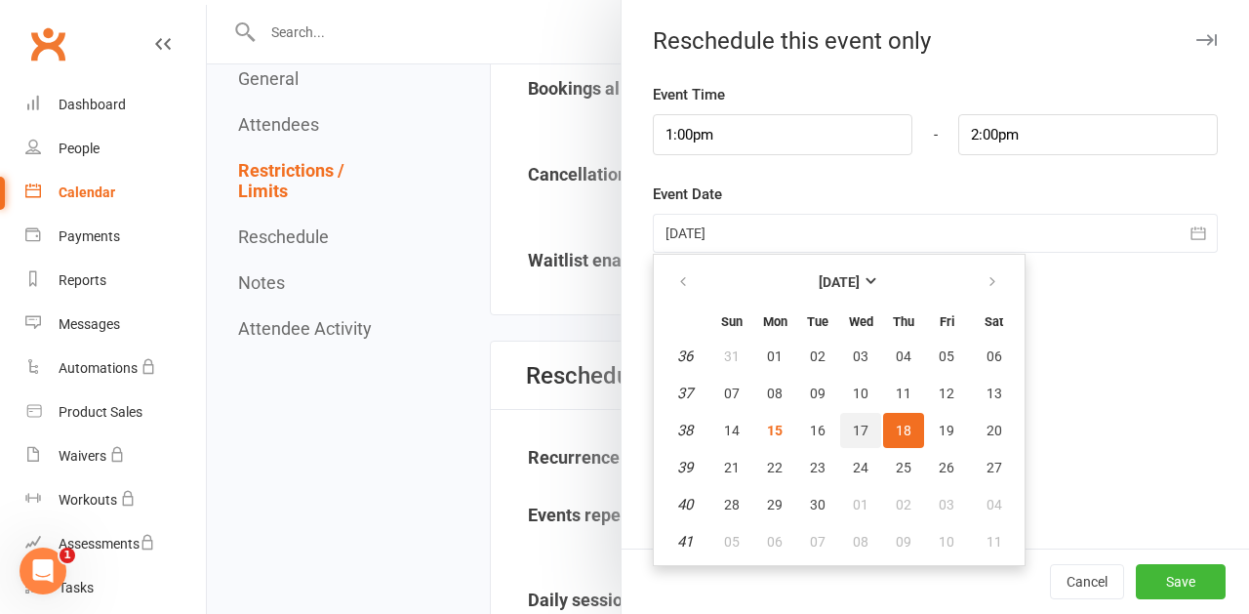
click at [861, 436] on span "17" at bounding box center [861, 430] width 16 height 16
type input "17 Sep 2025"
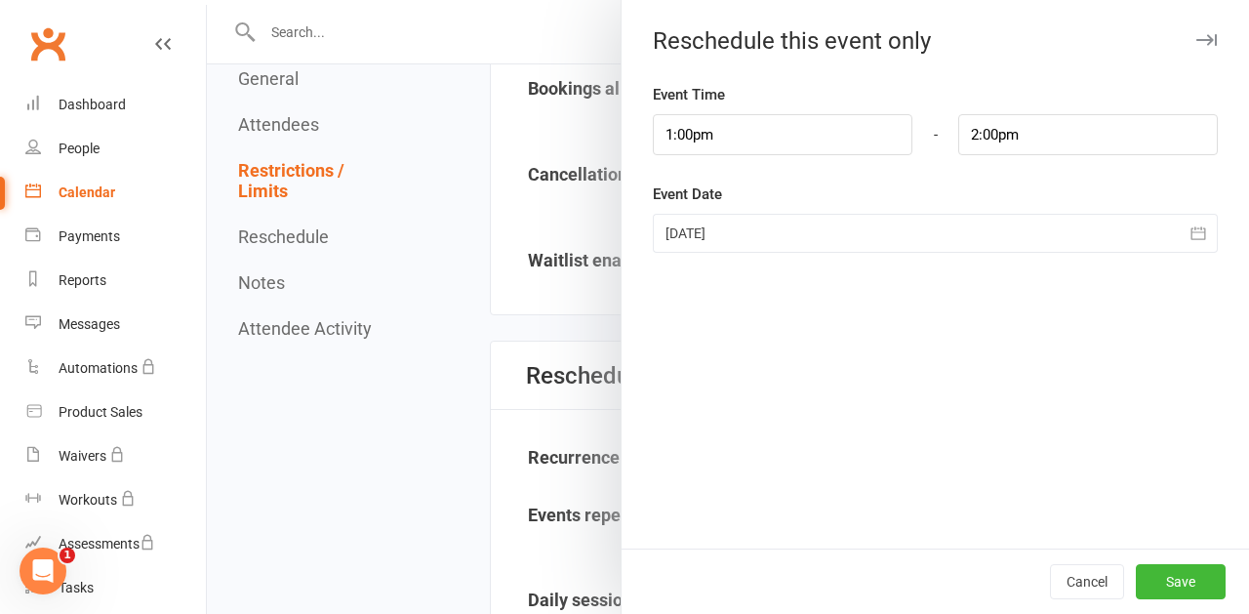
click at [1172, 572] on button "Save" at bounding box center [1180, 581] width 90 height 35
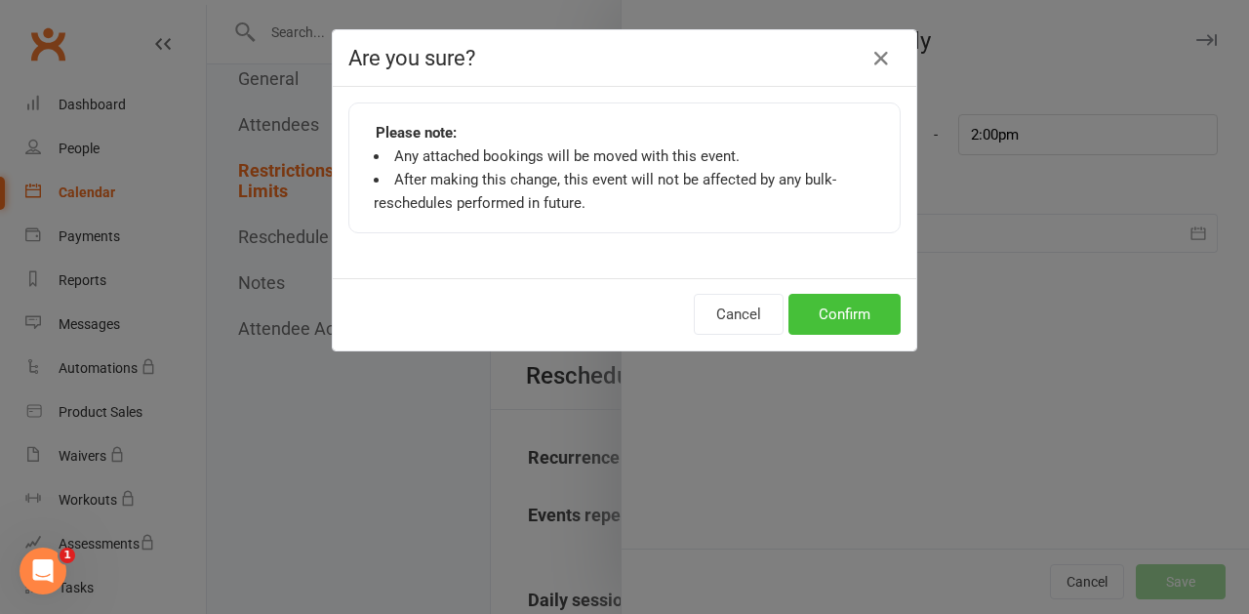
click at [832, 313] on button "Confirm" at bounding box center [844, 314] width 112 height 41
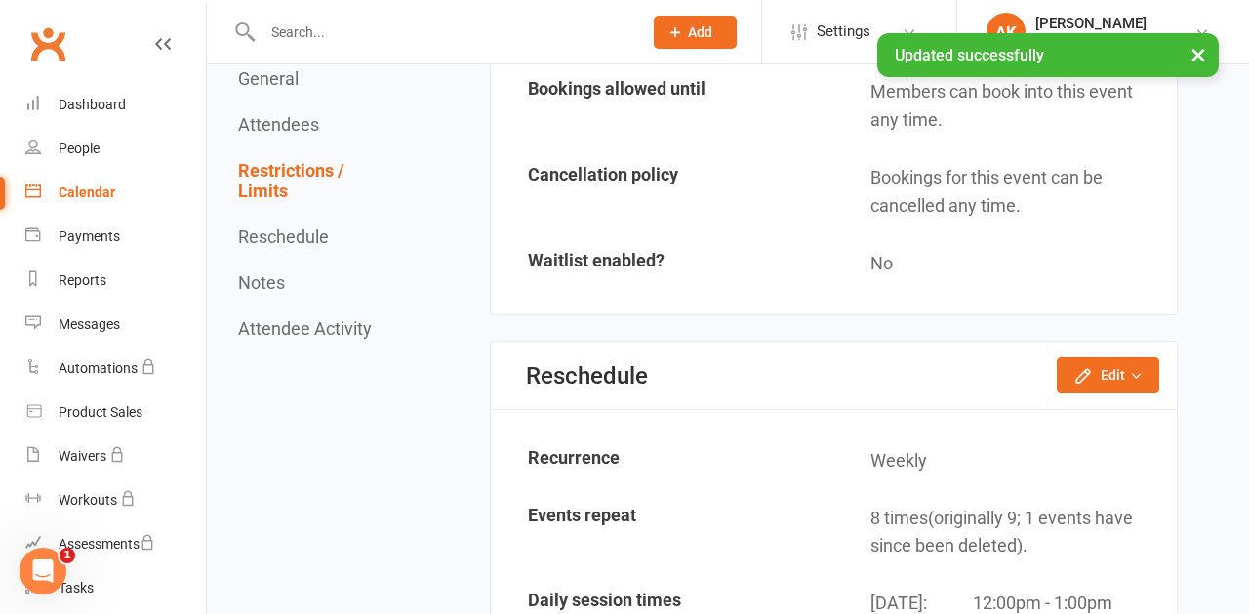
click at [426, 349] on div "General Attendees Restrictions / Limits Reschedule Notes Attendee Activity Gene…" at bounding box center [707, 284] width 939 height 2706
click at [84, 190] on div "Calendar" at bounding box center [87, 192] width 57 height 16
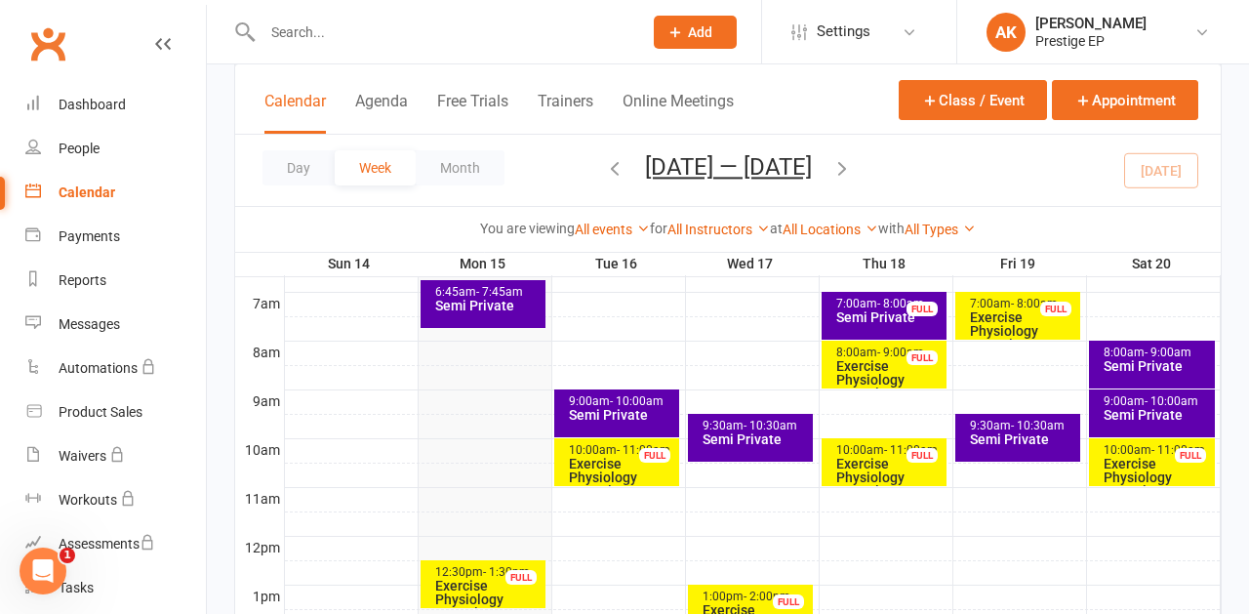
scroll to position [445, 0]
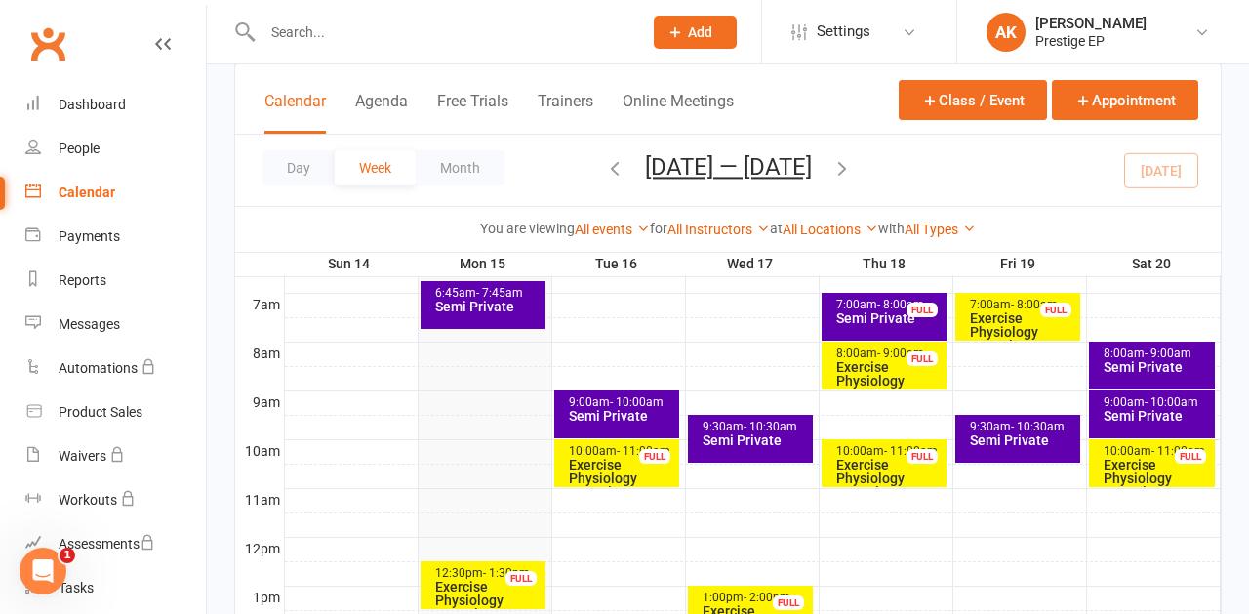
click at [875, 398] on div at bounding box center [752, 402] width 935 height 23
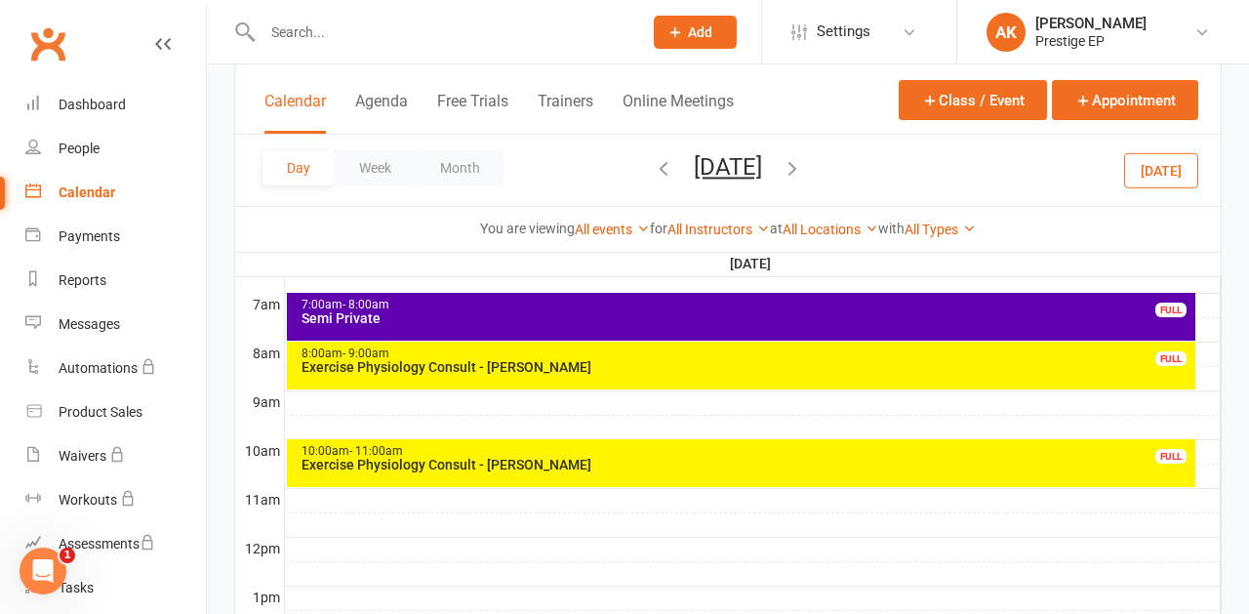
click at [873, 396] on div at bounding box center [752, 402] width 935 height 23
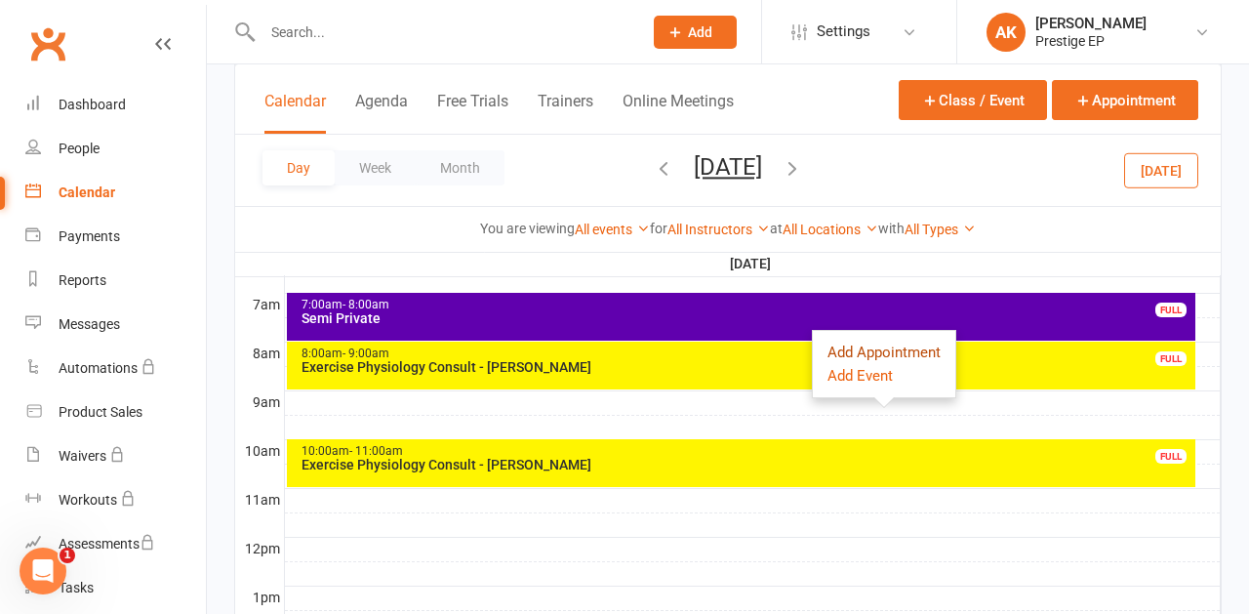
click at [879, 354] on button "Add Appointment" at bounding box center [883, 351] width 113 height 23
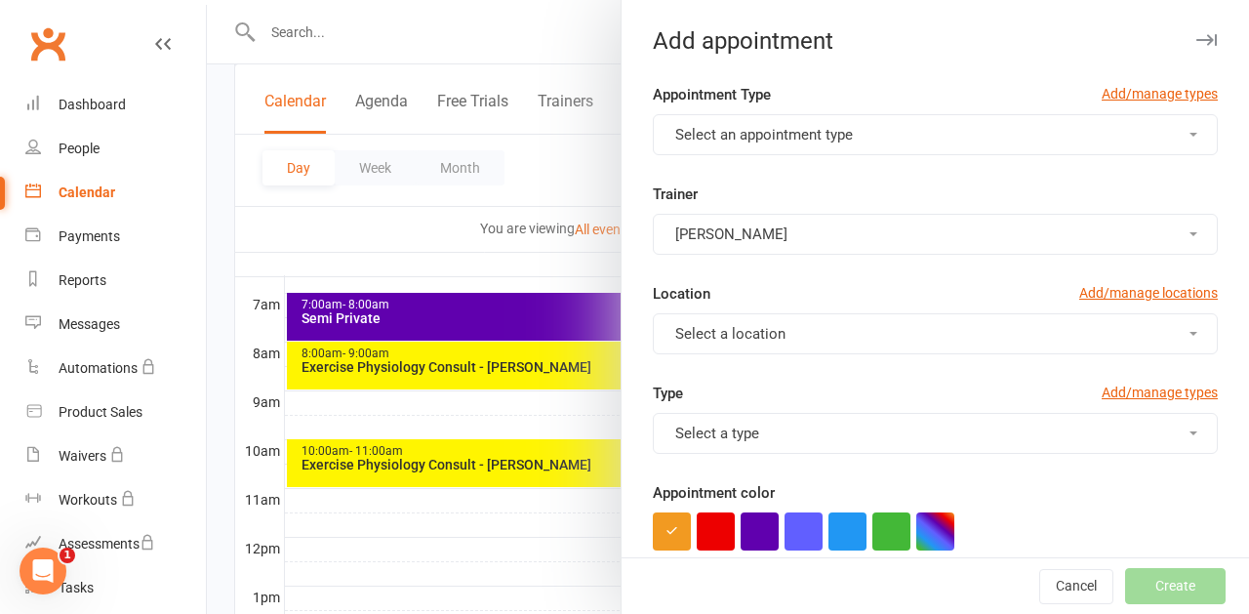
click at [733, 142] on span "Select an appointment type" at bounding box center [764, 135] width 178 height 18
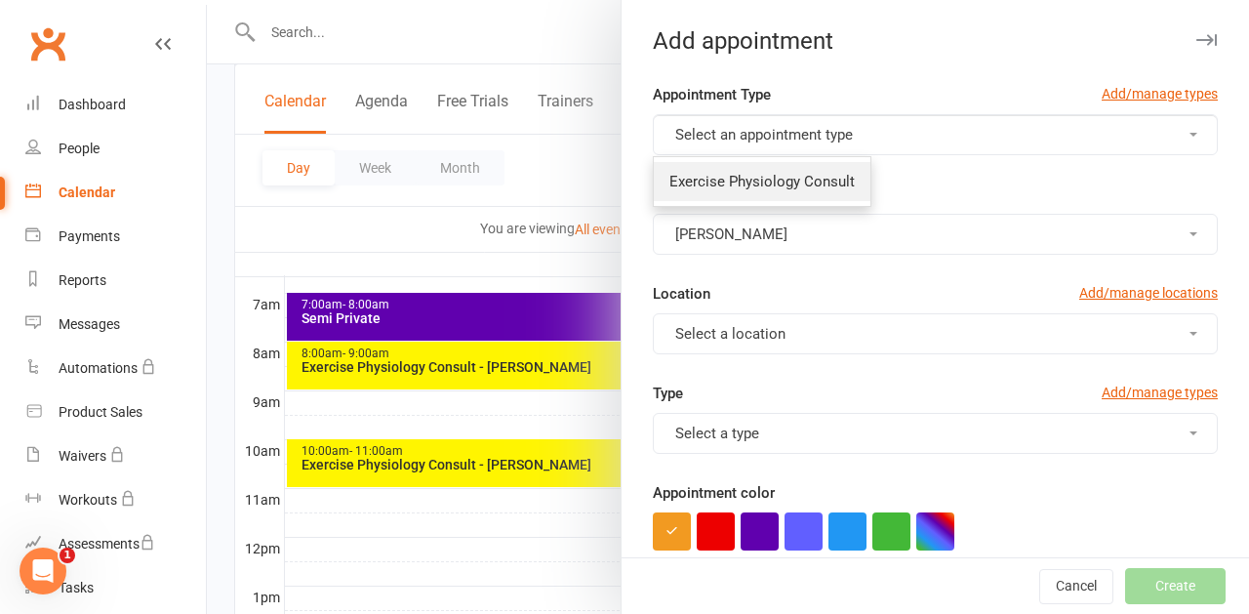
click at [717, 193] on link "Exercise Physiology Consult" at bounding box center [762, 181] width 217 height 39
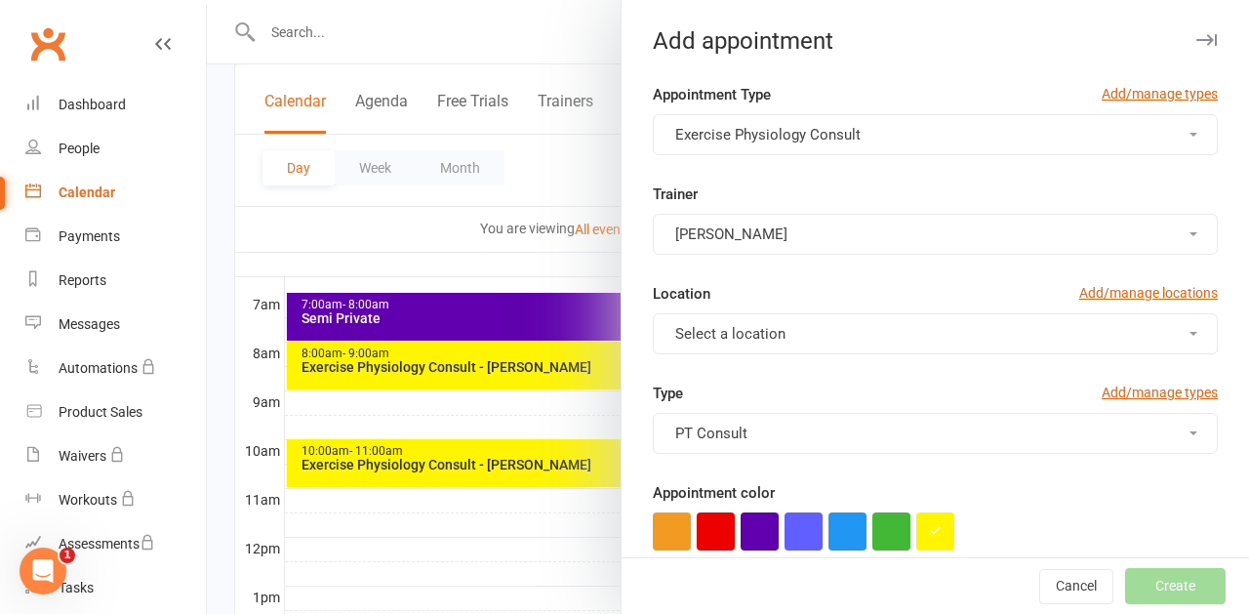
click at [552, 156] on div at bounding box center [728, 307] width 1042 height 614
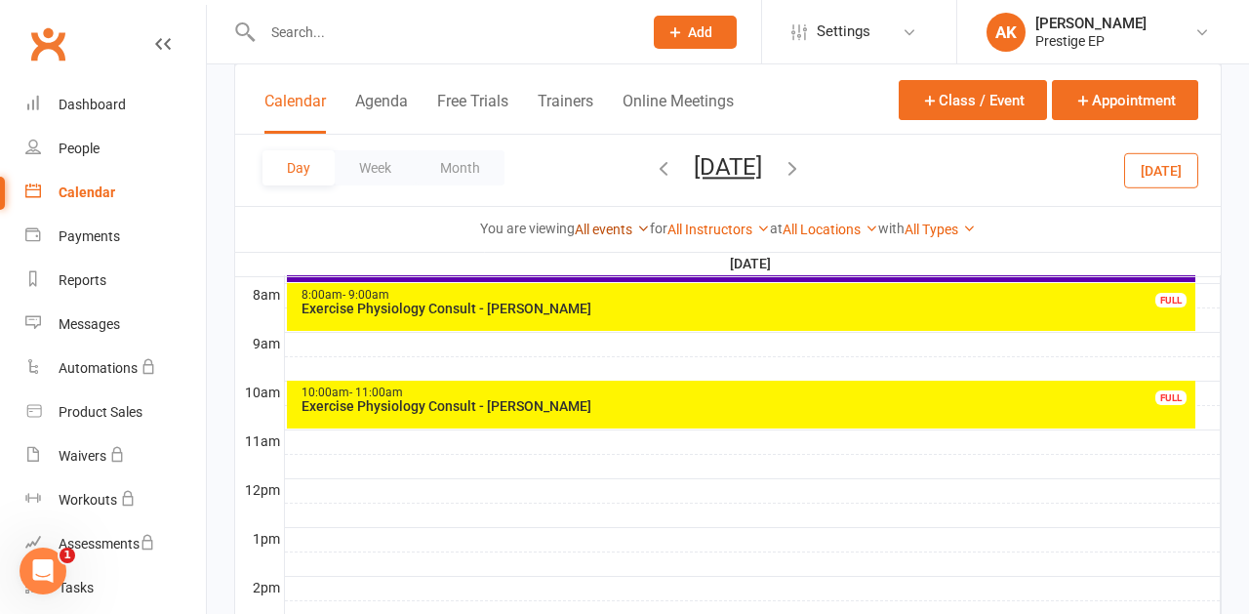
scroll to position [500, 0]
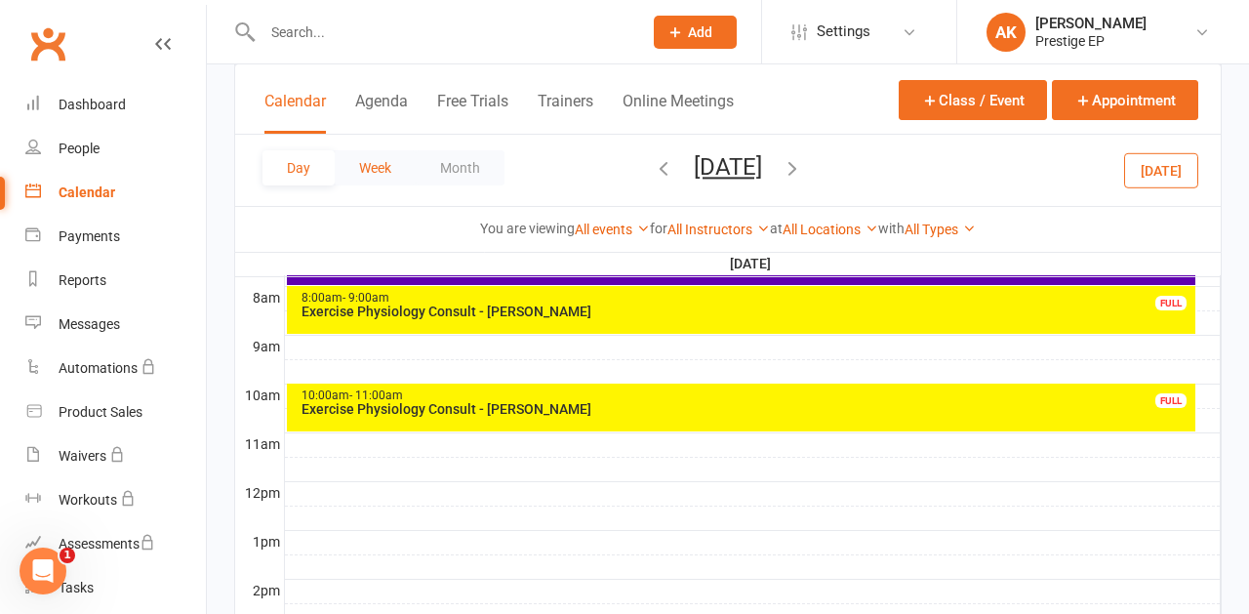
click at [365, 163] on button "Week" at bounding box center [375, 167] width 81 height 35
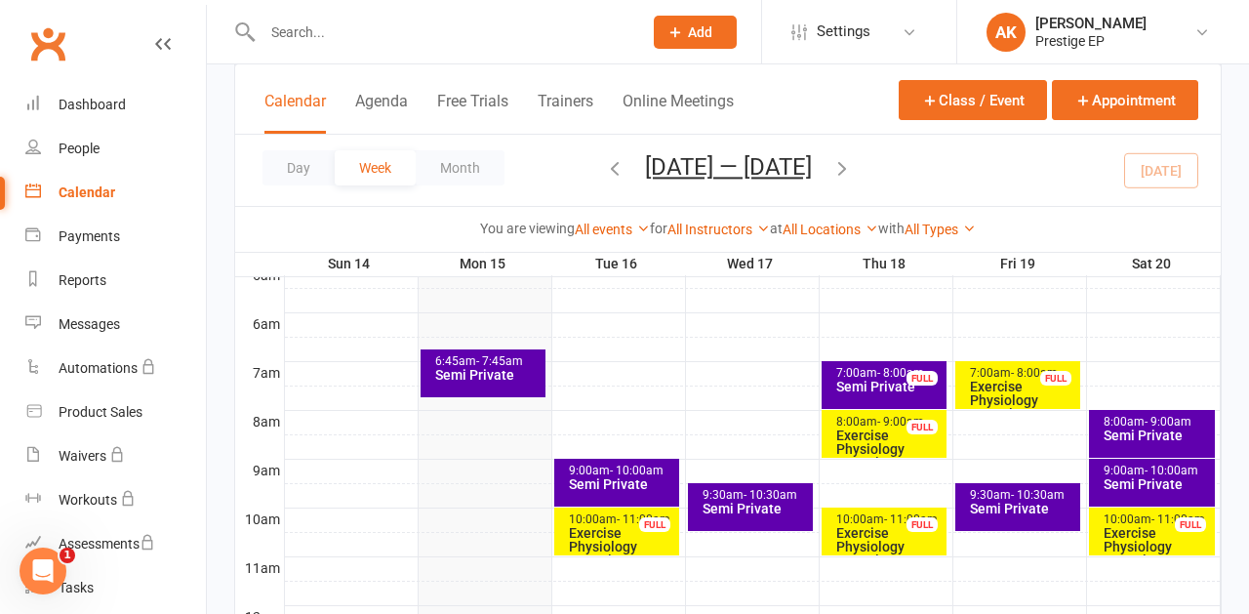
scroll to position [376, 0]
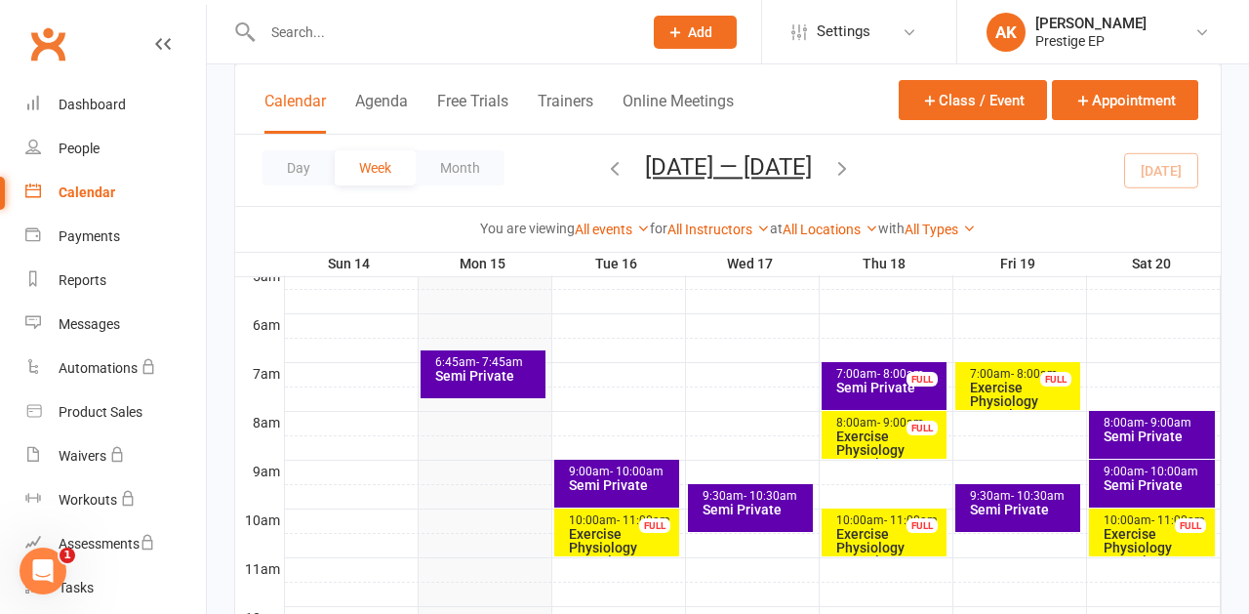
click at [335, 31] on input "text" at bounding box center [443, 32] width 372 height 27
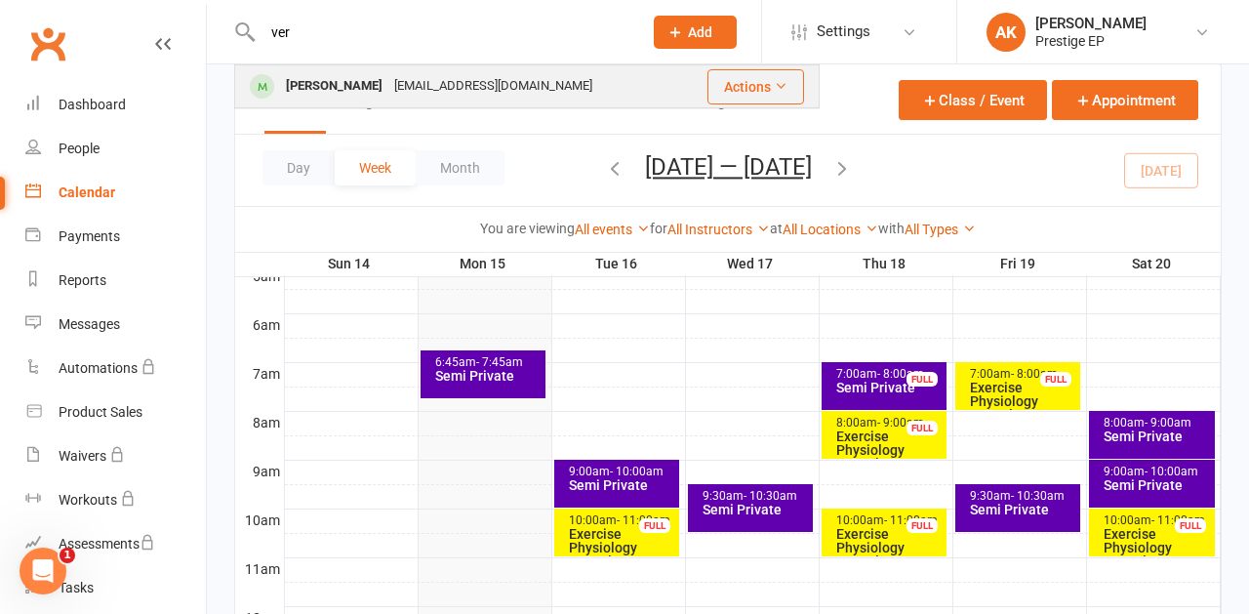
type input "ver"
click at [359, 84] on div "Veronica Levy" at bounding box center [334, 86] width 108 height 28
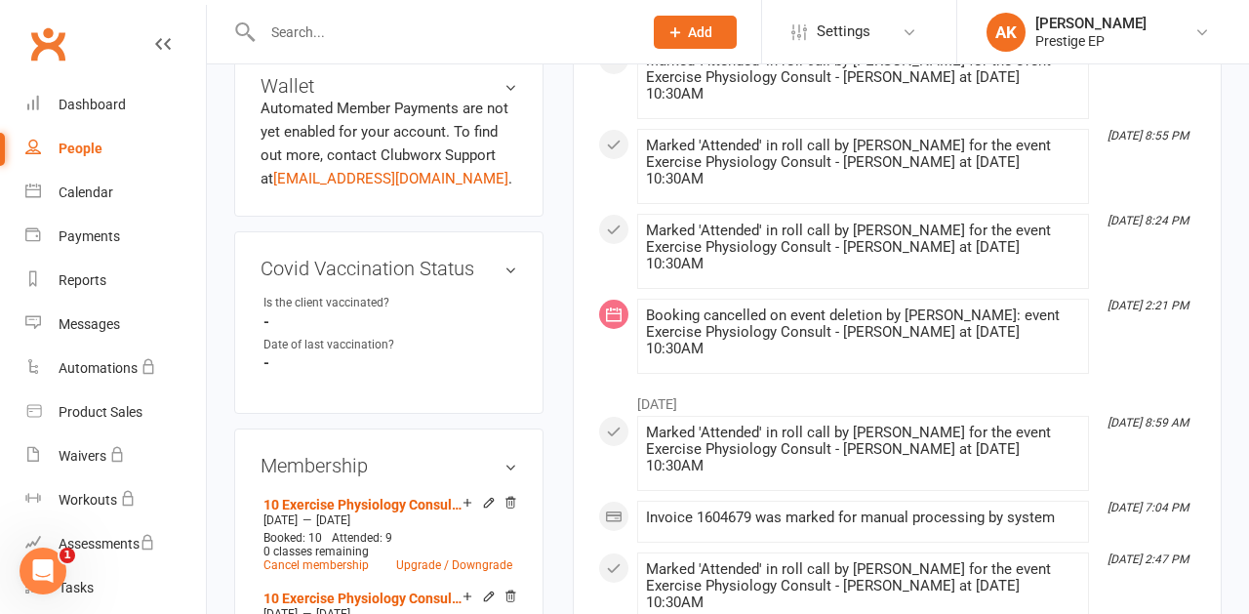
scroll to position [787, 0]
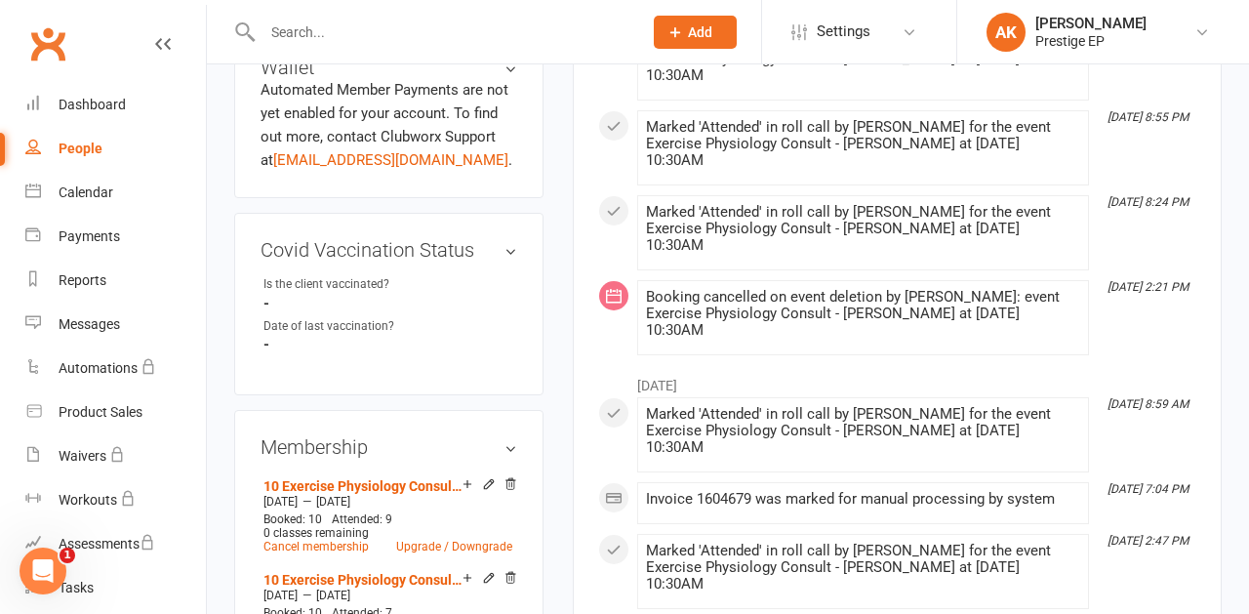
click at [277, 28] on input "text" at bounding box center [443, 32] width 372 height 27
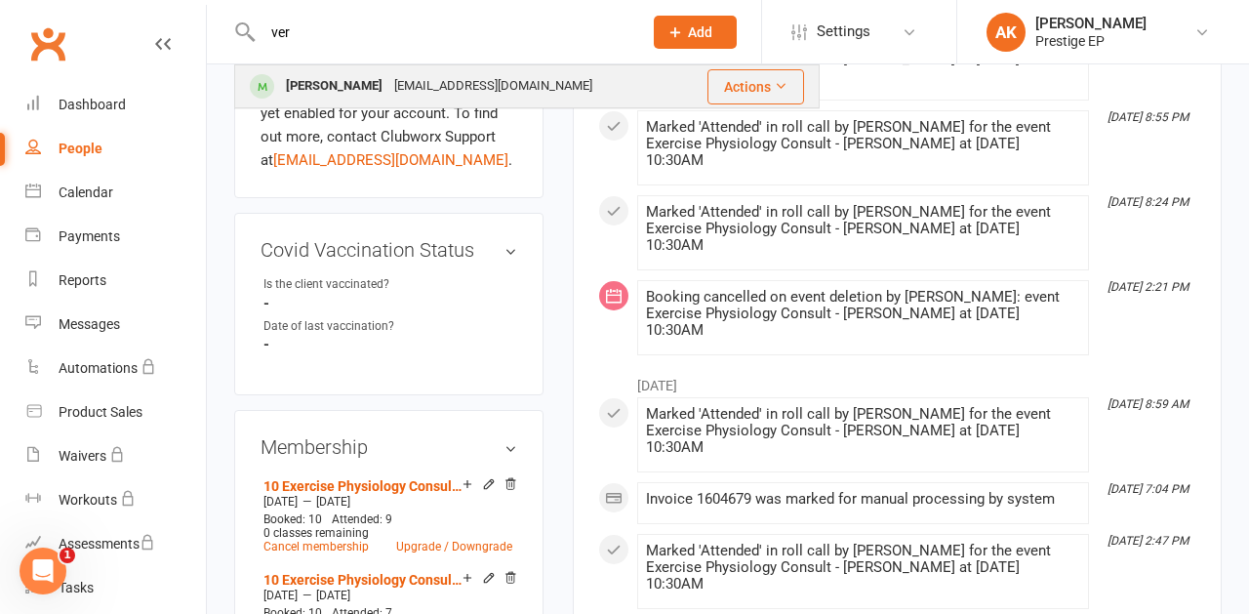
type input "ver"
click at [285, 76] on div "Veronica Levy" at bounding box center [334, 86] width 108 height 28
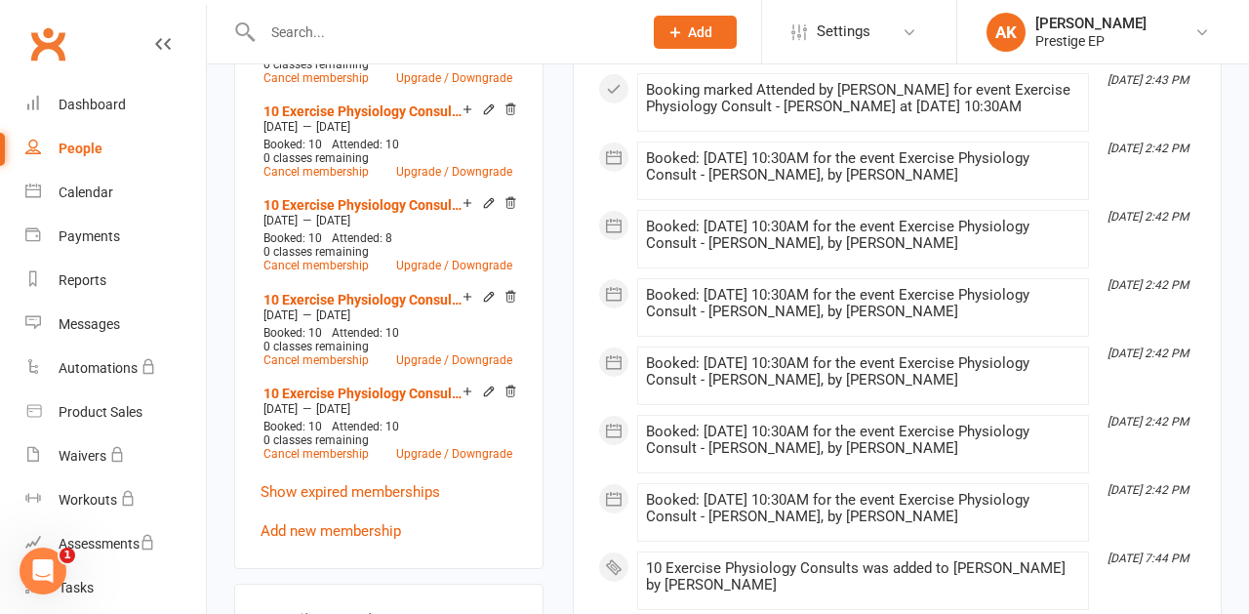
scroll to position [1538, 0]
click at [297, 521] on link "Add new membership" at bounding box center [330, 530] width 140 height 18
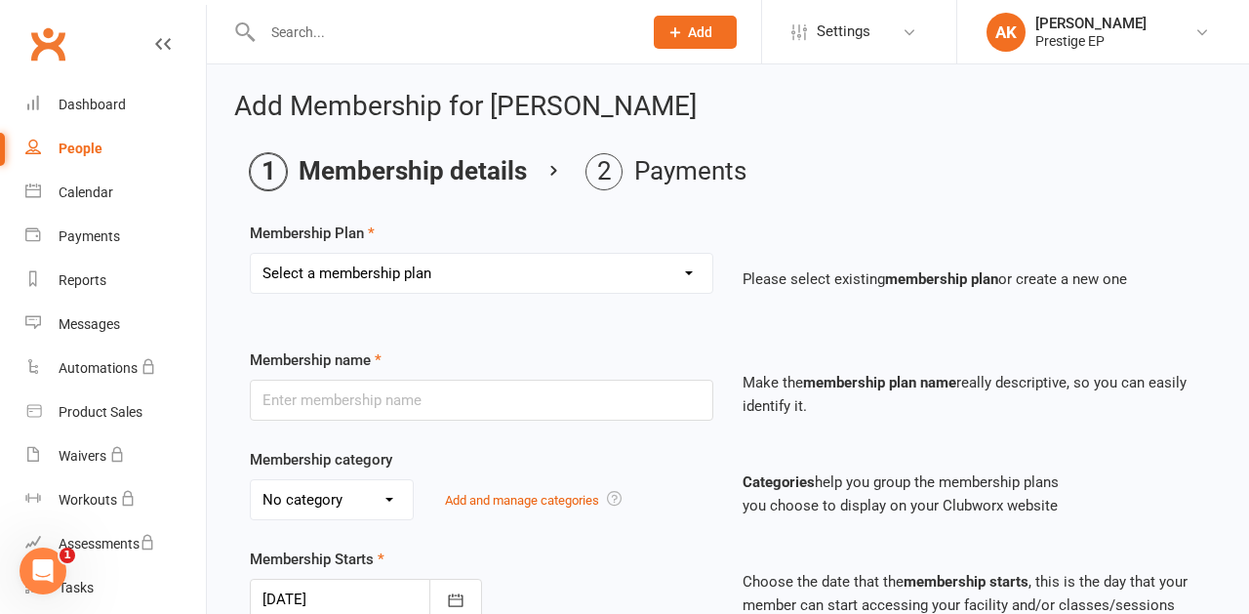
select select "7"
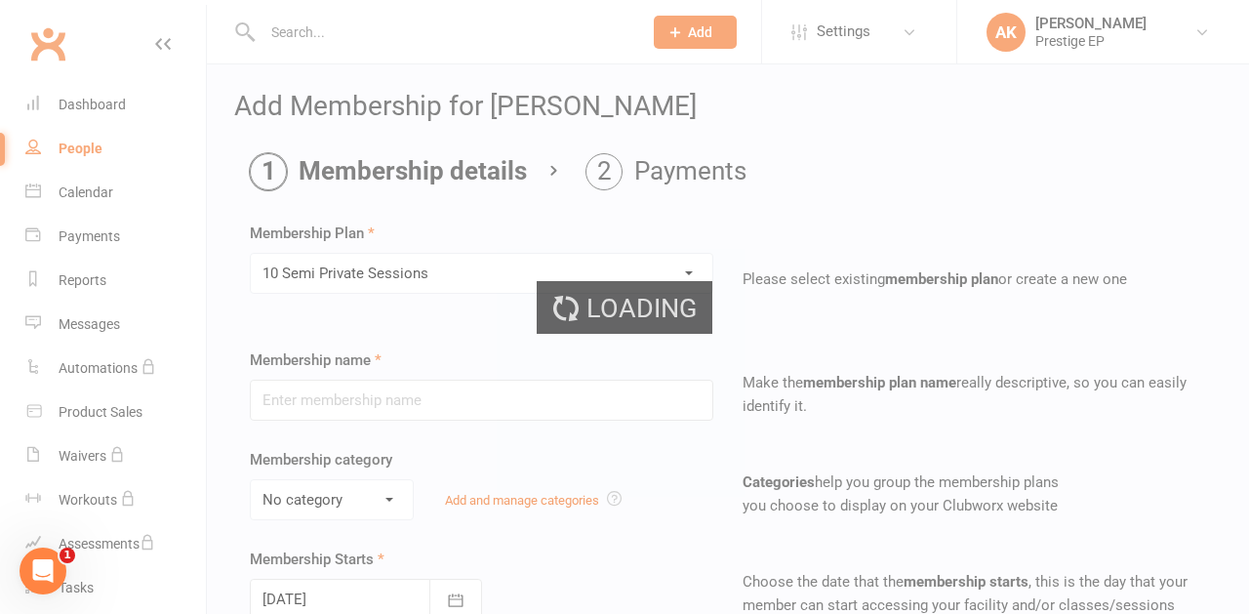
type input "10 Semi Private Sessions"
select select "3"
type input "1"
type input "10"
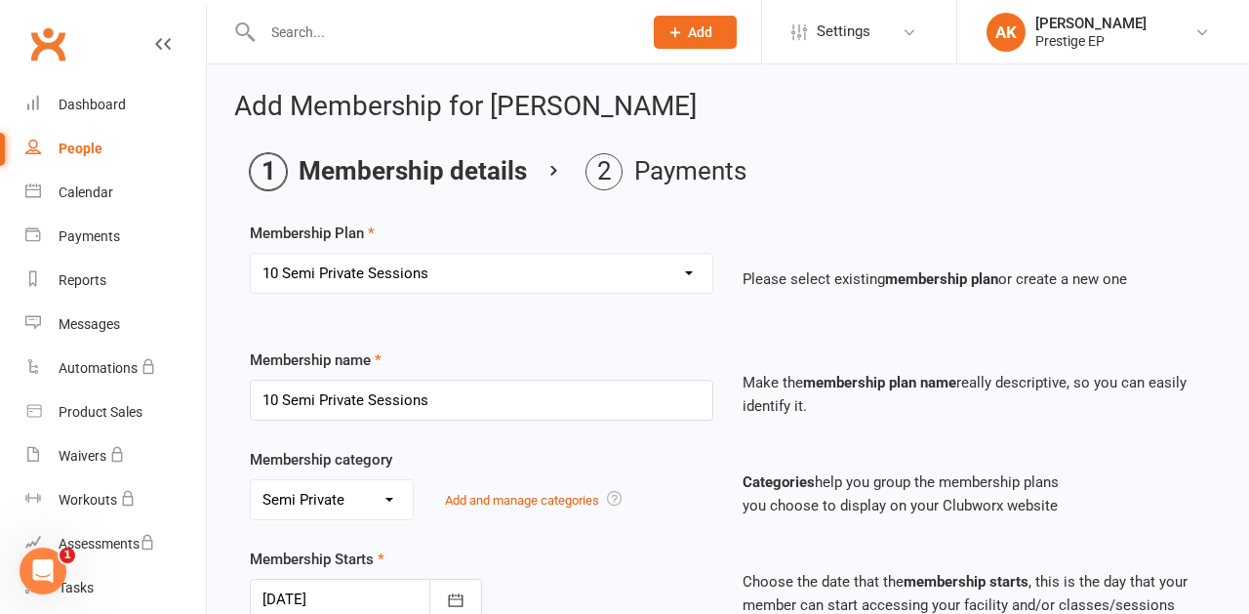
select select "4"
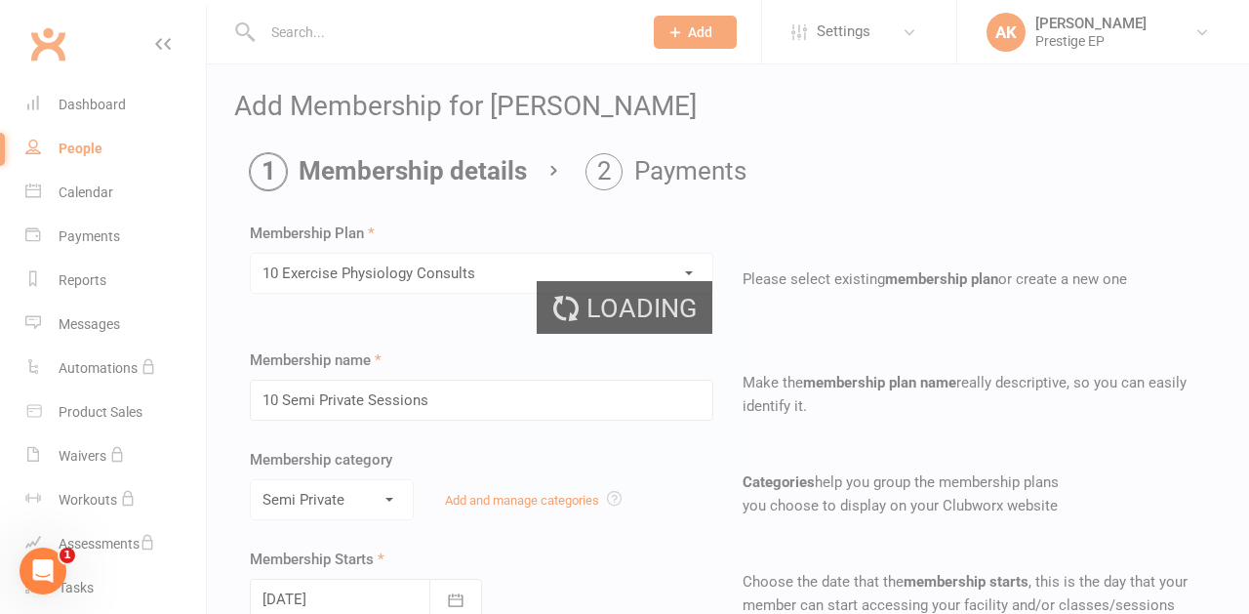
type input "10 Exercise Physiology Consults"
select select "2"
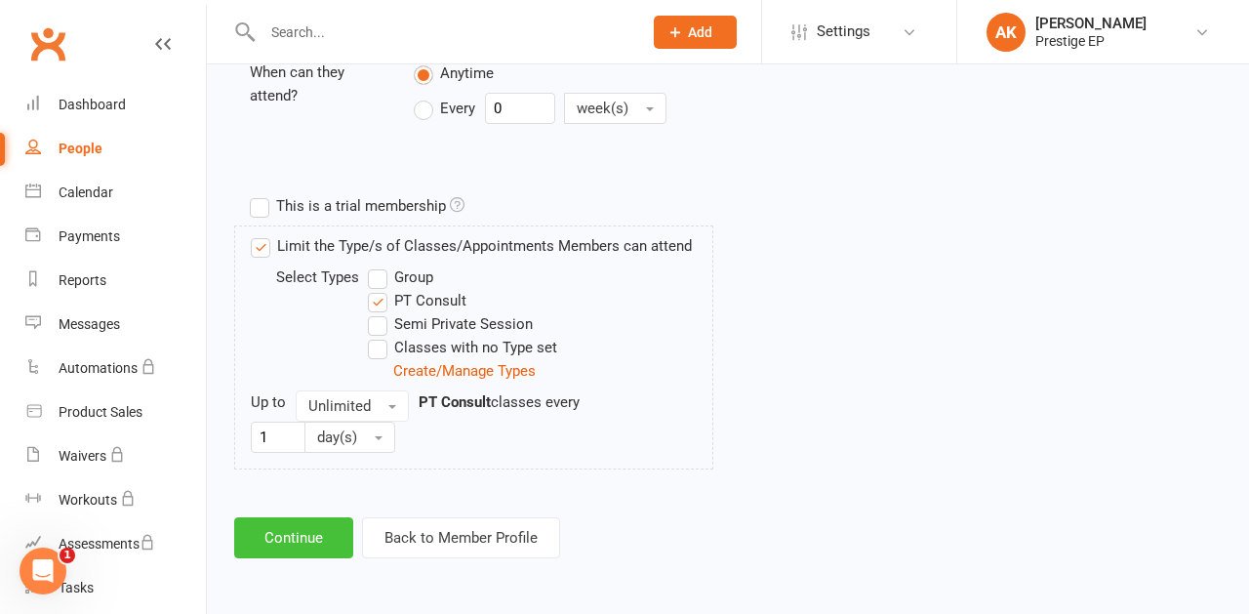
scroll to position [839, 0]
click at [273, 517] on button "Continue" at bounding box center [293, 537] width 119 height 41
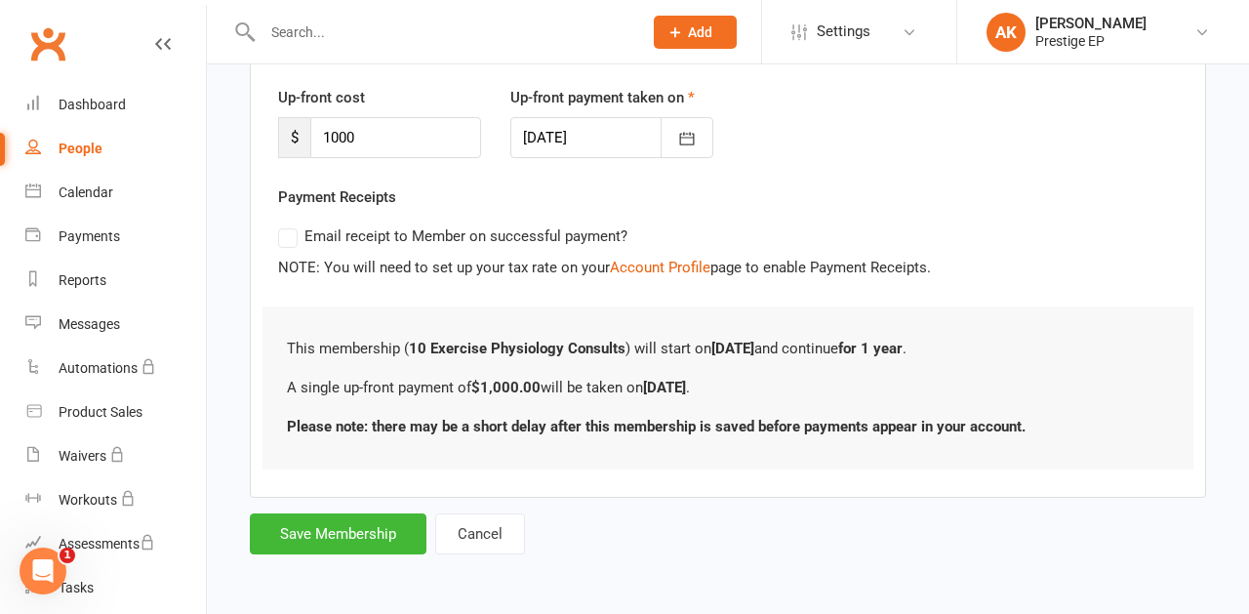
scroll to position [0, 0]
click at [281, 515] on button "Save Membership" at bounding box center [338, 533] width 177 height 41
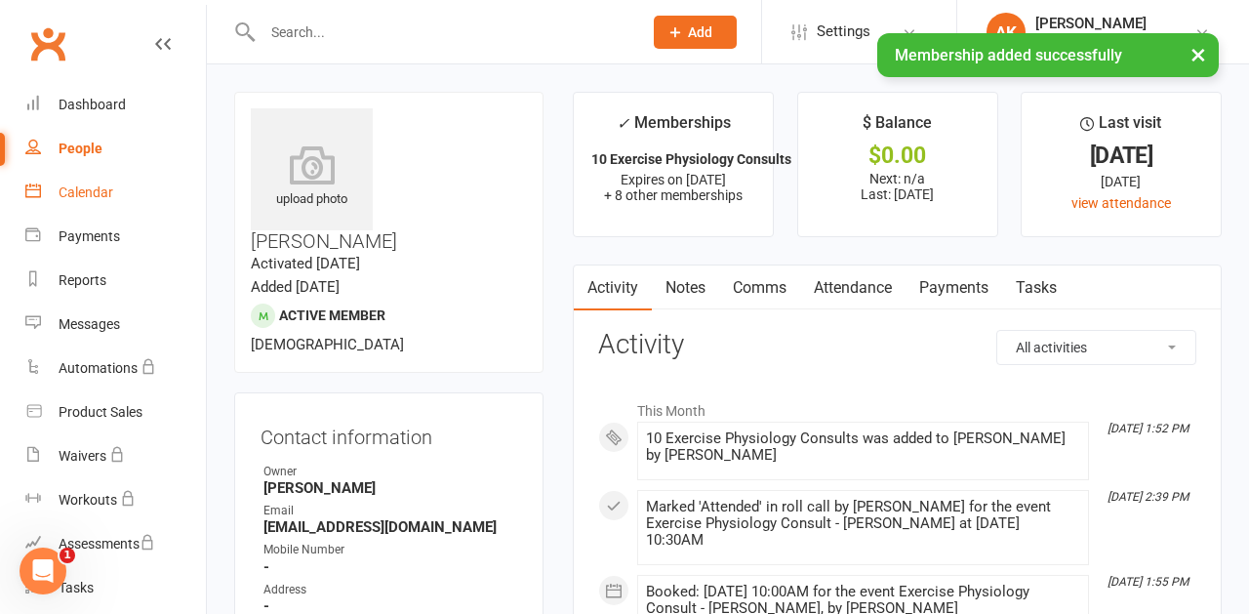
click at [87, 186] on div "Calendar" at bounding box center [86, 192] width 55 height 16
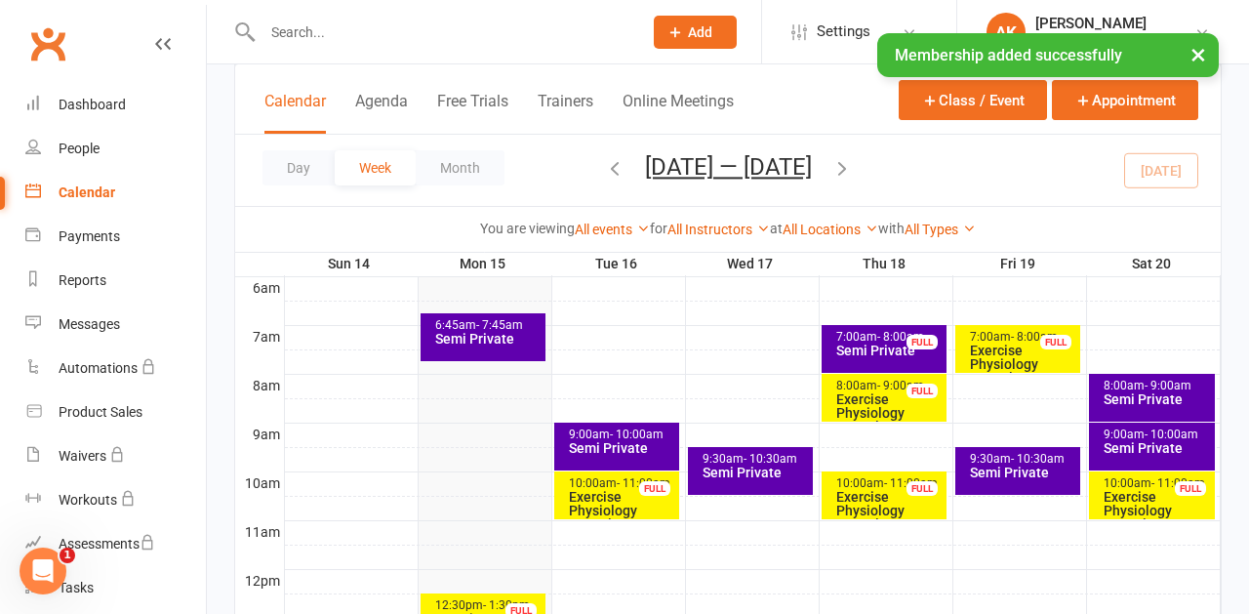
scroll to position [430, 0]
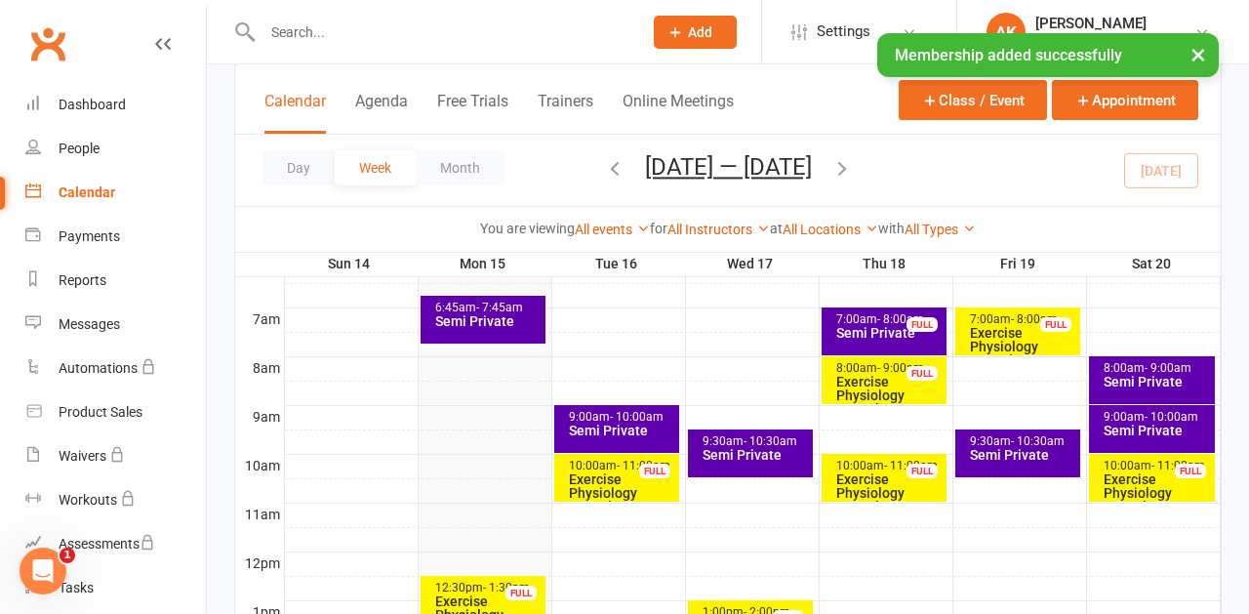
click at [889, 468] on span "- 11:00am" at bounding box center [911, 465] width 54 height 14
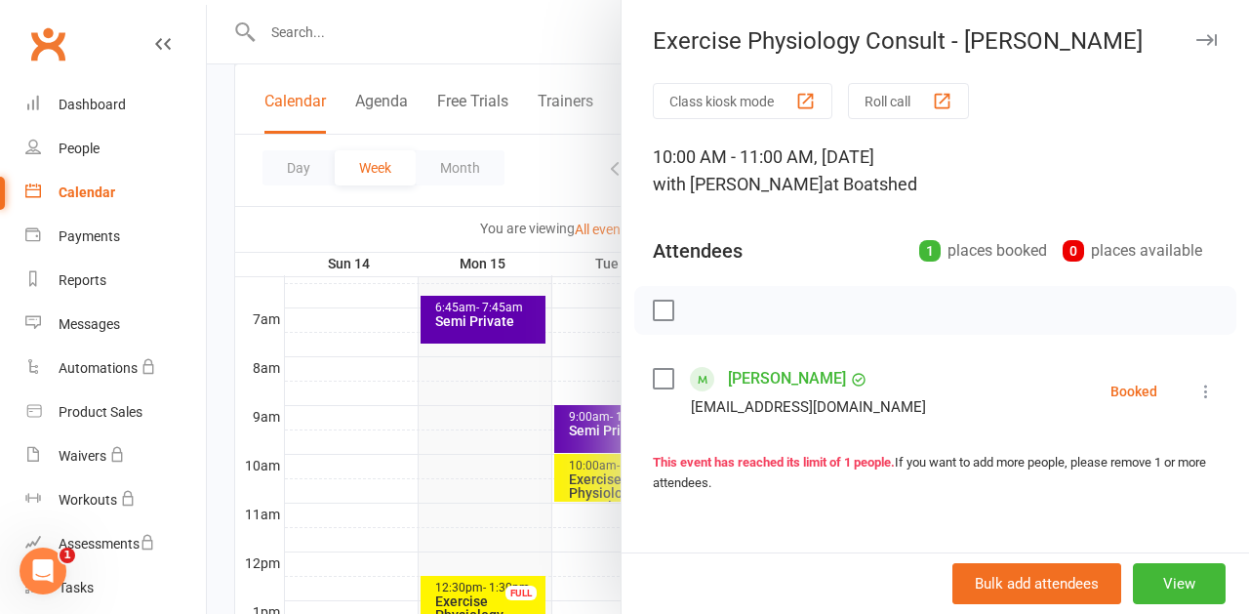
click at [1160, 583] on button "View" at bounding box center [1178, 583] width 93 height 41
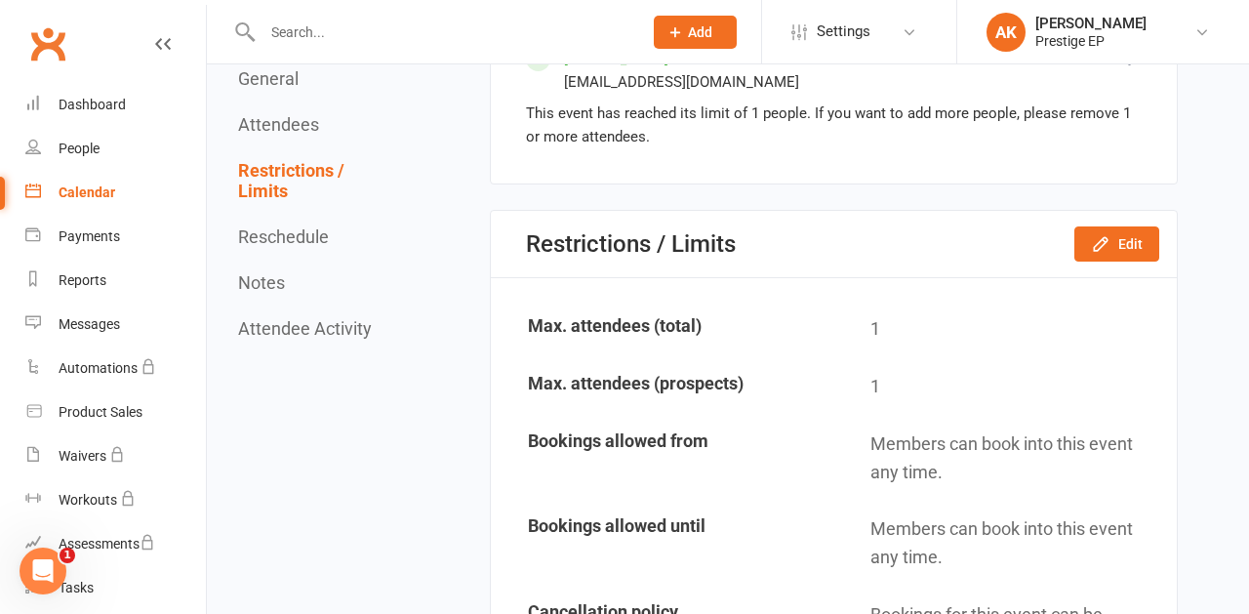
scroll to position [888, 0]
click at [1110, 243] on icon "button" at bounding box center [1101, 244] width 20 height 20
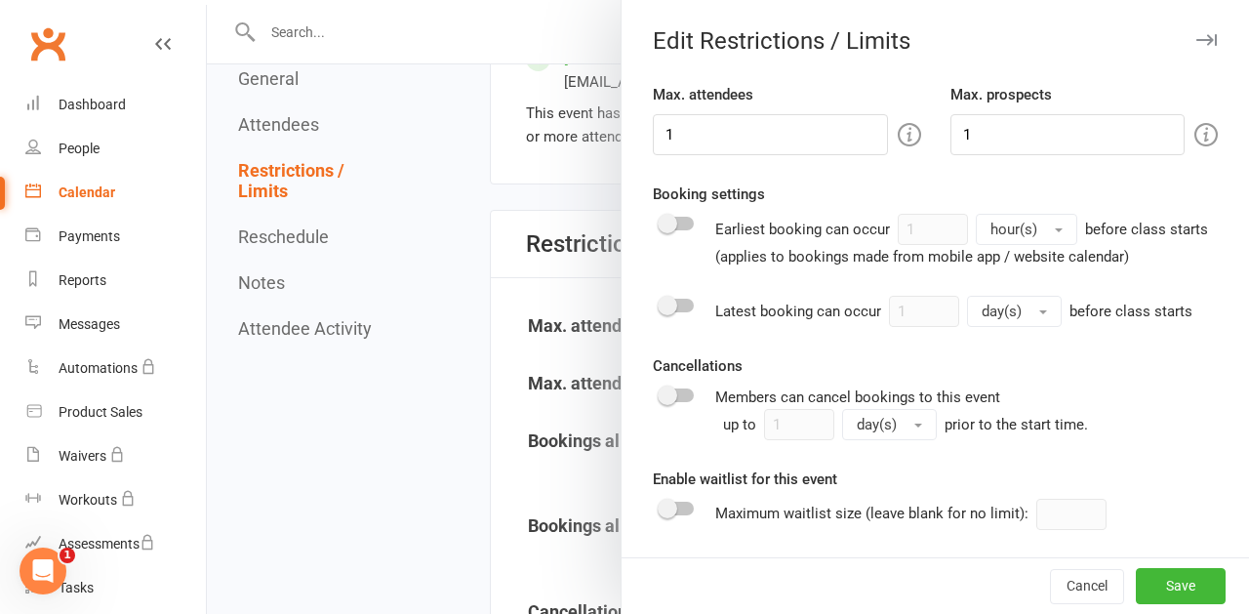
click at [480, 226] on div at bounding box center [728, 307] width 1042 height 614
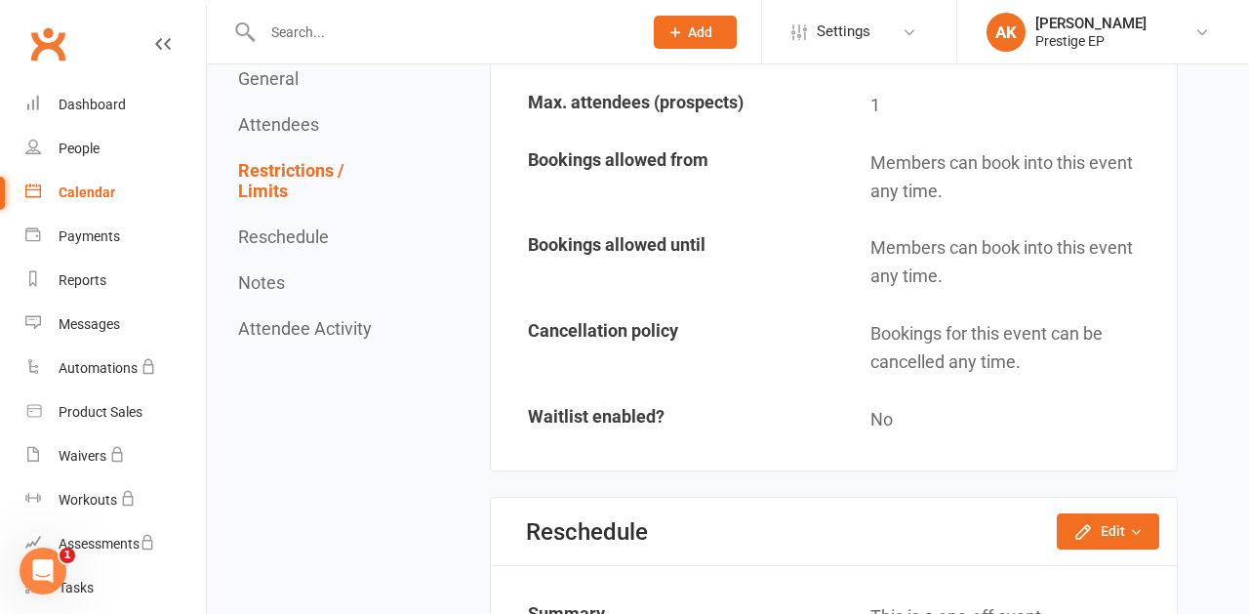
scroll to position [1169, 0]
click at [1120, 519] on button "Edit" at bounding box center [1107, 530] width 102 height 35
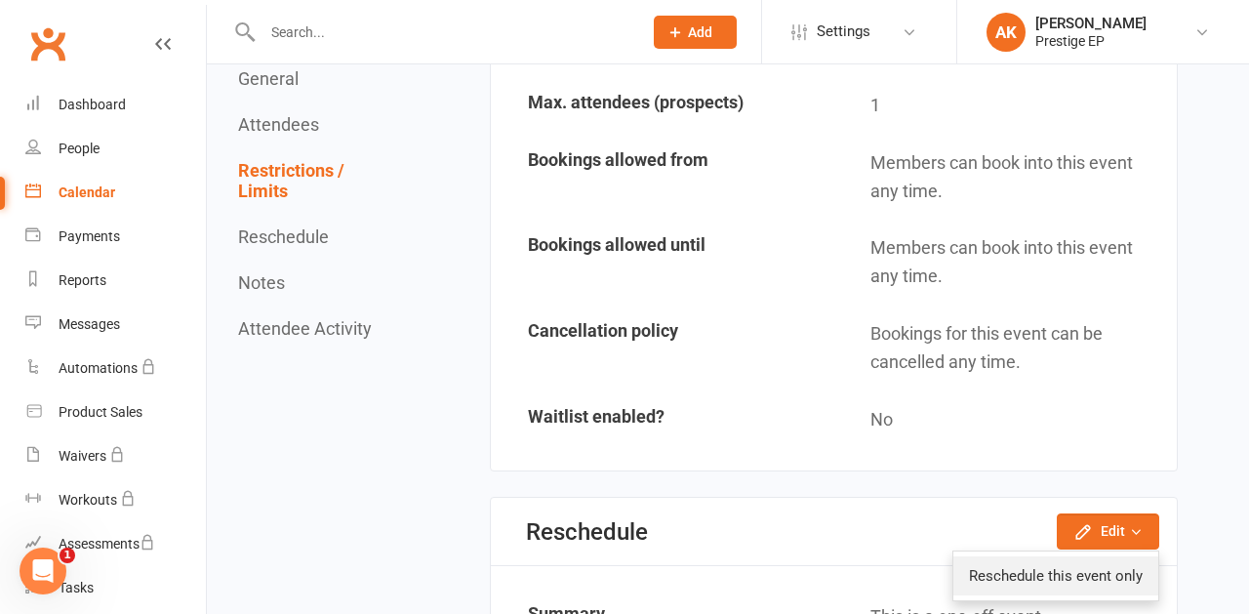
click at [1065, 556] on link "Reschedule this event only" at bounding box center [1055, 575] width 205 height 39
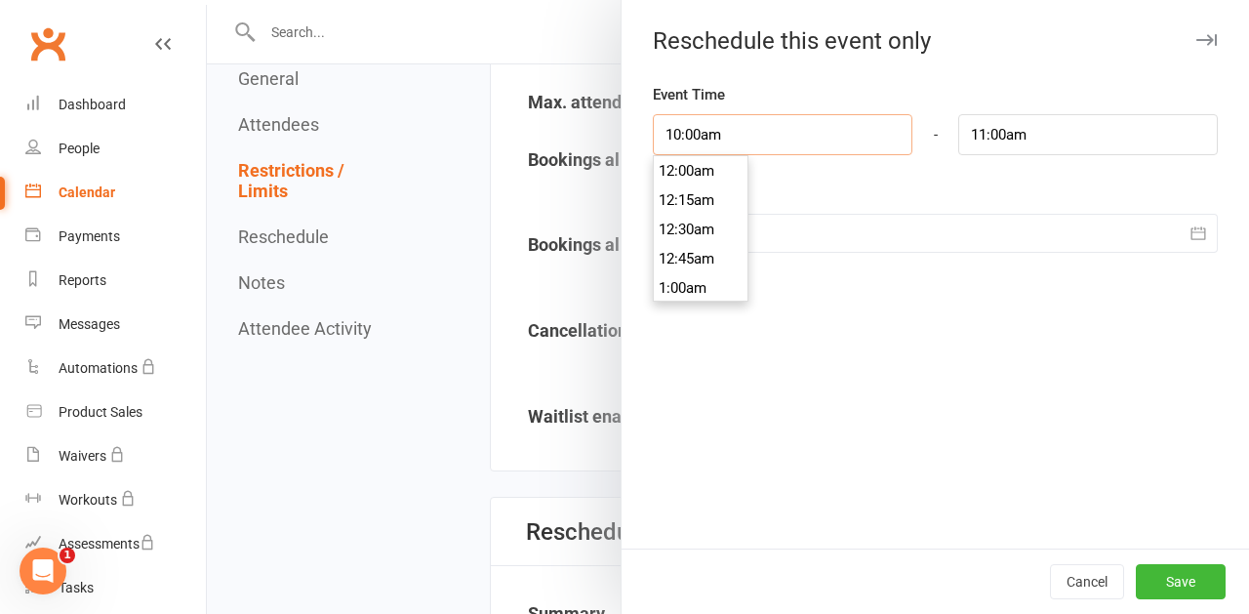
click at [693, 139] on input "10:00am" at bounding box center [782, 134] width 259 height 41
type input "10:30am"
type input "11:30am"
click at [684, 226] on li "10:30am" at bounding box center [701, 224] width 94 height 29
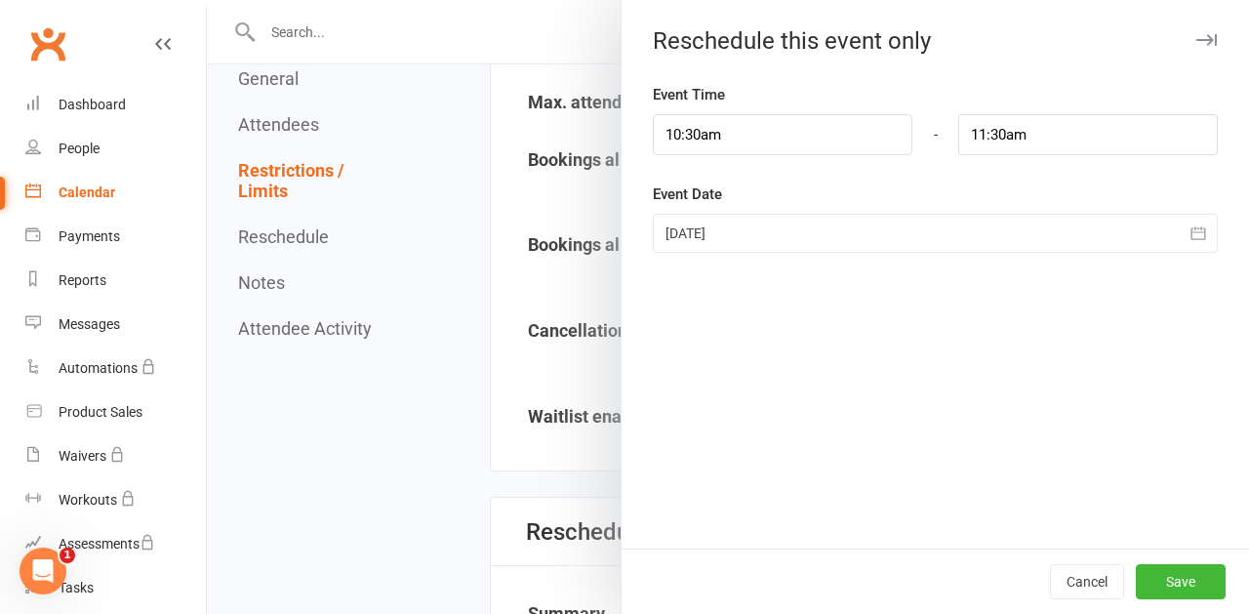
click at [686, 227] on div at bounding box center [935, 233] width 565 height 39
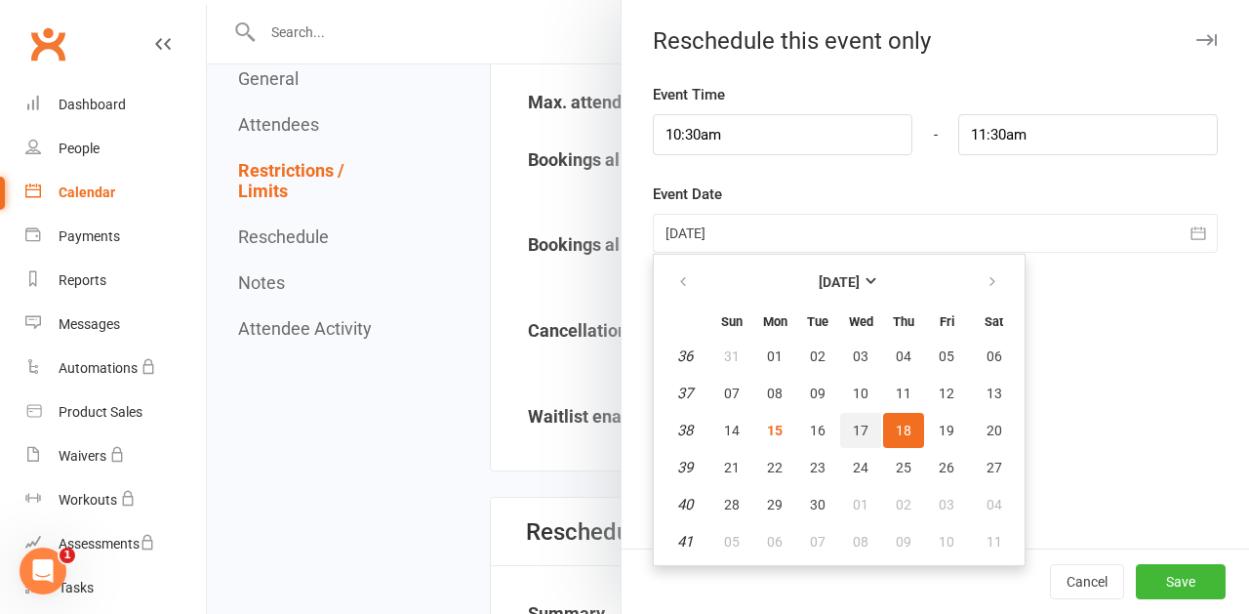
click at [857, 425] on span "17" at bounding box center [861, 430] width 16 height 16
type input "17 Sep 2025"
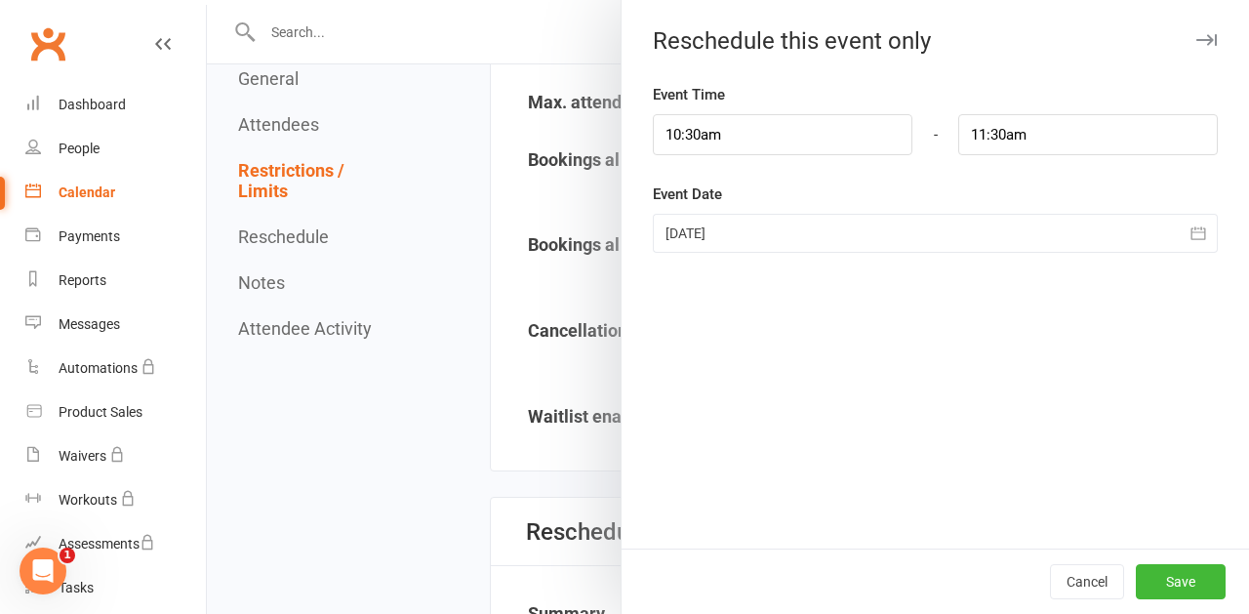
drag, startPoint x: 1172, startPoint y: 577, endPoint x: 918, endPoint y: 529, distance: 259.2
click at [1172, 576] on button "Save" at bounding box center [1180, 581] width 90 height 35
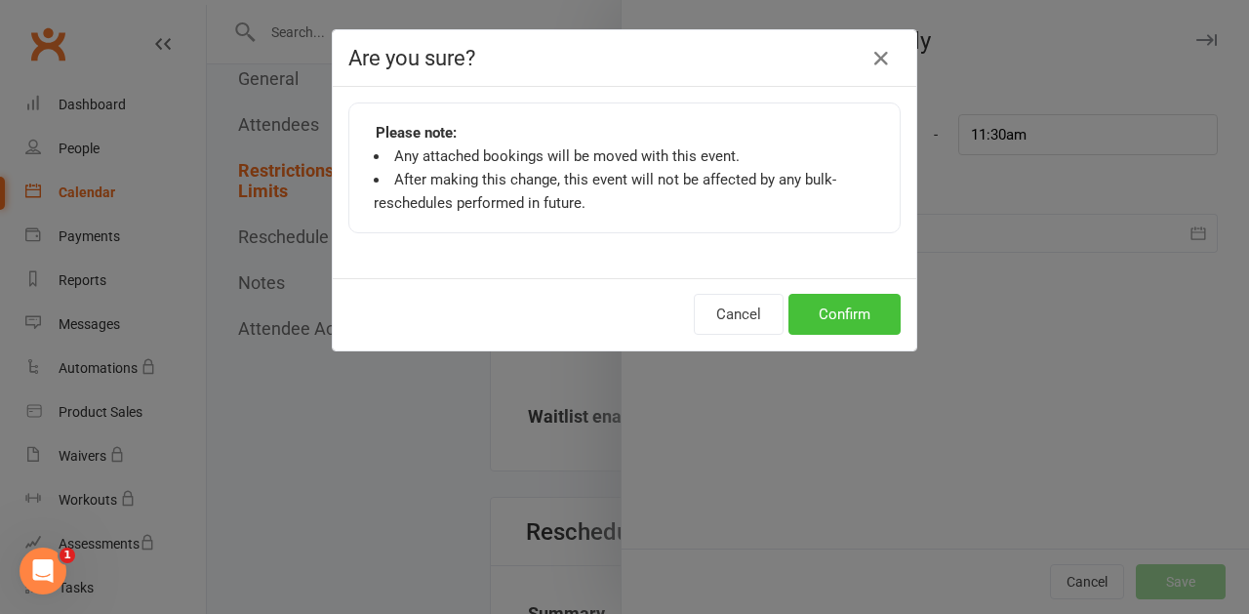
click at [816, 316] on button "Confirm" at bounding box center [844, 314] width 112 height 41
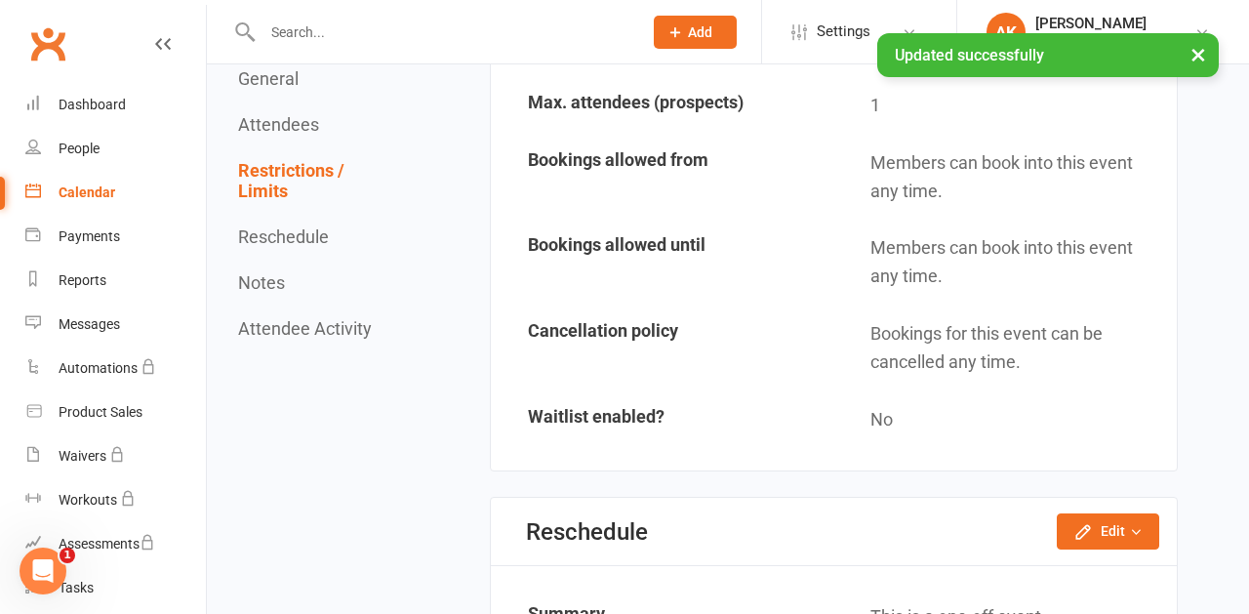
click at [79, 188] on div "Calendar" at bounding box center [87, 192] width 57 height 16
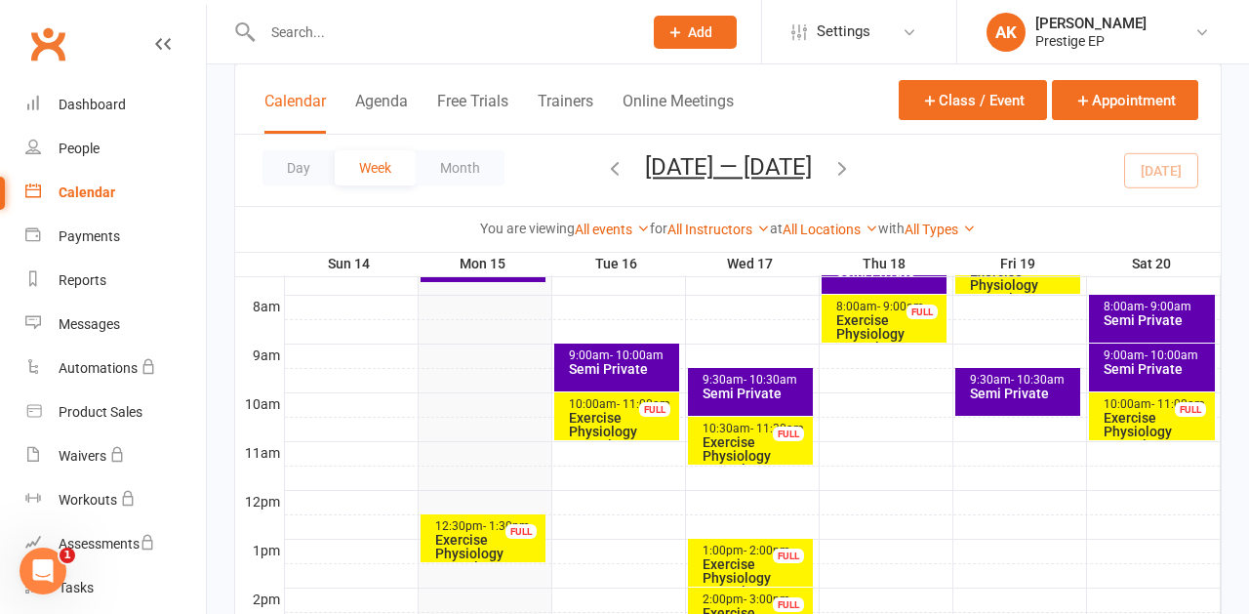
scroll to position [492, 0]
click at [847, 394] on div at bounding box center [752, 404] width 935 height 23
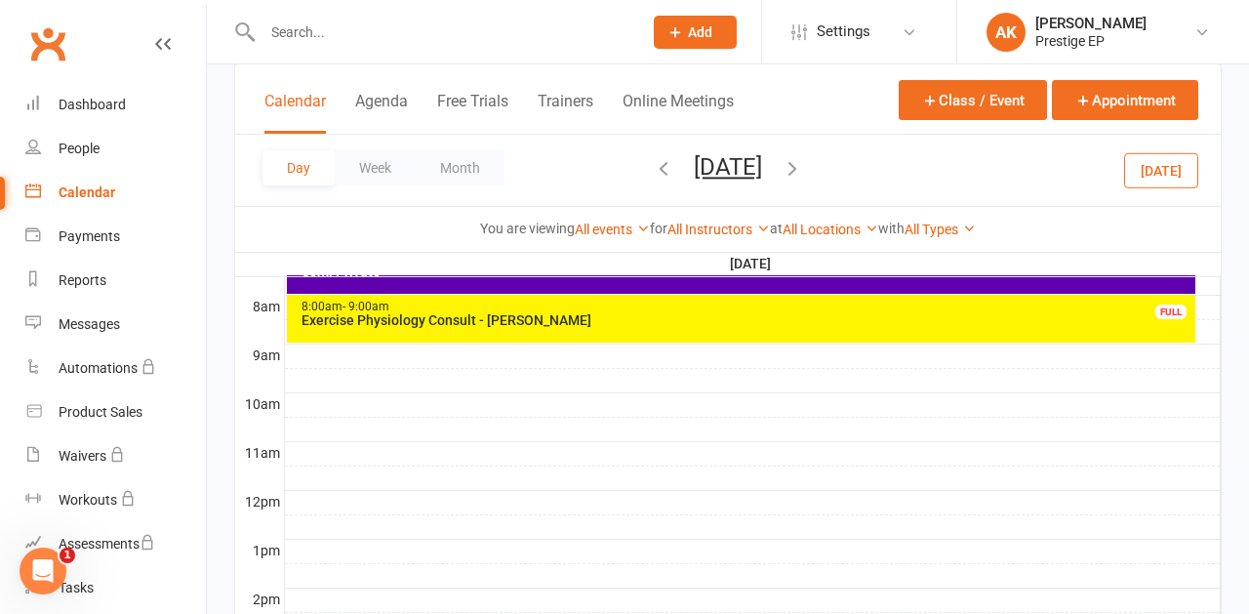
click at [847, 394] on div at bounding box center [752, 404] width 935 height 23
click at [855, 346] on button "Add Appointment" at bounding box center [857, 349] width 113 height 23
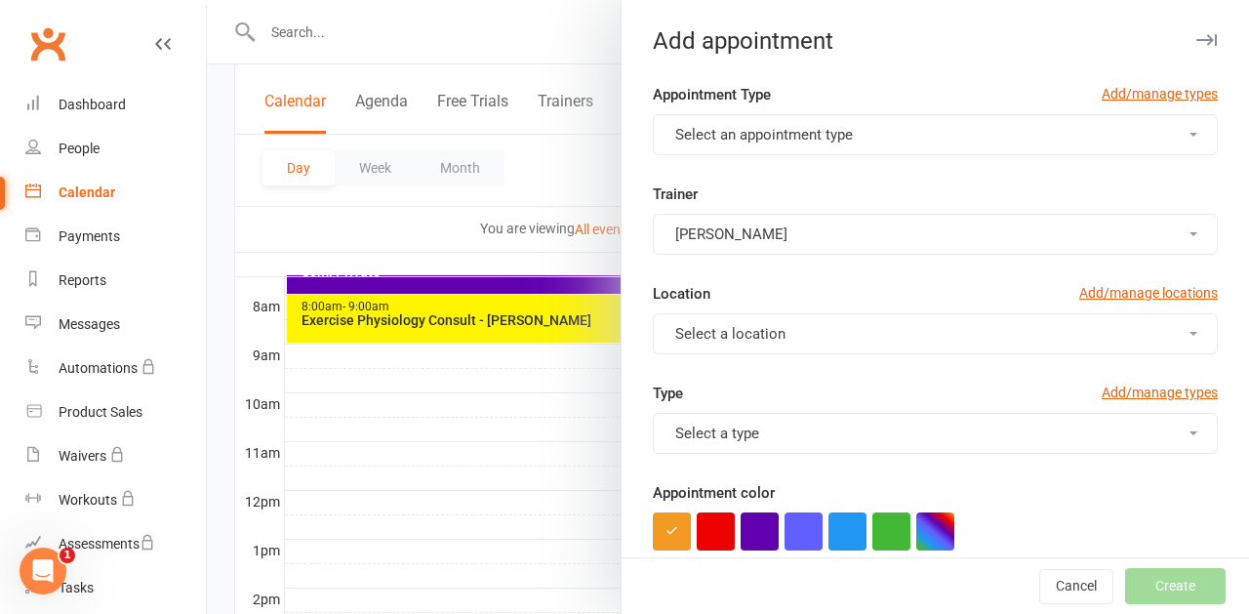
click at [757, 131] on span "Select an appointment type" at bounding box center [764, 135] width 178 height 18
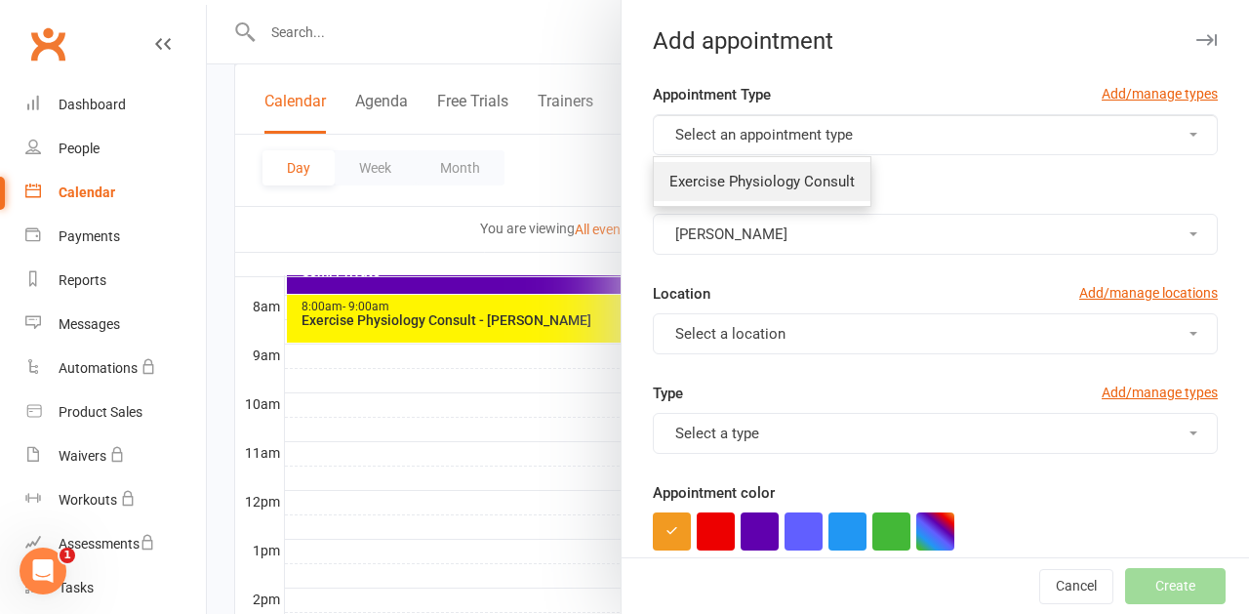
click at [760, 165] on link "Exercise Physiology Consult" at bounding box center [762, 181] width 217 height 39
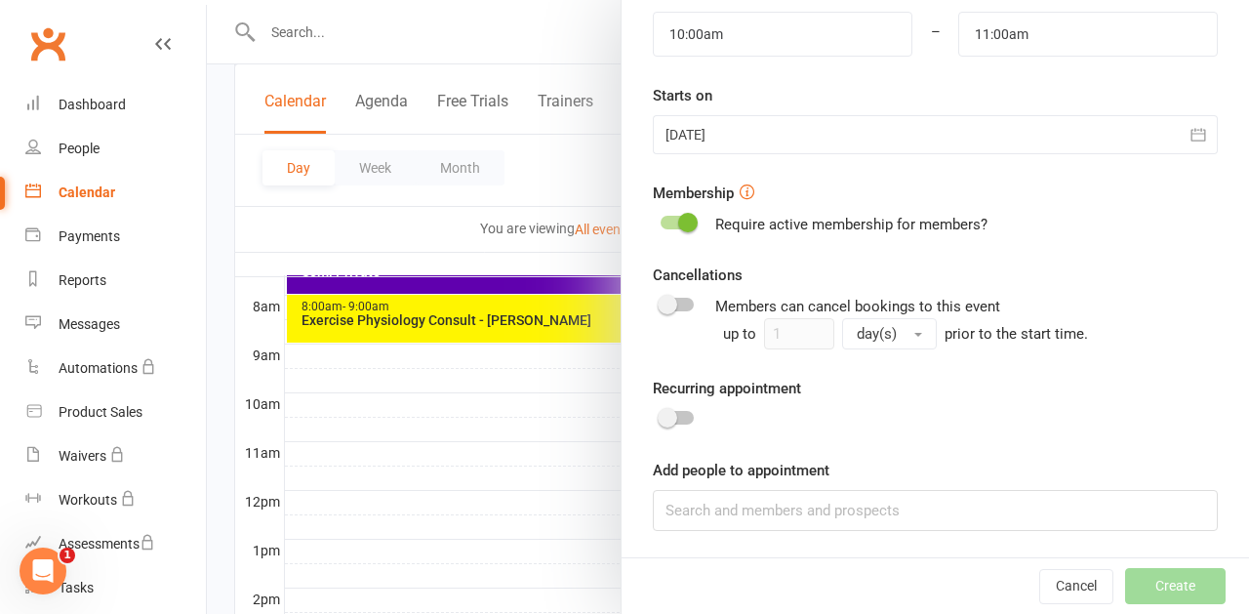
scroll to position [497, 0]
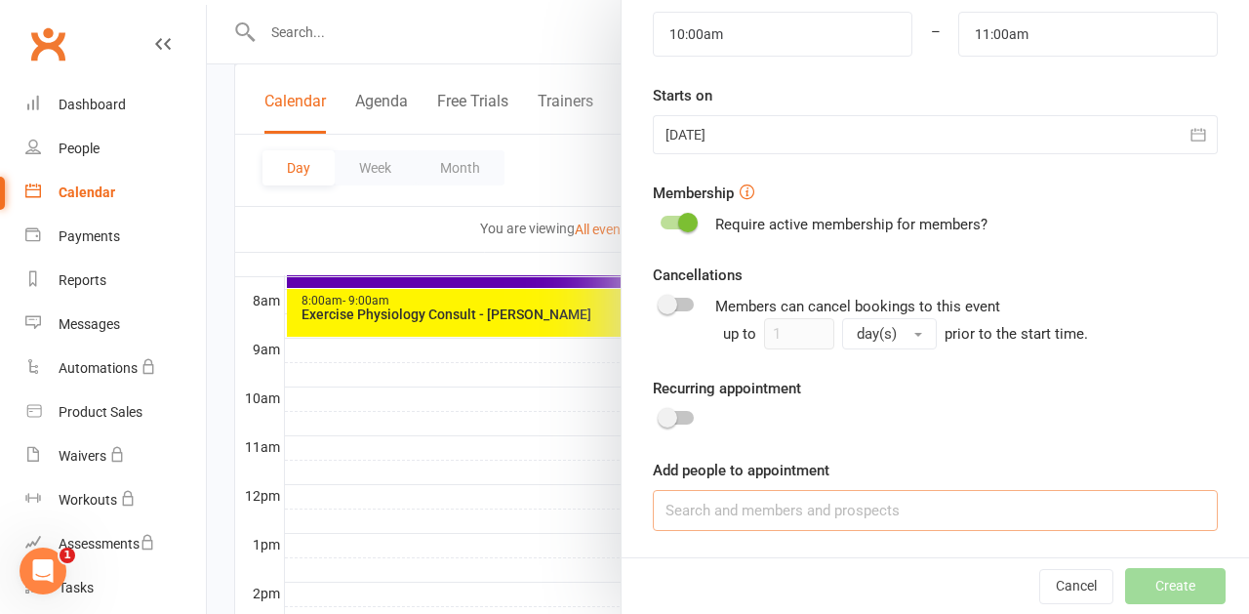
click at [699, 518] on input at bounding box center [935, 510] width 565 height 41
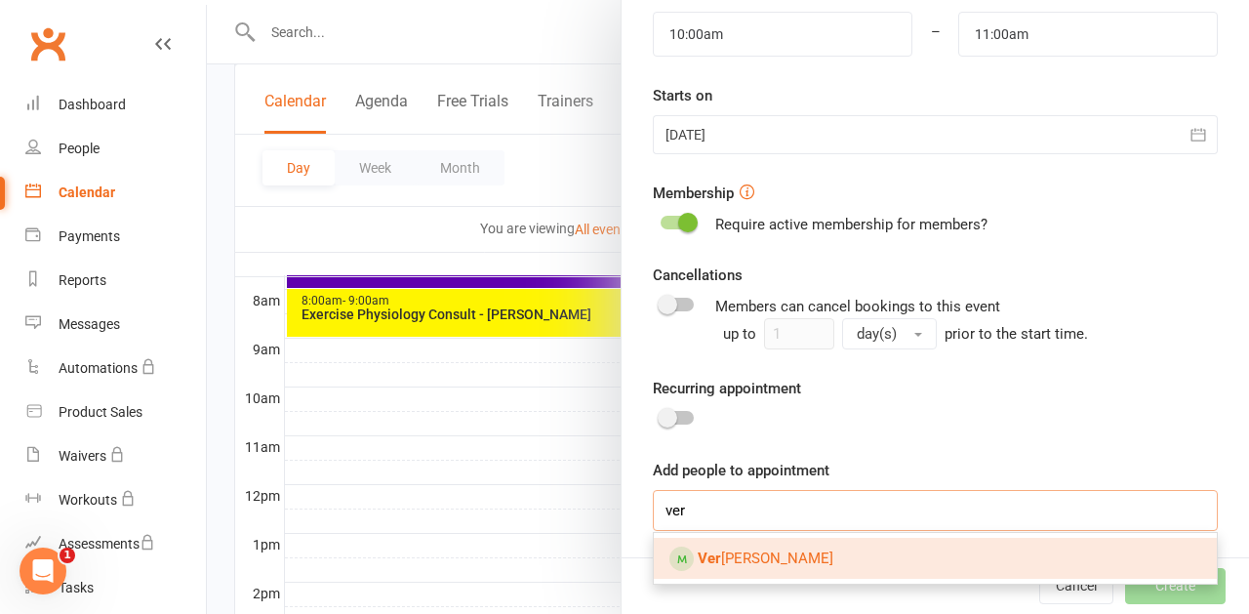
type input "ver"
click at [724, 564] on span "Ver onica Levy" at bounding box center [765, 558] width 136 height 18
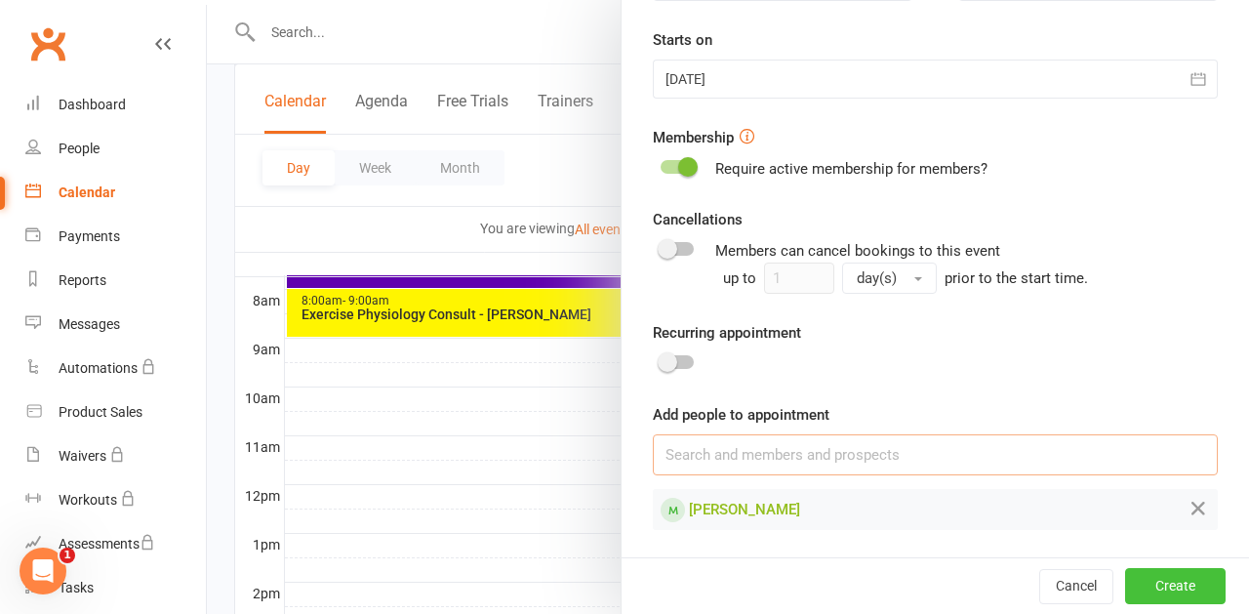
scroll to position [652, 0]
click at [1136, 579] on button "Create" at bounding box center [1175, 586] width 100 height 35
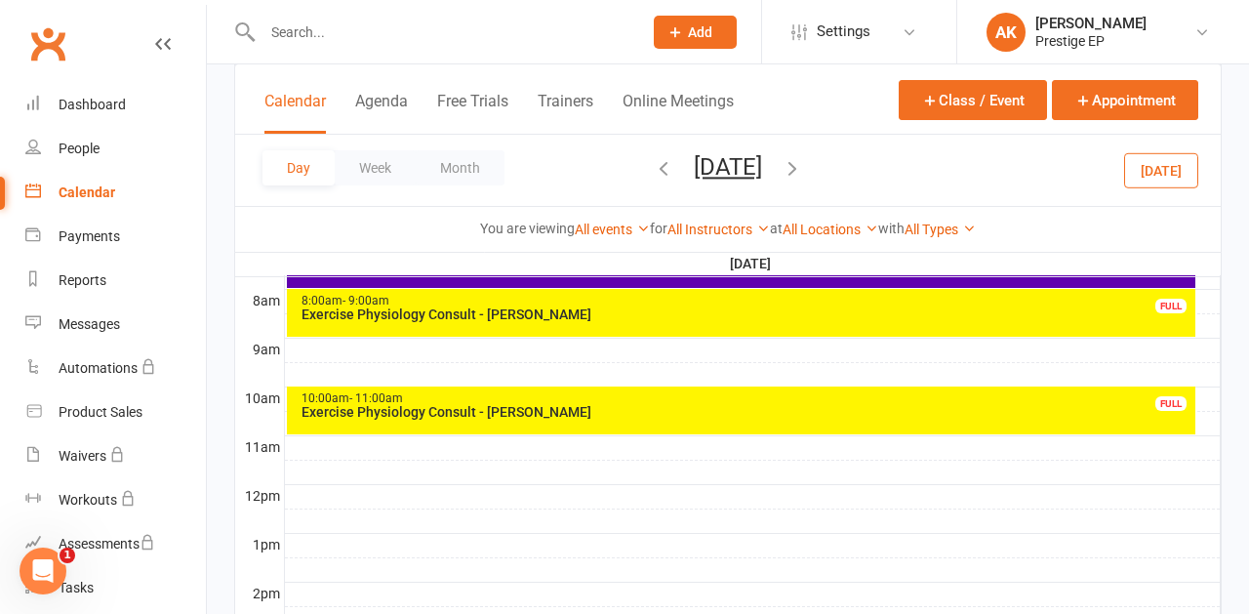
click at [803, 163] on icon "button" at bounding box center [791, 167] width 21 height 21
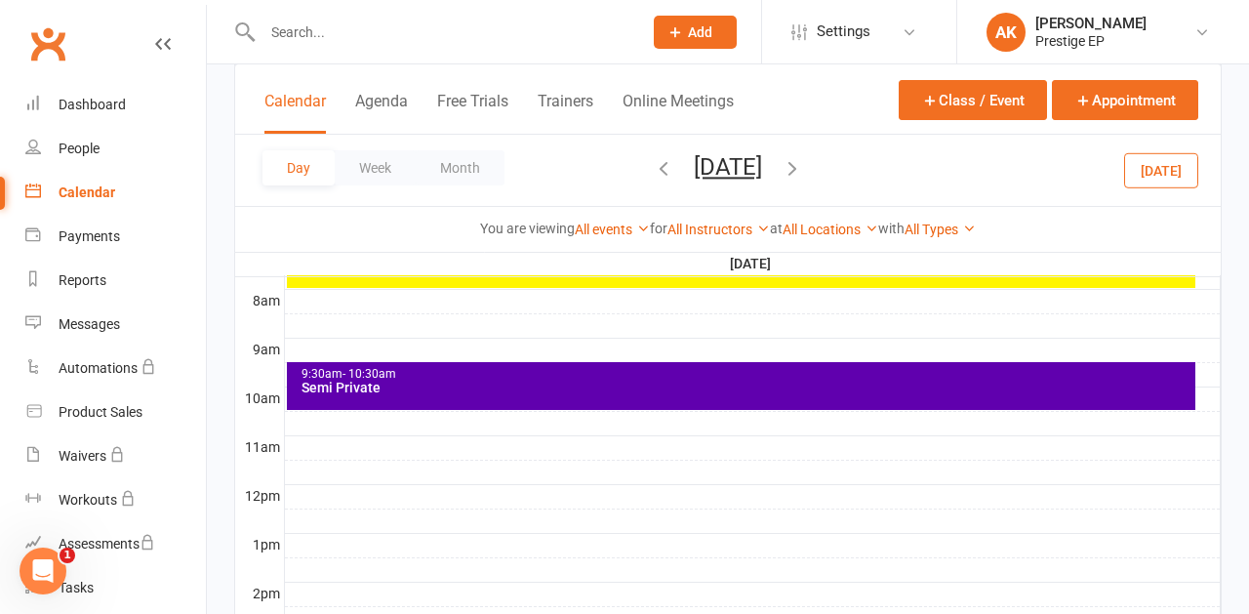
click at [341, 417] on div at bounding box center [752, 423] width 935 height 23
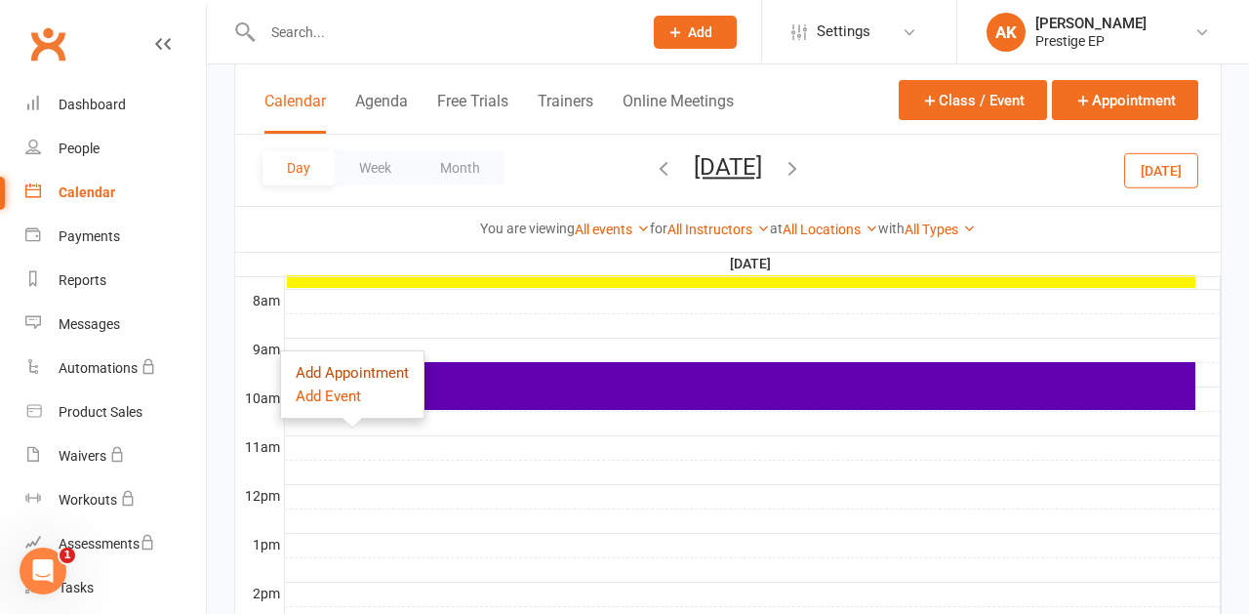
click at [335, 375] on button "Add Appointment" at bounding box center [352, 372] width 113 height 23
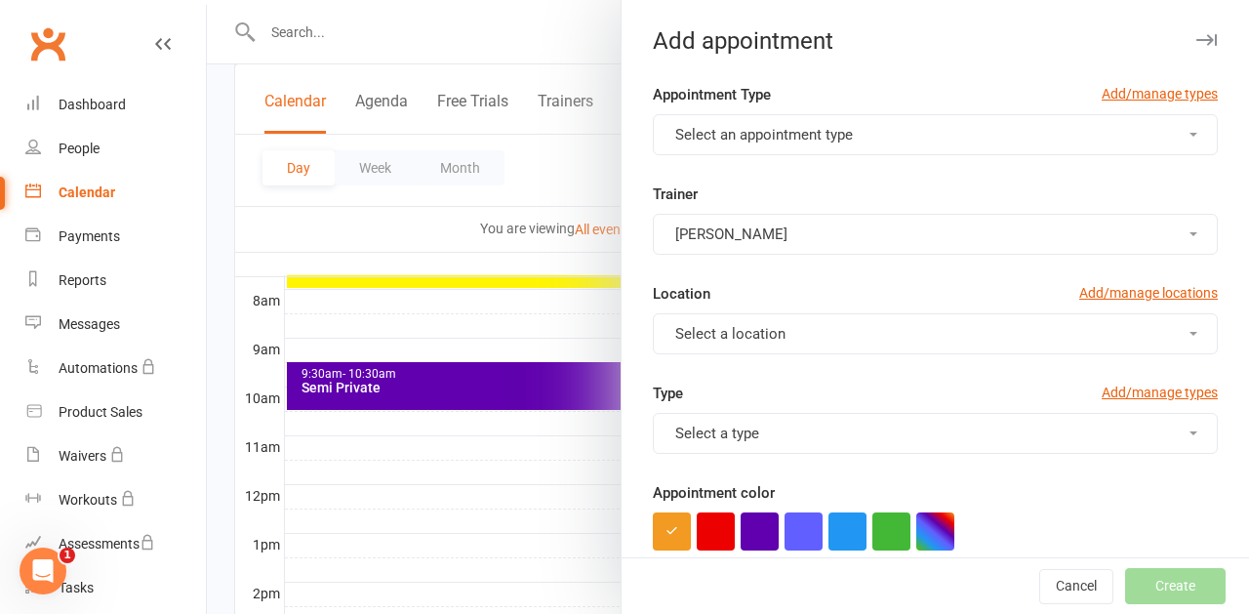
click at [707, 141] on span "Select an appointment type" at bounding box center [764, 135] width 178 height 18
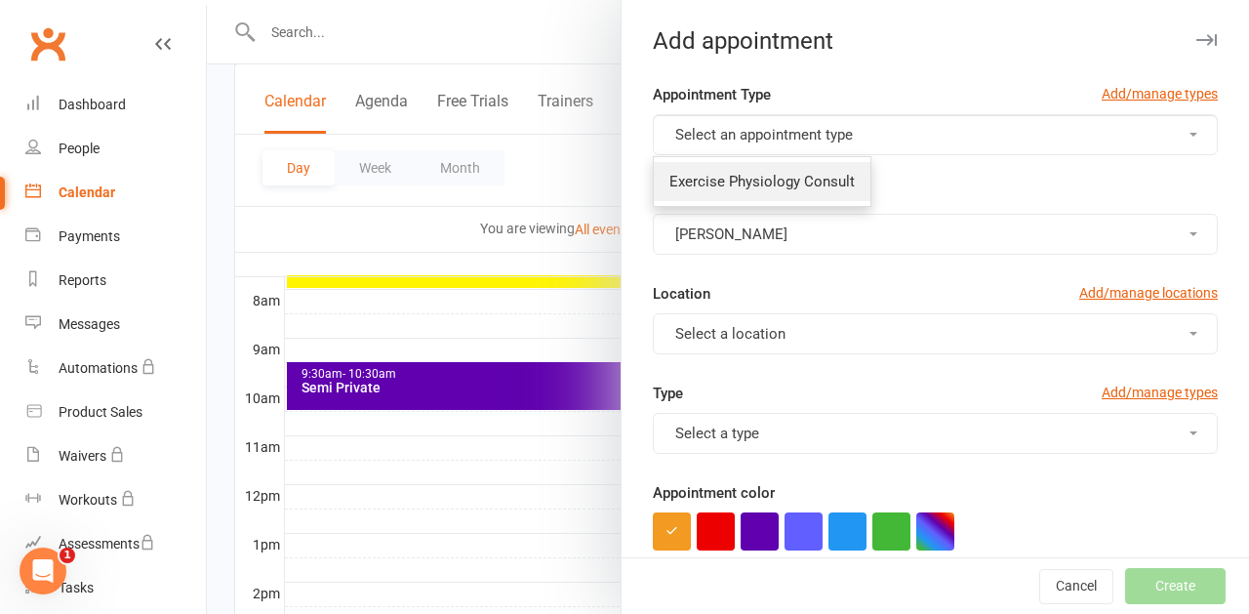
click at [726, 167] on link "Exercise Physiology Consult" at bounding box center [762, 181] width 217 height 39
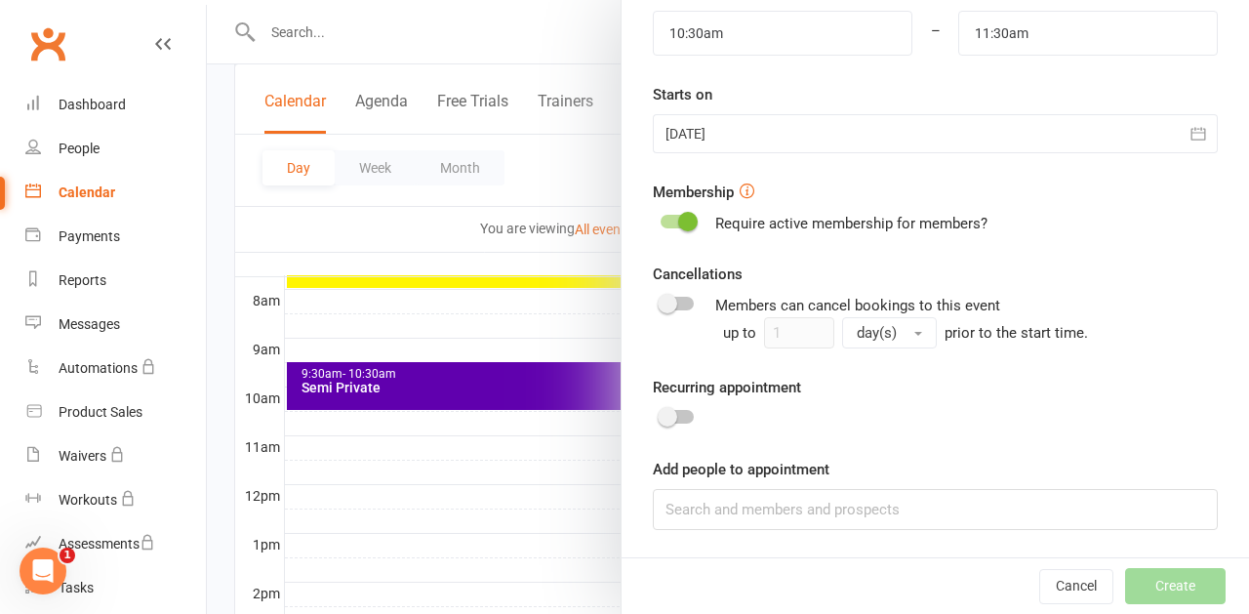
scroll to position [597, 0]
click at [685, 509] on input at bounding box center [935, 510] width 565 height 41
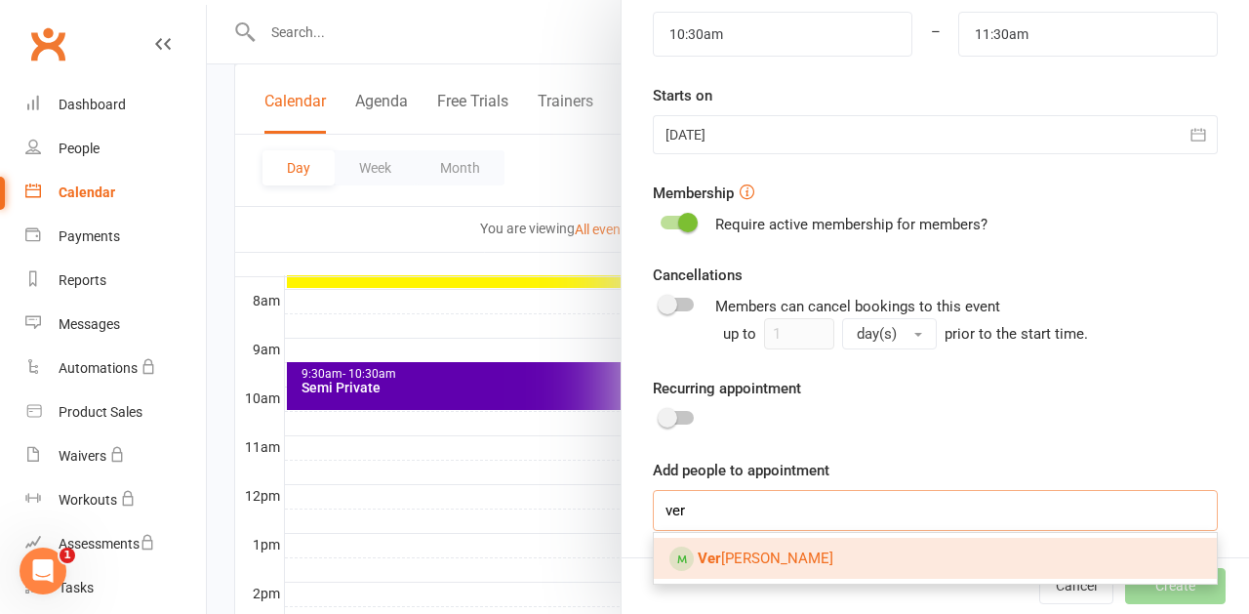
type input "ver"
click at [710, 547] on link "Ver onica Levy" at bounding box center [935, 557] width 563 height 41
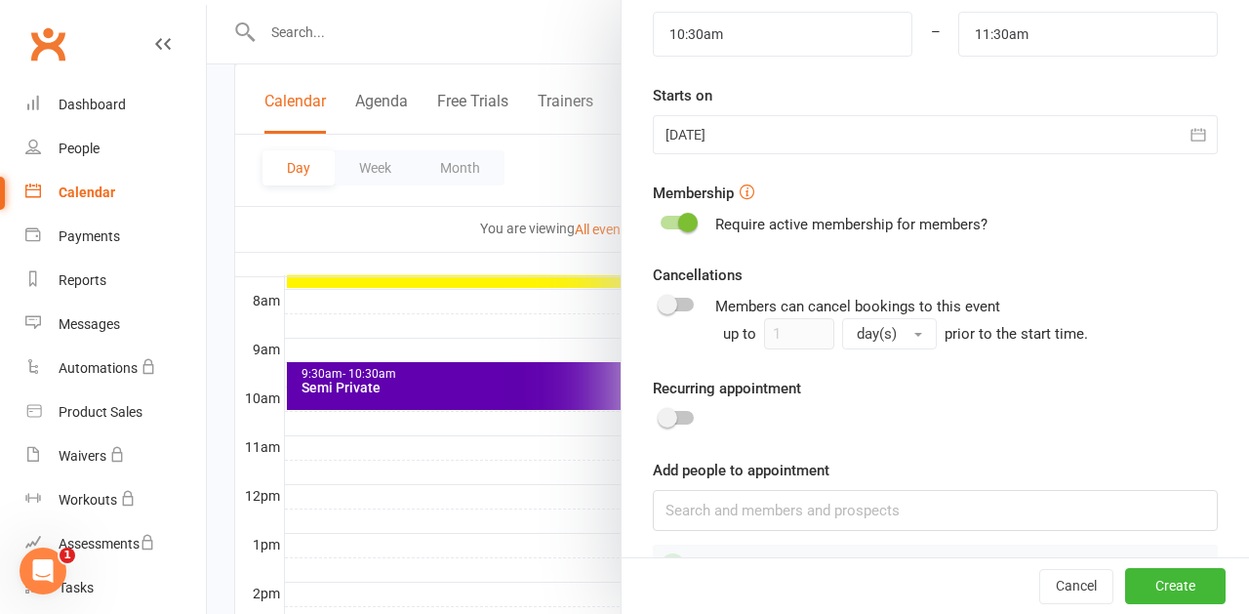
click at [1166, 581] on button "Create" at bounding box center [1175, 586] width 100 height 35
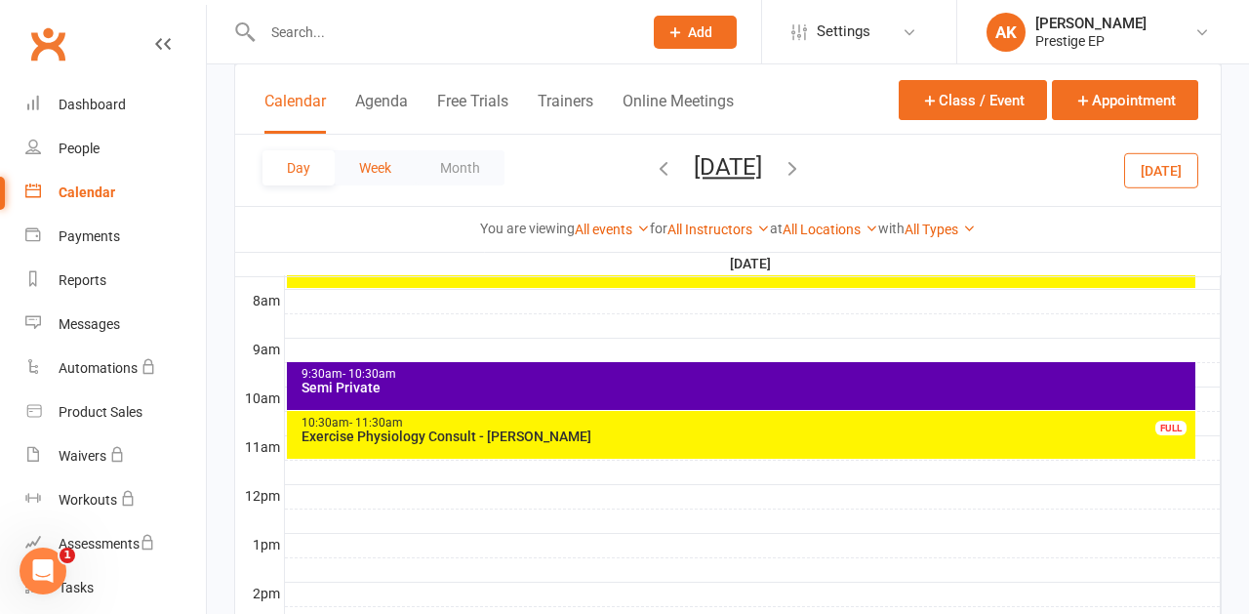
click at [372, 154] on button "Week" at bounding box center [375, 167] width 81 height 35
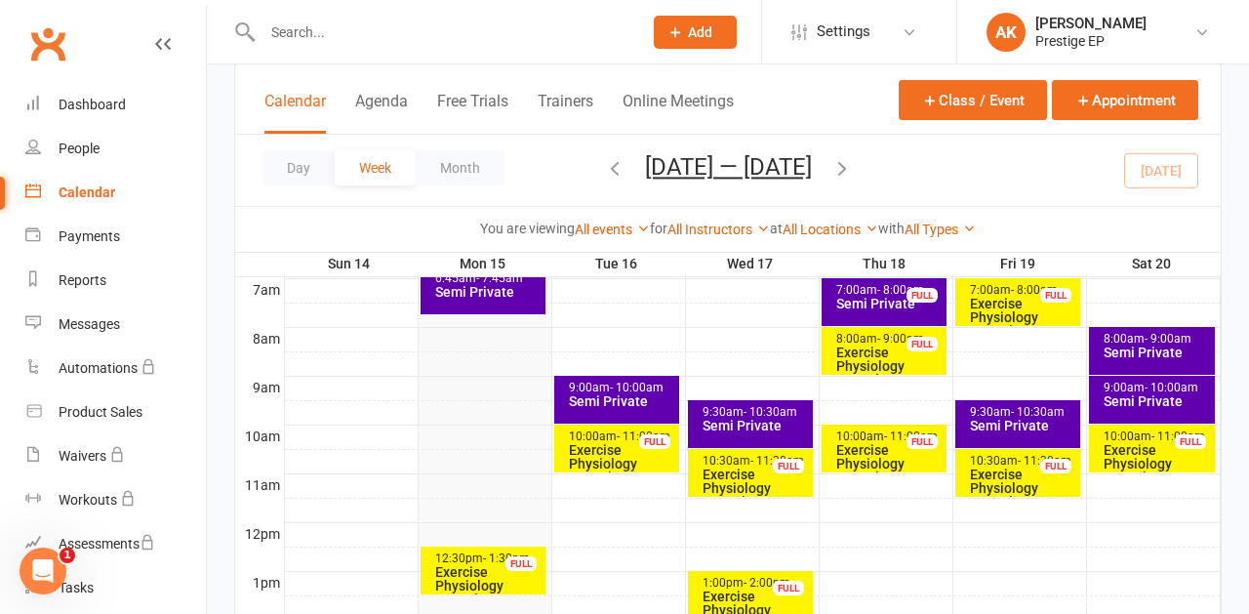
scroll to position [459, 0]
click at [843, 166] on icon "button" at bounding box center [841, 167] width 21 height 21
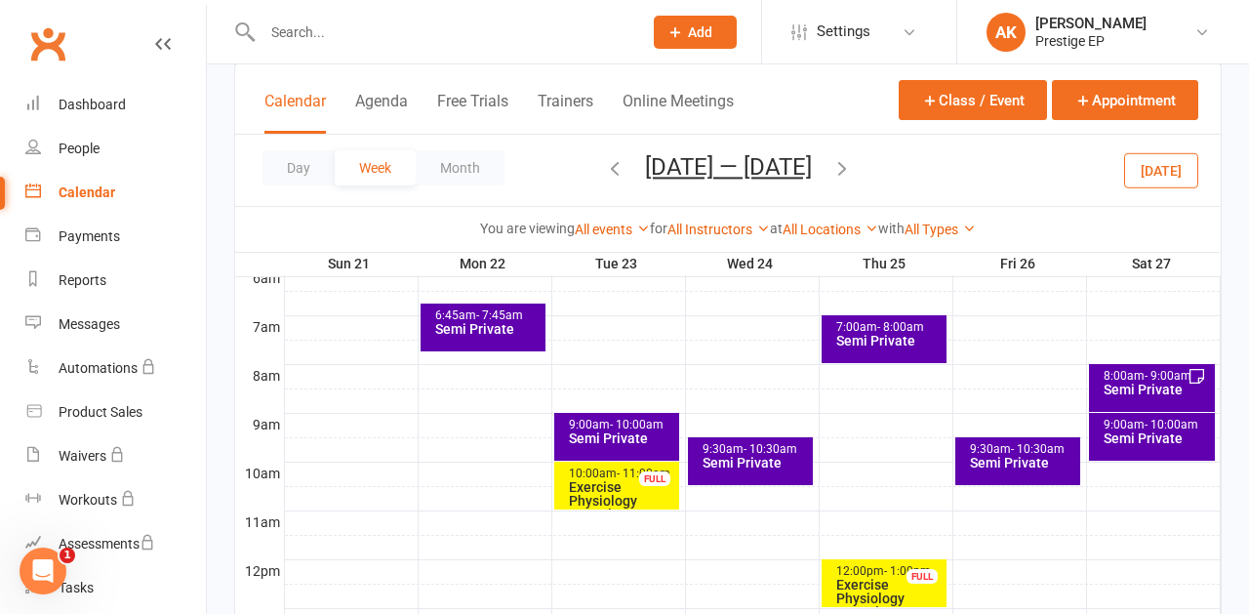
scroll to position [422, 0]
click at [1137, 377] on div "8:00am - 9:00am" at bounding box center [1156, 376] width 109 height 13
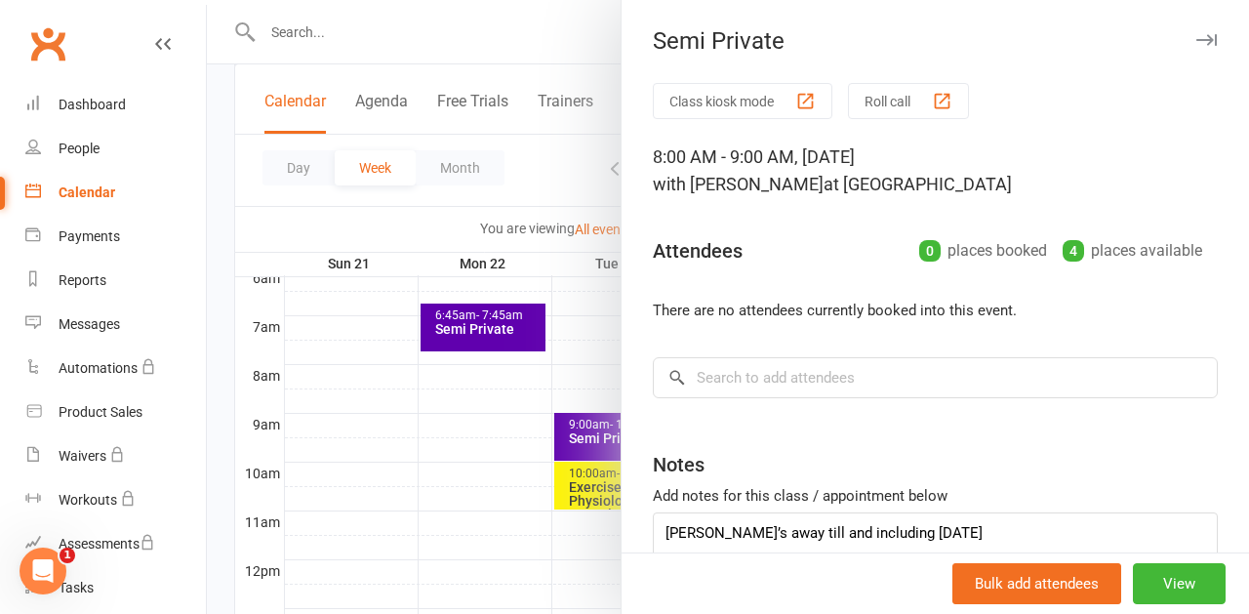
click at [292, 279] on div at bounding box center [728, 307] width 1042 height 614
